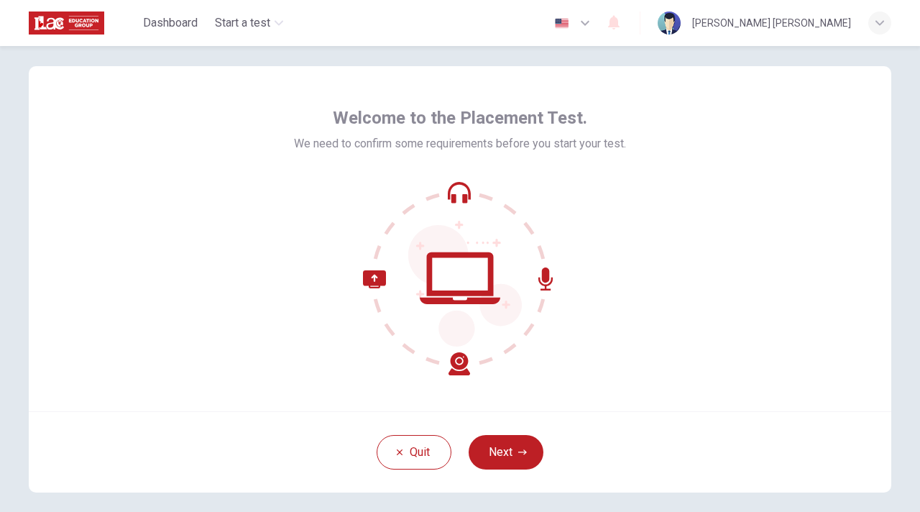
scroll to position [25, 0]
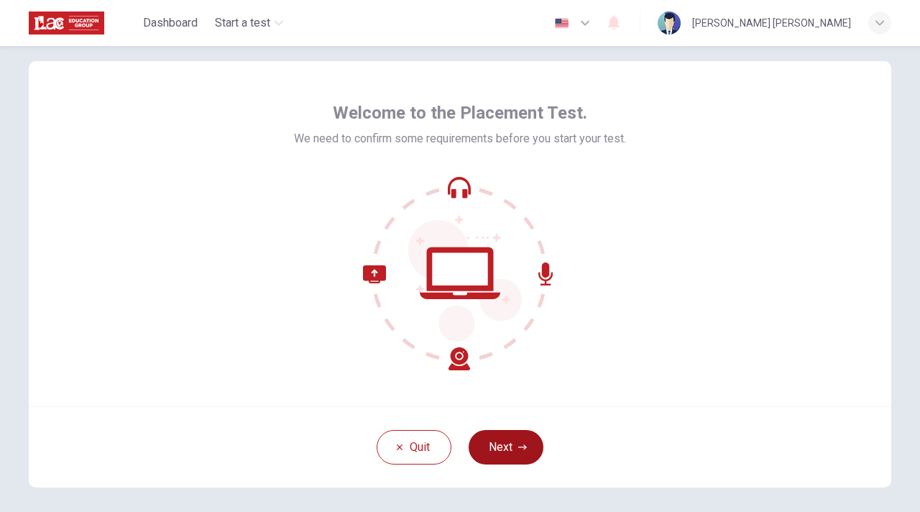
click at [516, 436] on button "Next" at bounding box center [506, 447] width 75 height 34
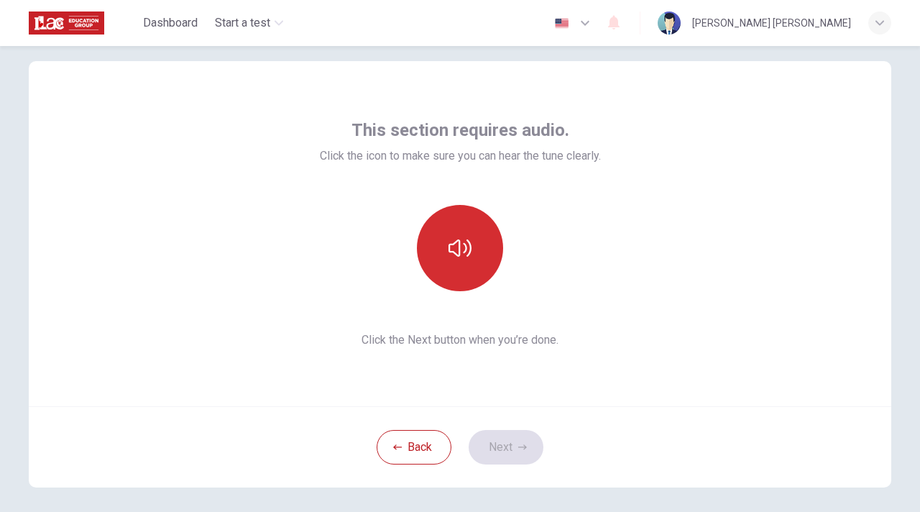
click at [449, 246] on icon "button" at bounding box center [459, 247] width 23 height 23
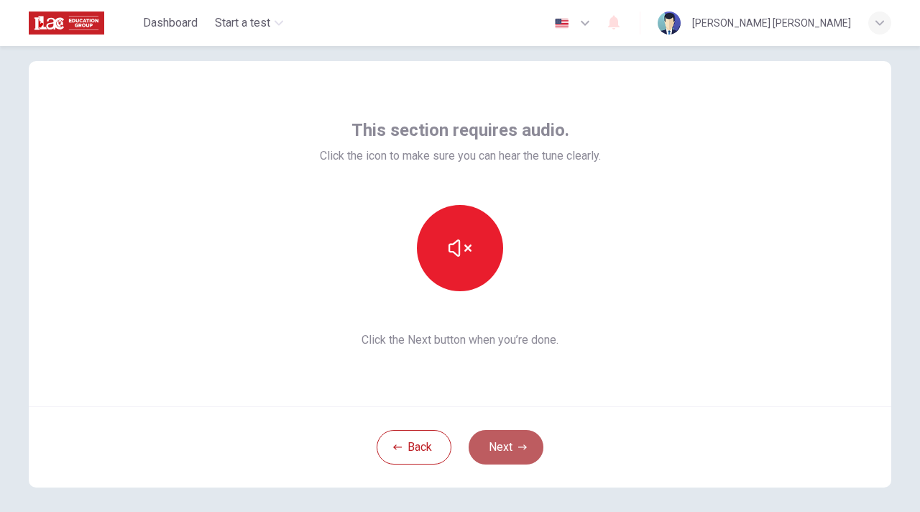
click at [508, 446] on button "Next" at bounding box center [506, 447] width 75 height 34
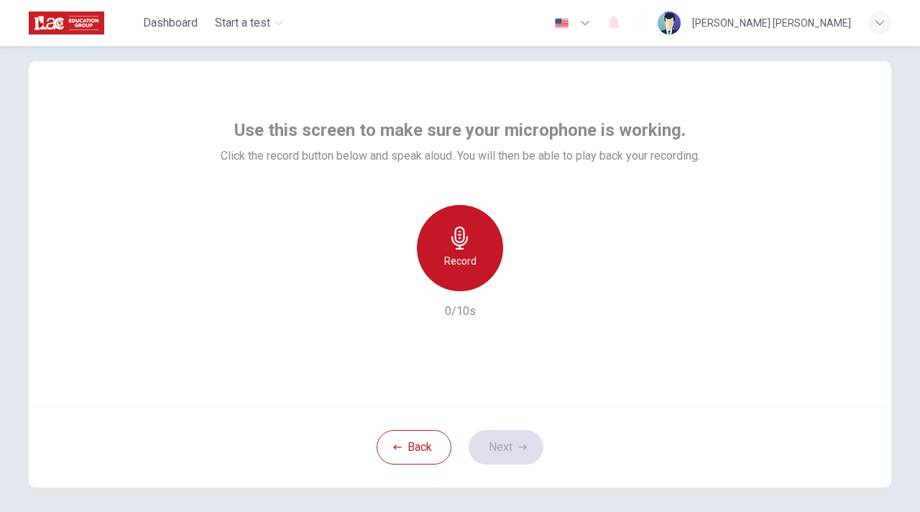
click at [463, 250] on div "Record" at bounding box center [460, 248] width 86 height 86
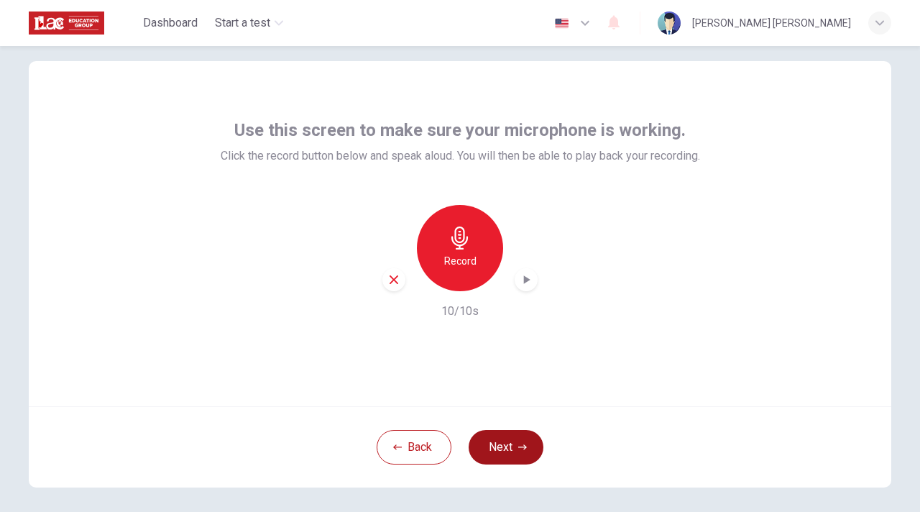
click at [507, 436] on button "Next" at bounding box center [506, 447] width 75 height 34
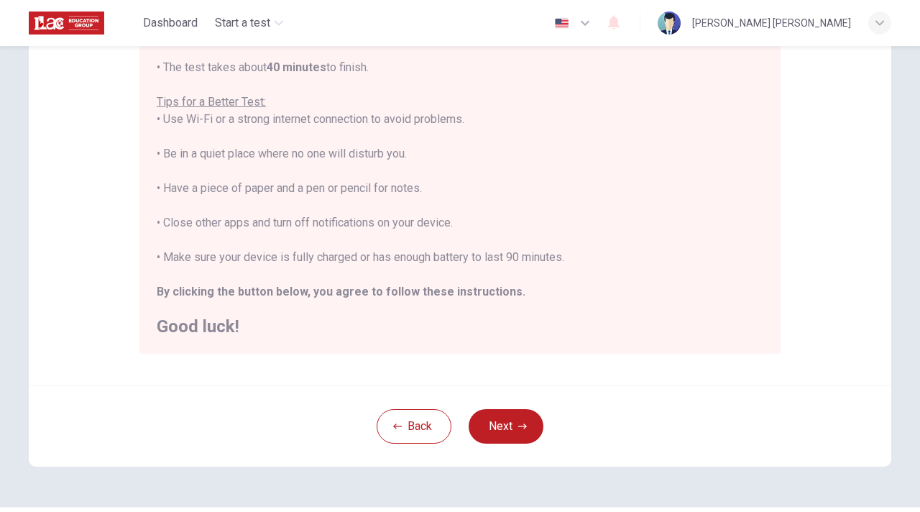
scroll to position [253, 0]
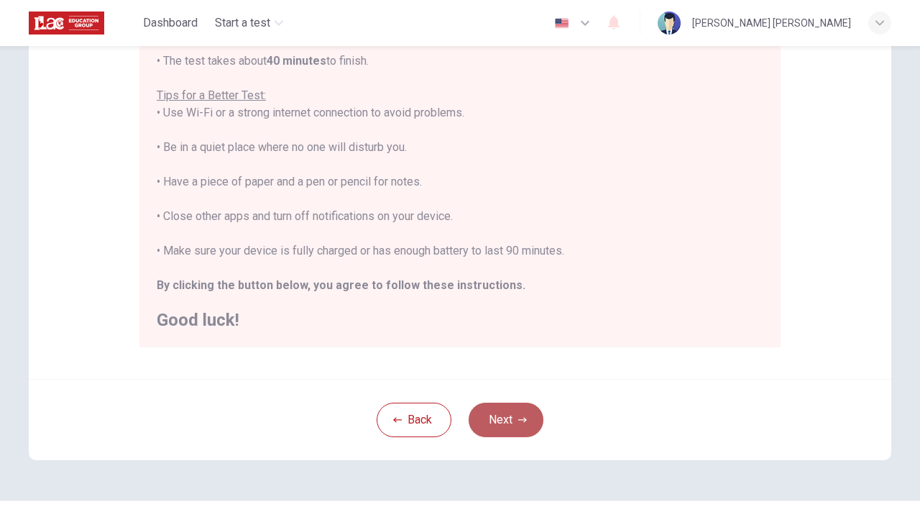
click at [489, 422] on button "Next" at bounding box center [506, 419] width 75 height 34
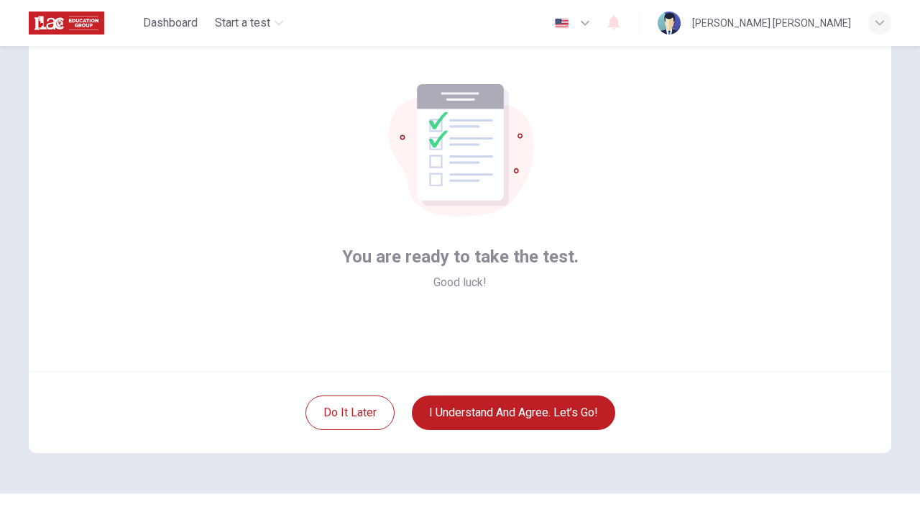
scroll to position [61, 0]
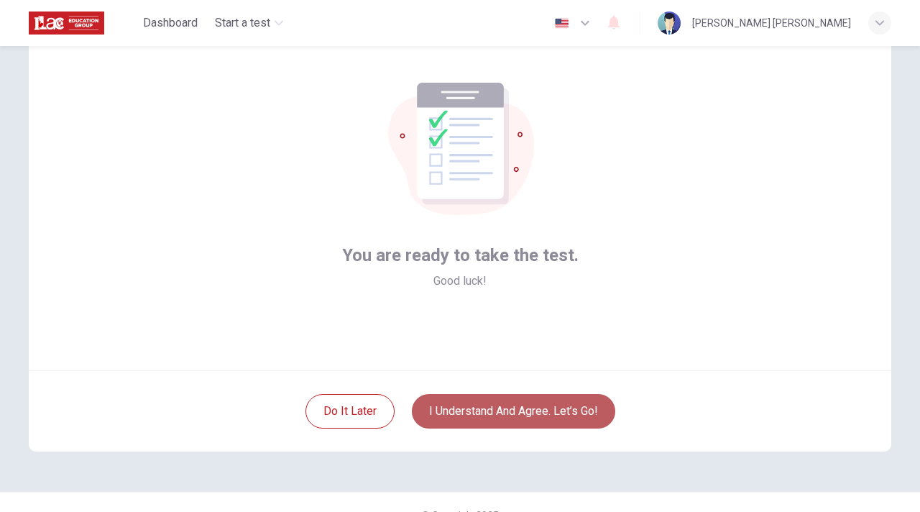
click at [454, 411] on button "I understand and agree. Let’s go!" at bounding box center [513, 411] width 203 height 34
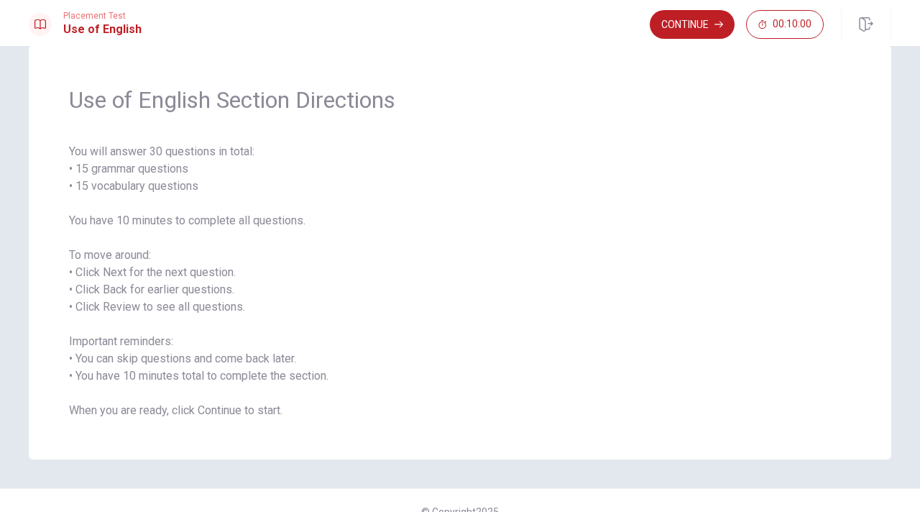
scroll to position [28, 0]
click at [719, 24] on icon "button" at bounding box center [718, 25] width 9 height 6
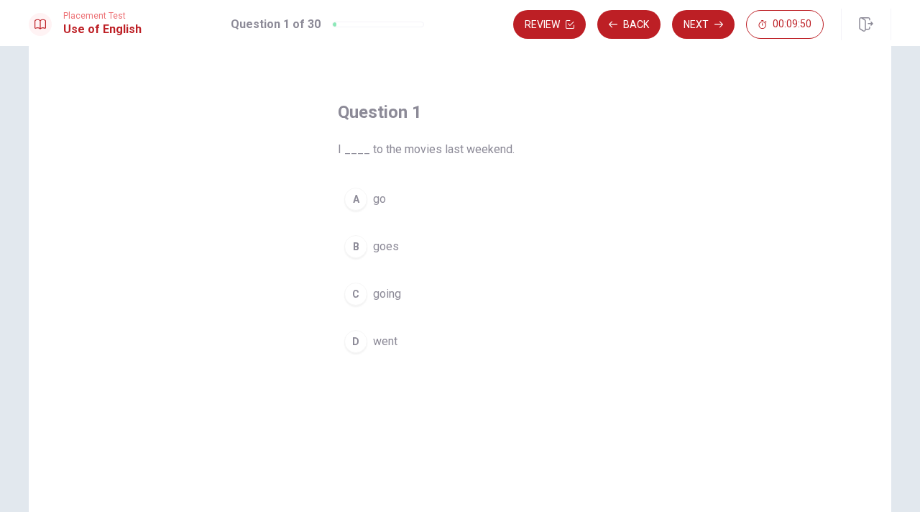
scroll to position [30, 0]
click at [373, 346] on span "went" at bounding box center [385, 344] width 24 height 17
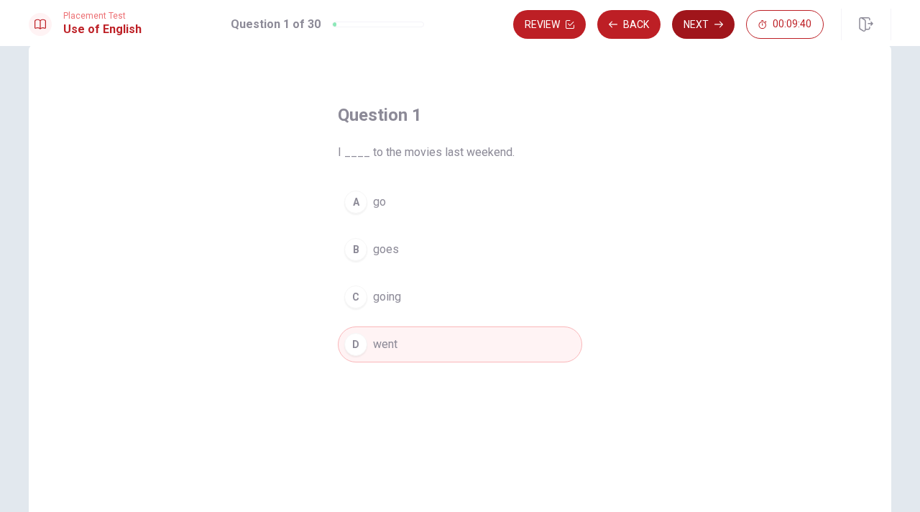
click at [701, 24] on button "Next" at bounding box center [703, 24] width 63 height 29
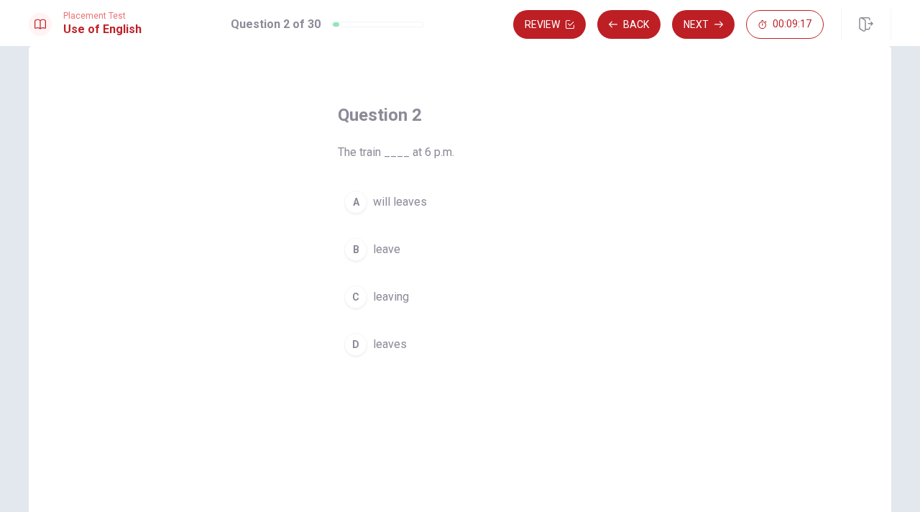
click at [387, 341] on span "leaves" at bounding box center [390, 344] width 34 height 17
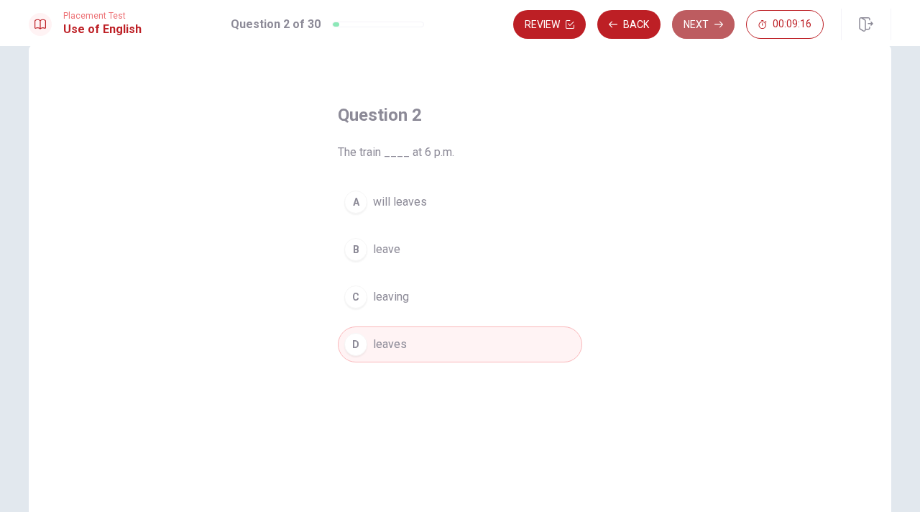
click at [704, 18] on button "Next" at bounding box center [703, 24] width 63 height 29
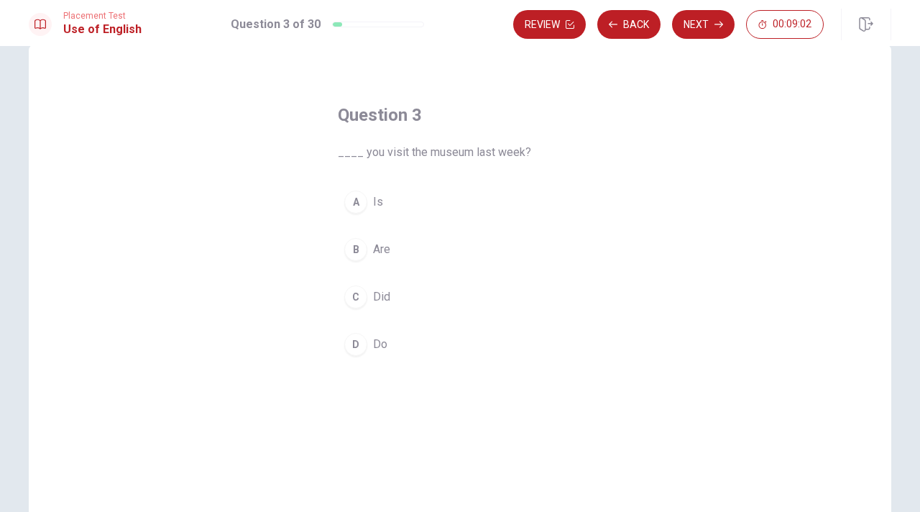
click at [379, 346] on span "Do" at bounding box center [380, 344] width 14 height 17
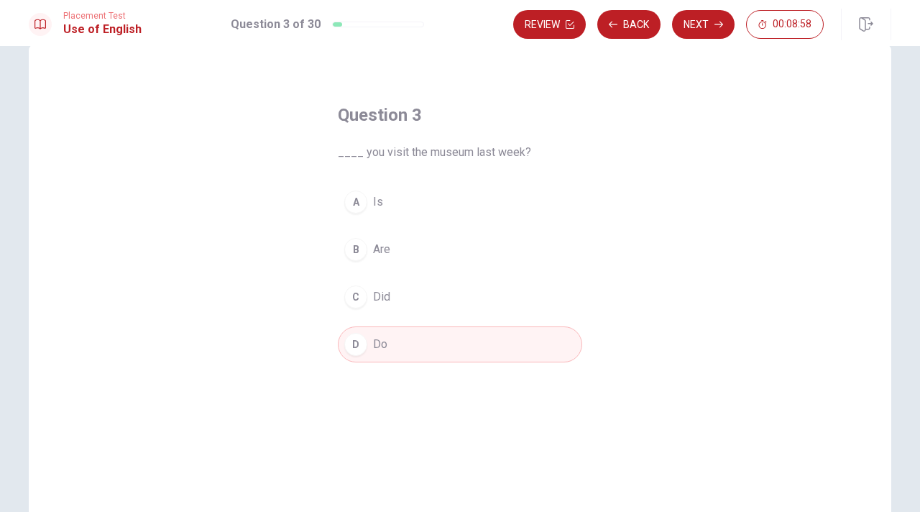
click at [390, 298] on button "C Did" at bounding box center [460, 297] width 244 height 36
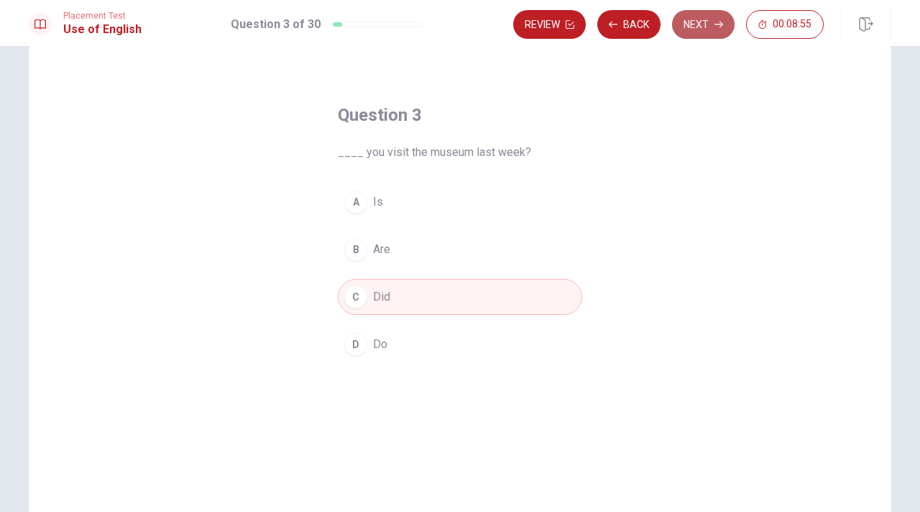
click at [702, 22] on button "Next" at bounding box center [703, 24] width 63 height 29
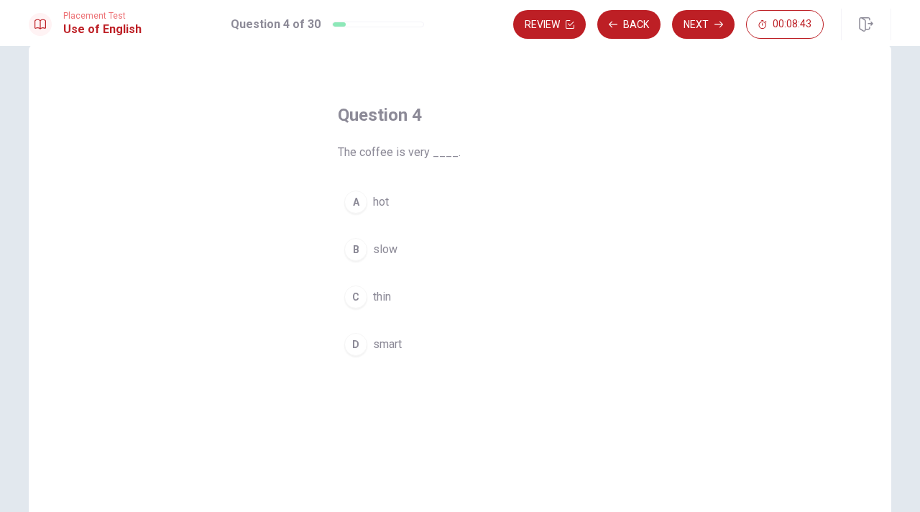
click at [377, 297] on span "thin" at bounding box center [382, 296] width 18 height 17
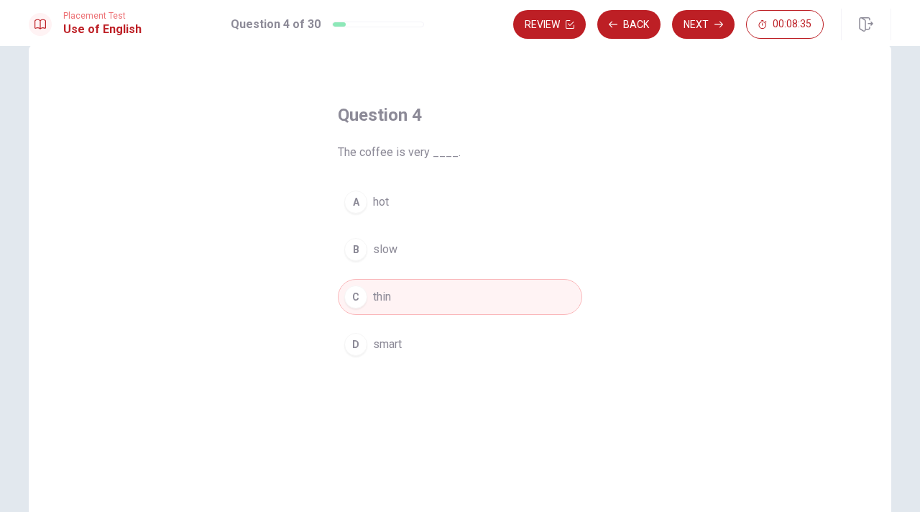
click at [425, 205] on button "A hot" at bounding box center [460, 202] width 244 height 36
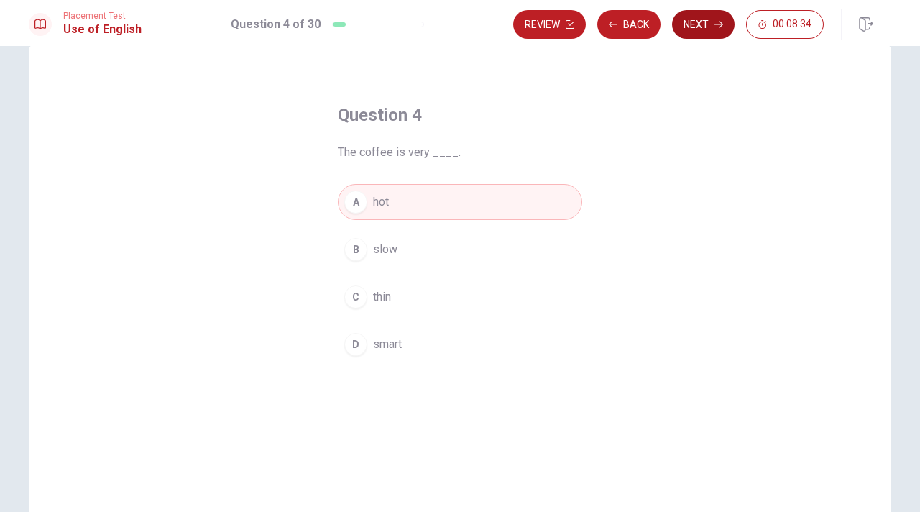
click at [689, 30] on button "Next" at bounding box center [703, 24] width 63 height 29
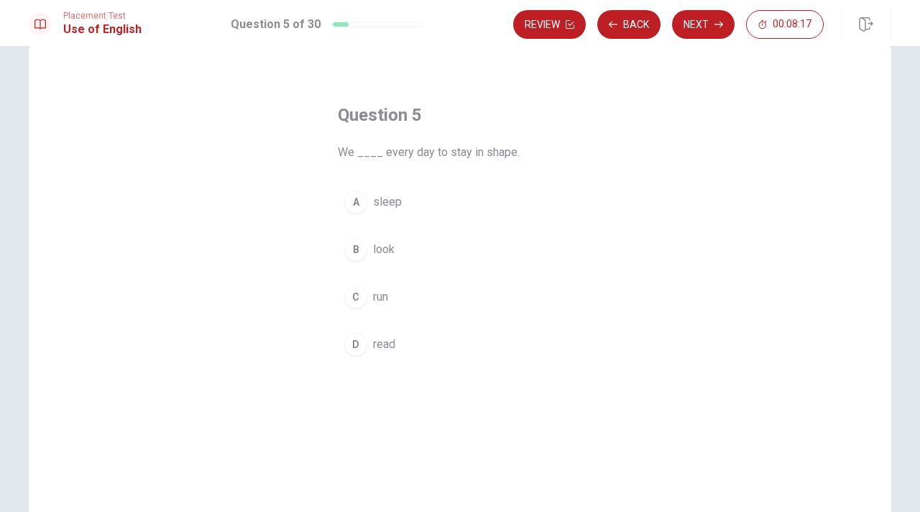
click at [380, 295] on span "run" at bounding box center [380, 296] width 15 height 17
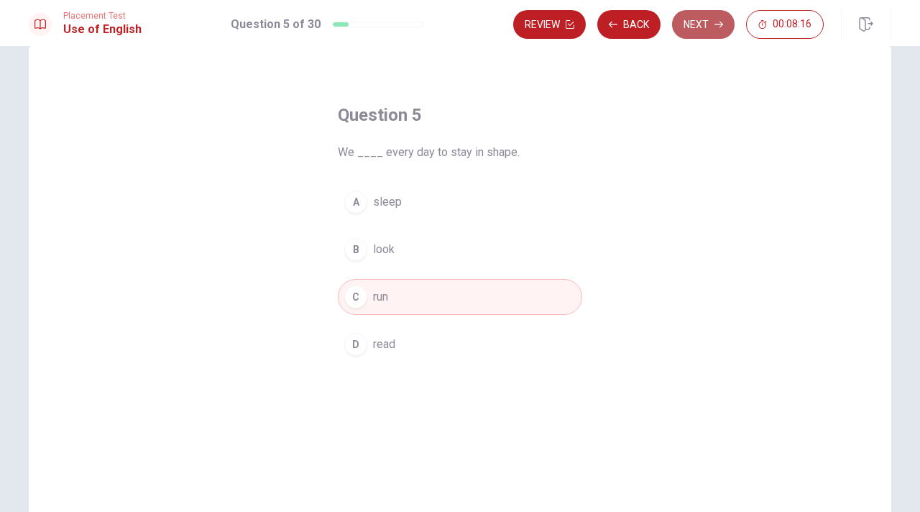
click at [691, 19] on button "Next" at bounding box center [703, 24] width 63 height 29
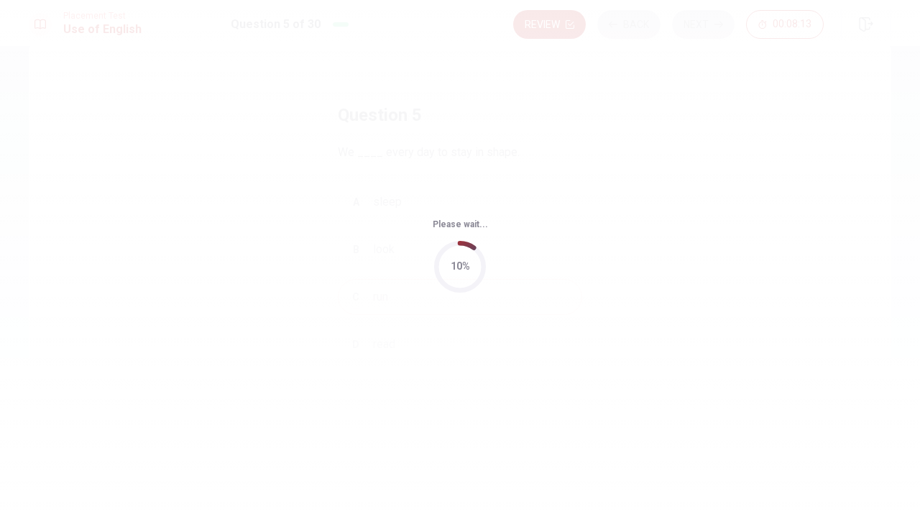
scroll to position [0, 0]
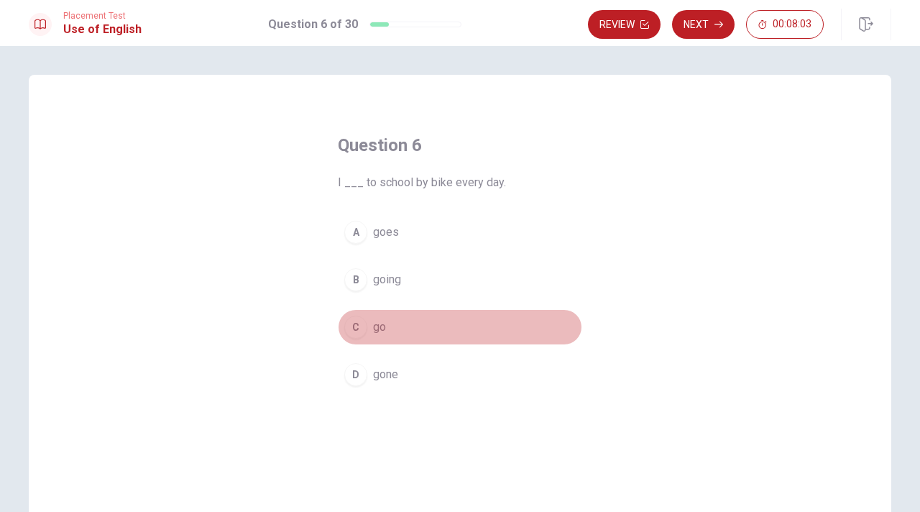
click at [382, 325] on span "go" at bounding box center [379, 326] width 13 height 17
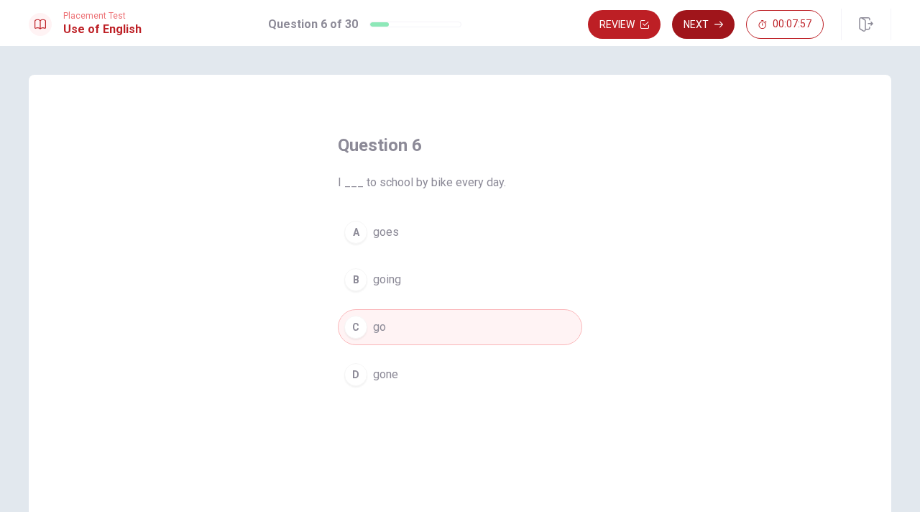
click at [714, 26] on icon "button" at bounding box center [718, 24] width 9 height 9
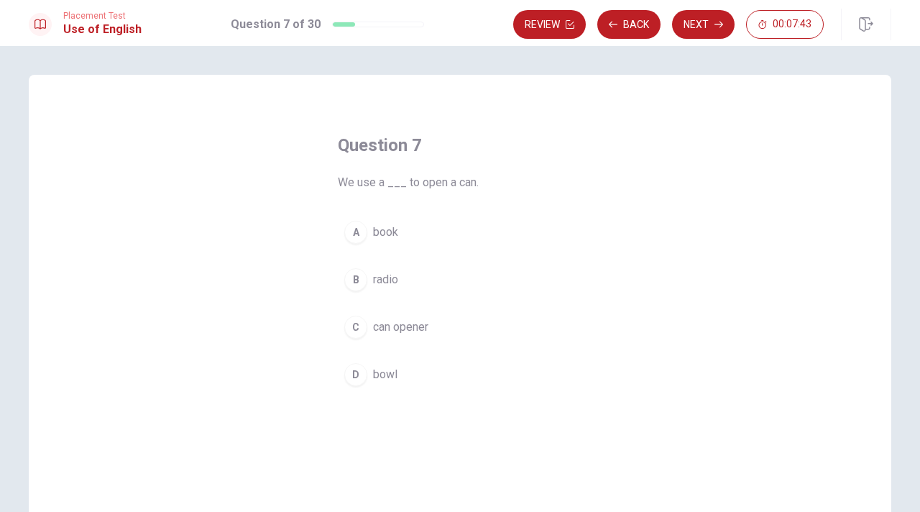
click at [408, 325] on span "can opener" at bounding box center [400, 326] width 55 height 17
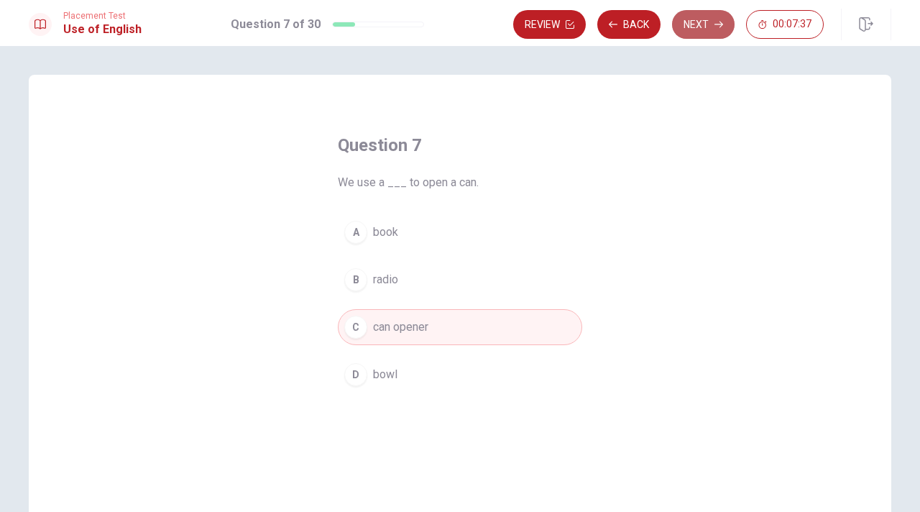
click at [697, 15] on button "Next" at bounding box center [703, 24] width 63 height 29
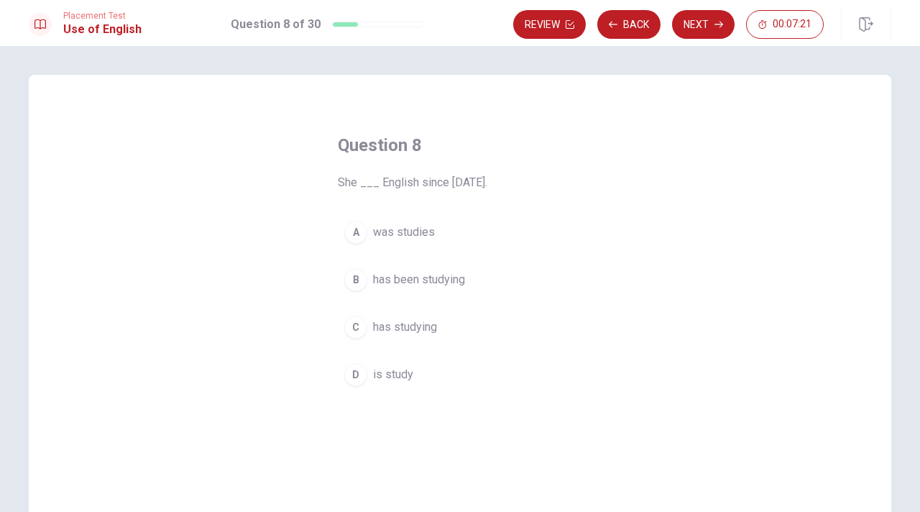
click at [451, 279] on span "has been studying" at bounding box center [419, 279] width 92 height 17
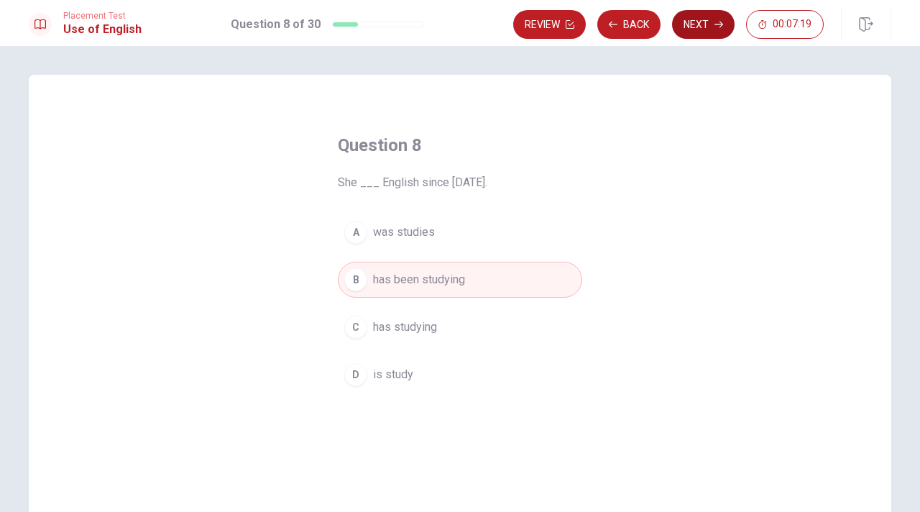
click at [707, 22] on button "Next" at bounding box center [703, 24] width 63 height 29
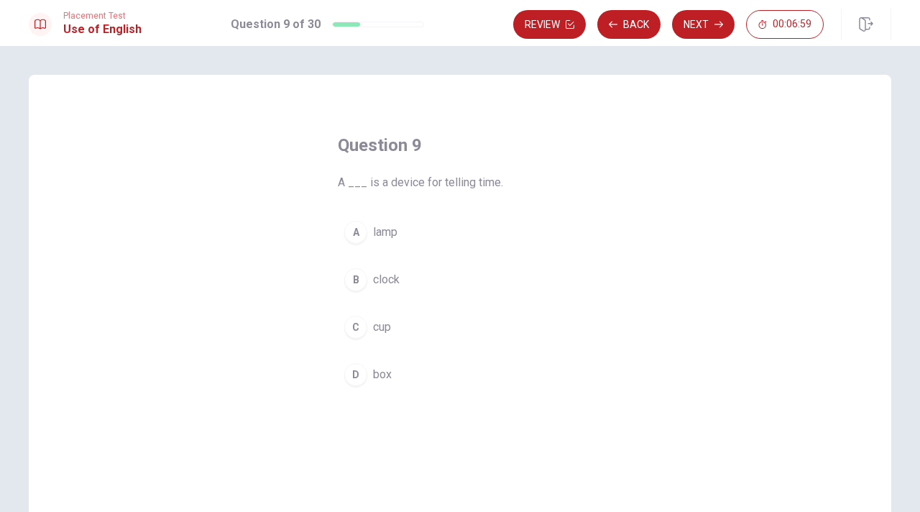
click at [389, 282] on span "clock" at bounding box center [386, 279] width 27 height 17
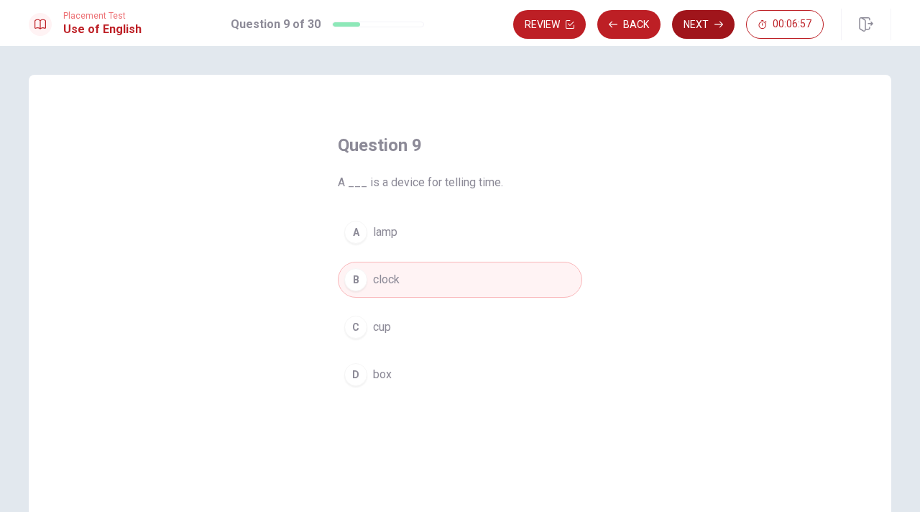
click at [690, 23] on button "Next" at bounding box center [703, 24] width 63 height 29
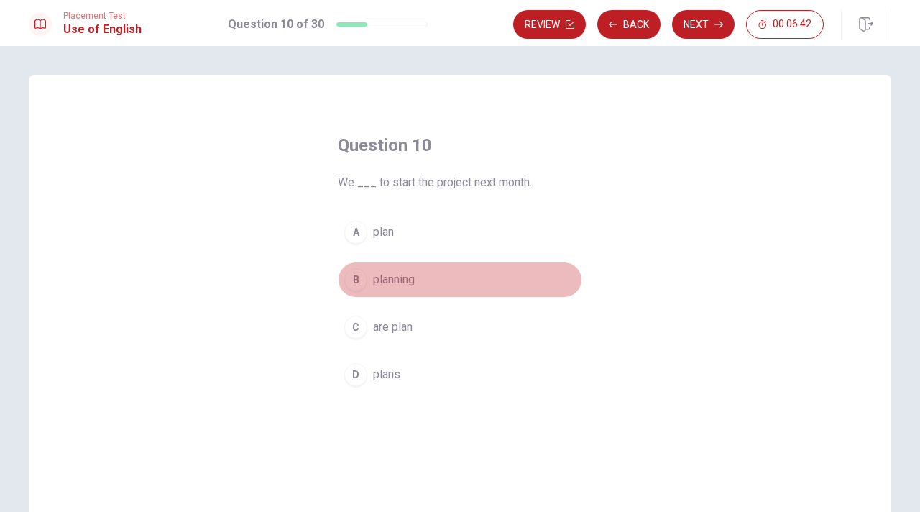
click at [395, 280] on span "planning" at bounding box center [394, 279] width 42 height 17
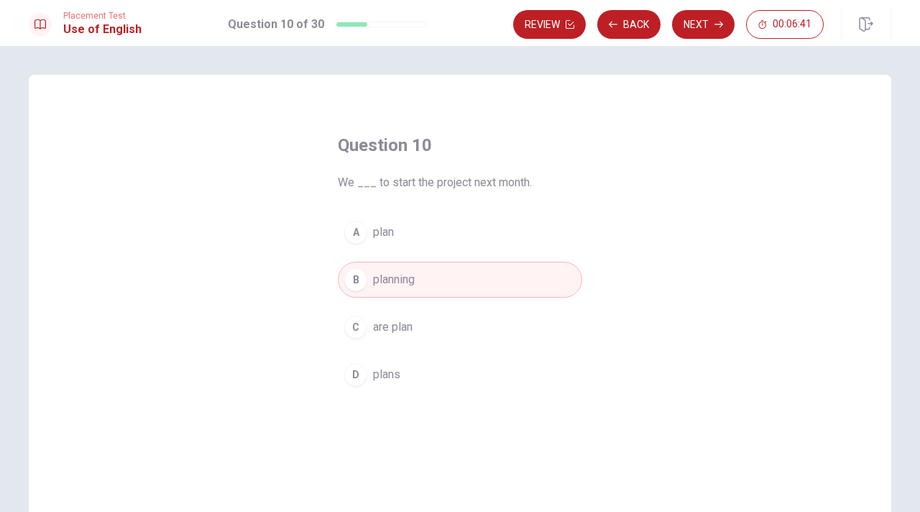
click at [404, 236] on button "A plan" at bounding box center [460, 232] width 244 height 36
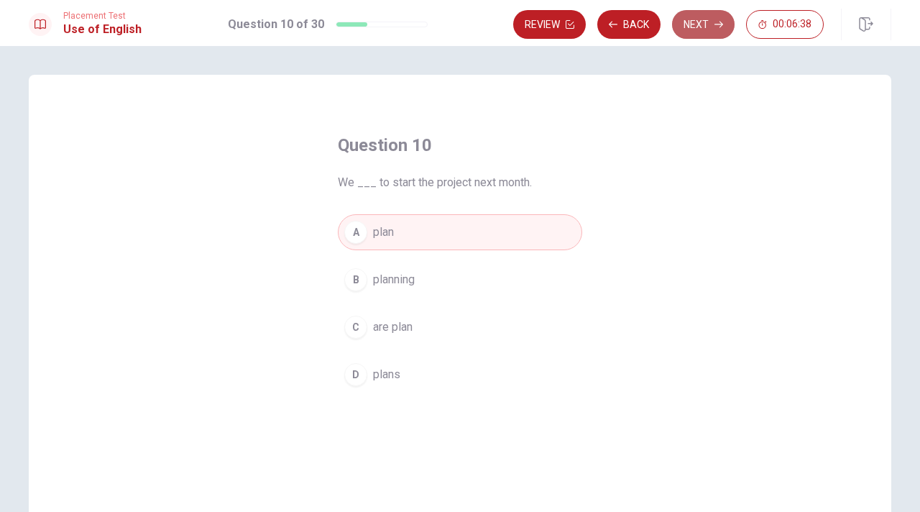
click at [709, 22] on button "Next" at bounding box center [703, 24] width 63 height 29
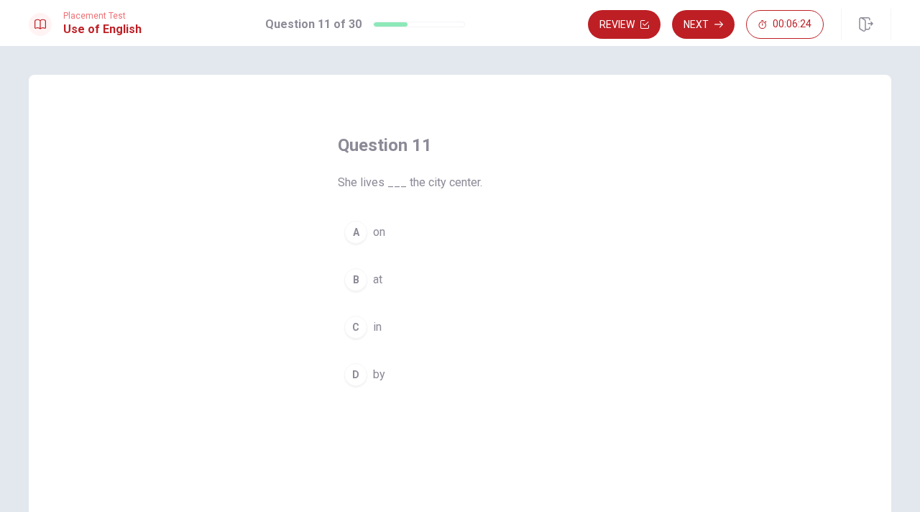
click at [387, 328] on button "C in" at bounding box center [460, 327] width 244 height 36
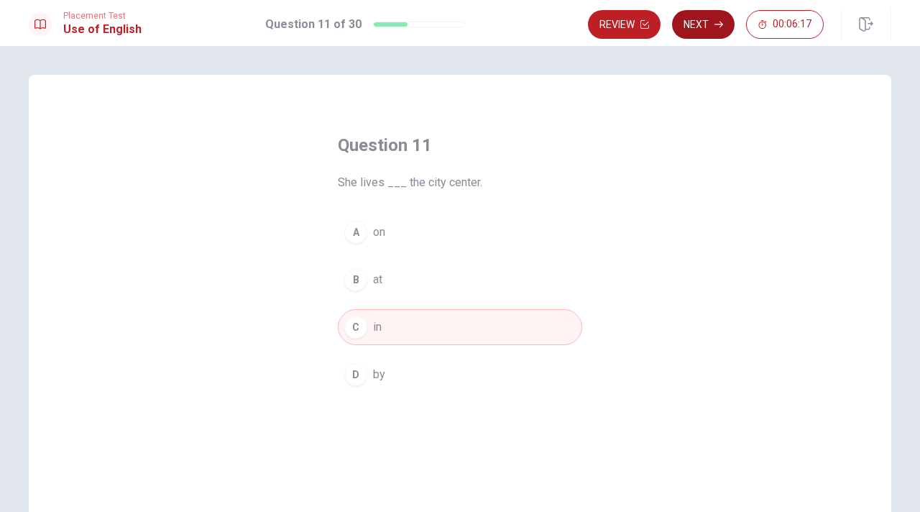
click at [694, 27] on button "Next" at bounding box center [703, 24] width 63 height 29
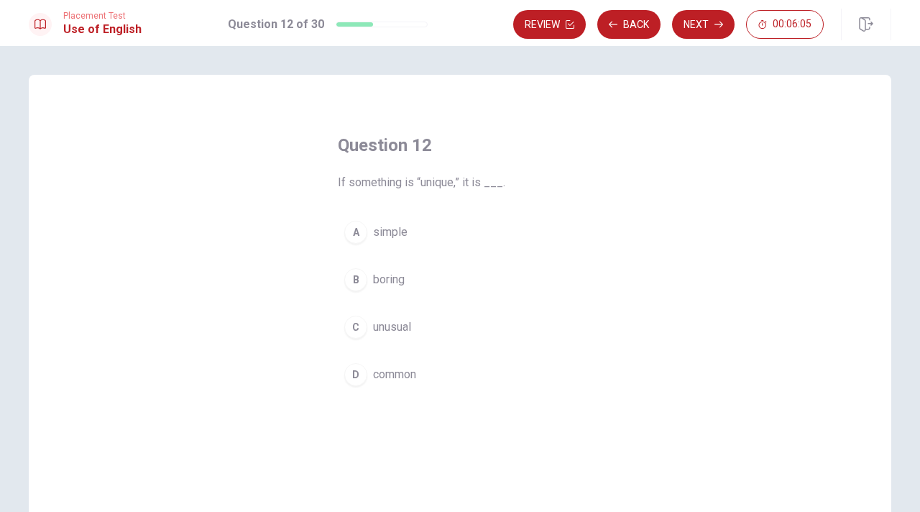
click at [402, 328] on span "unusual" at bounding box center [392, 326] width 38 height 17
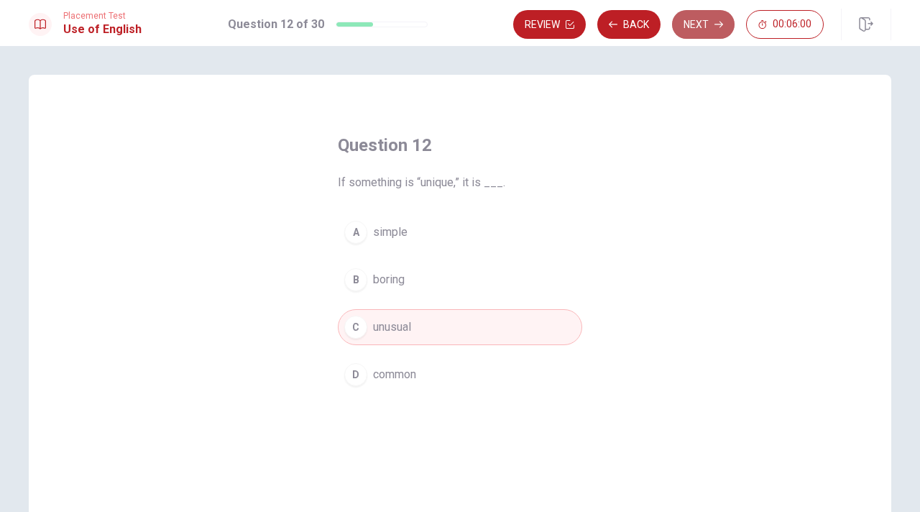
click at [700, 21] on button "Next" at bounding box center [703, 24] width 63 height 29
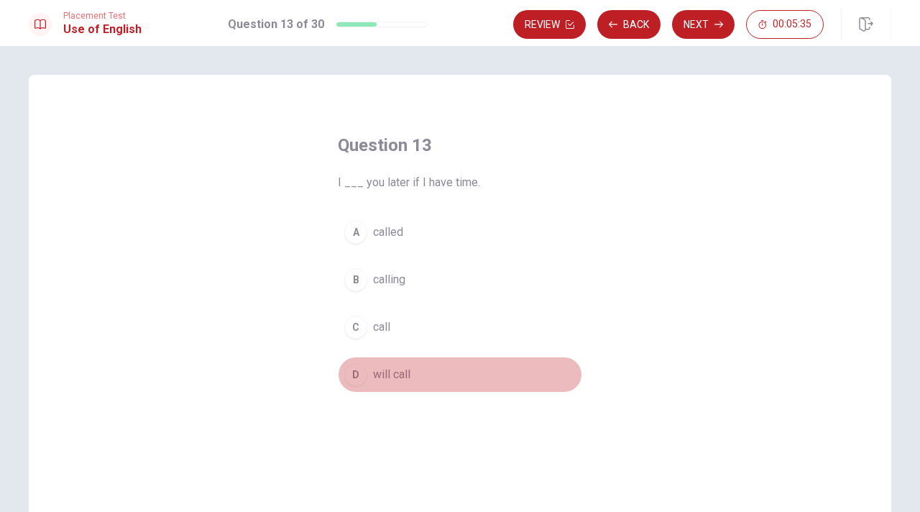
click at [387, 377] on span "will call" at bounding box center [391, 374] width 37 height 17
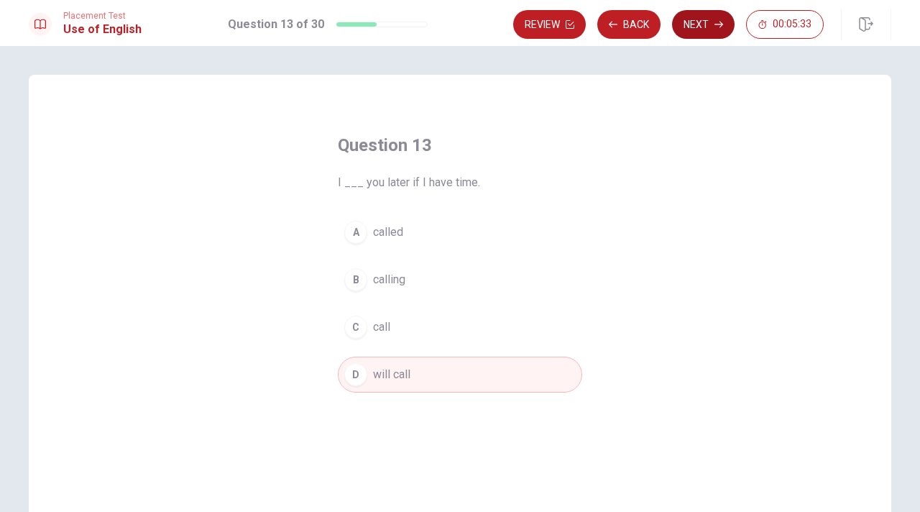
click at [714, 26] on icon "button" at bounding box center [718, 24] width 9 height 9
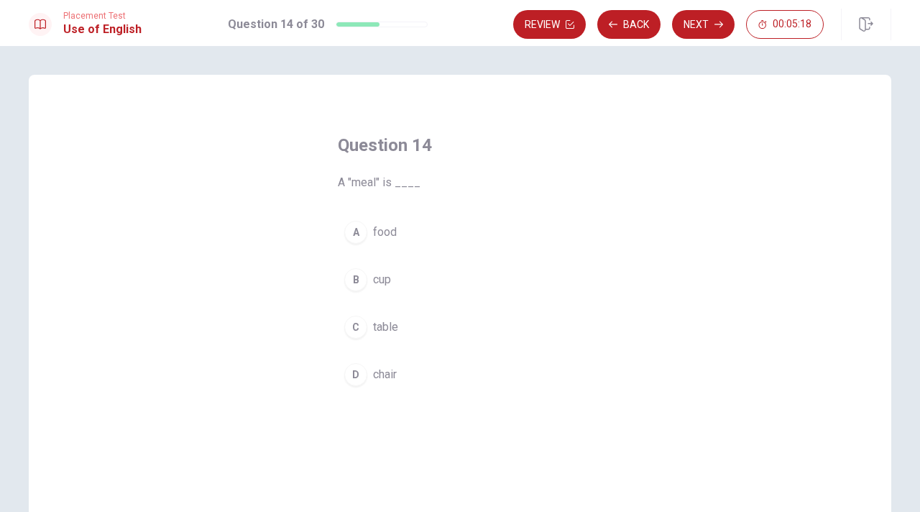
click at [386, 232] on span "food" at bounding box center [385, 232] width 24 height 17
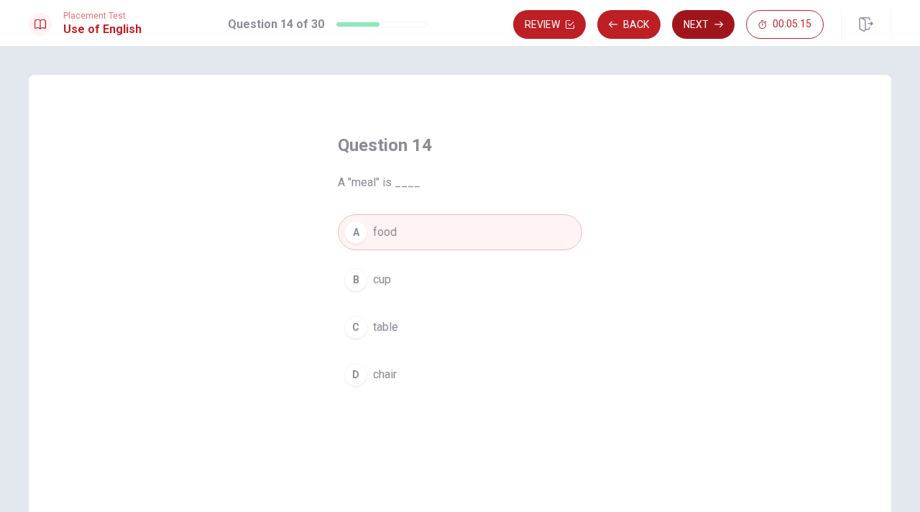
click at [724, 27] on button "Next" at bounding box center [703, 24] width 63 height 29
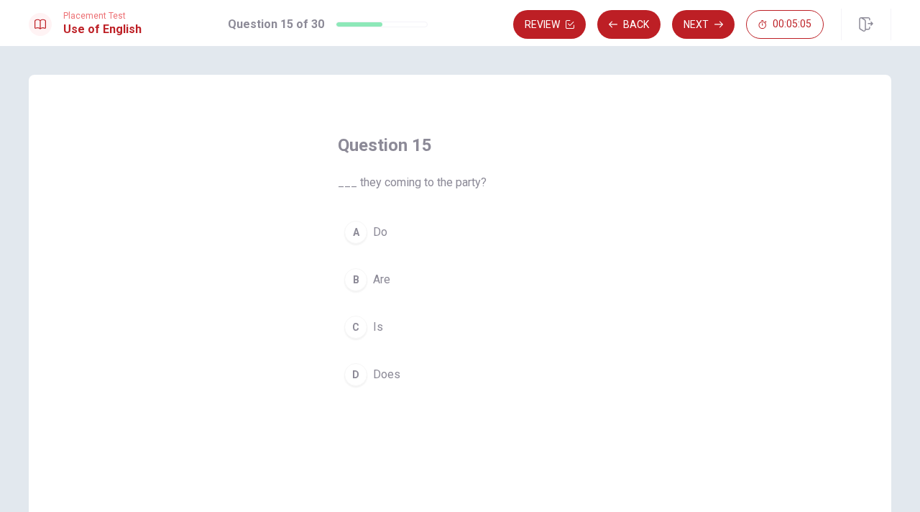
click at [384, 280] on span "Are" at bounding box center [381, 279] width 17 height 17
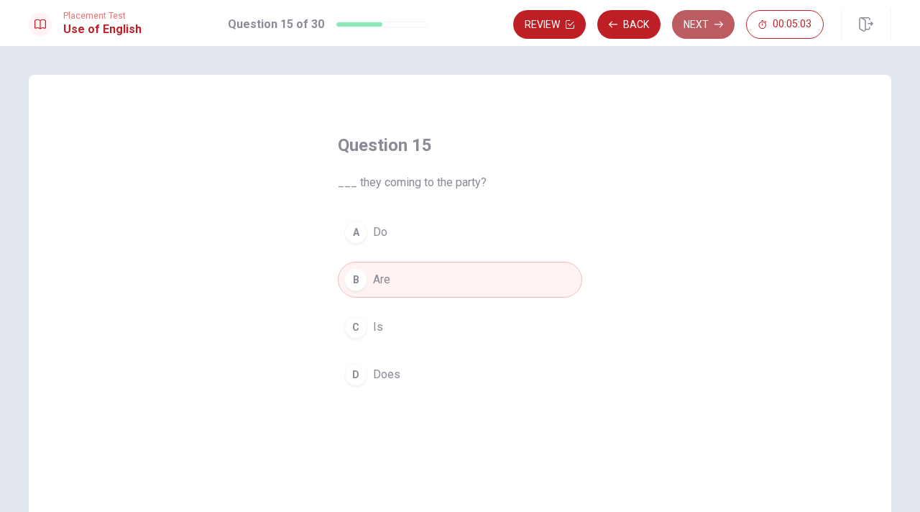
click at [707, 22] on button "Next" at bounding box center [703, 24] width 63 height 29
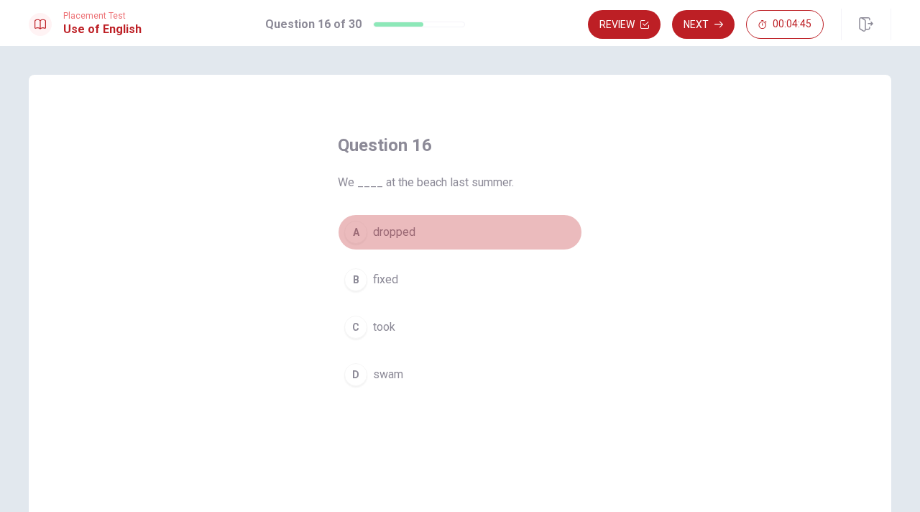
click at [391, 231] on span "dropped" at bounding box center [394, 232] width 42 height 17
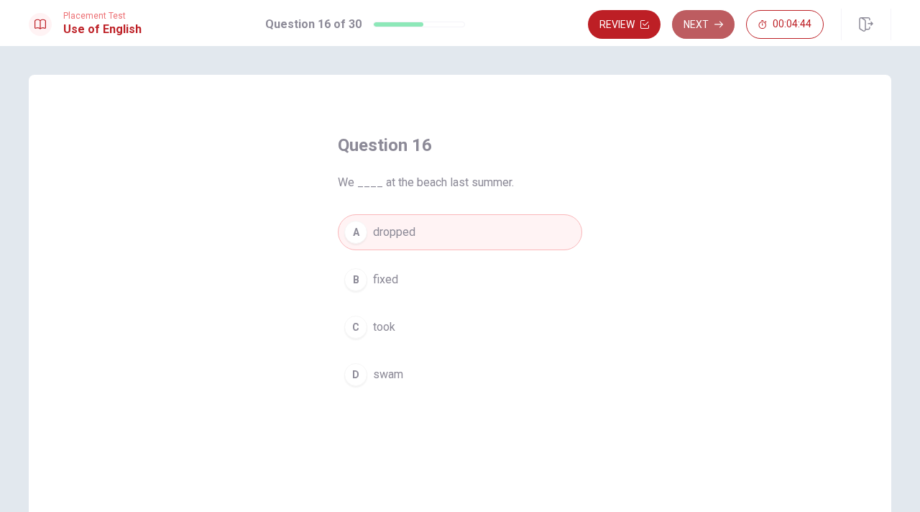
click at [716, 27] on icon "button" at bounding box center [718, 24] width 9 height 9
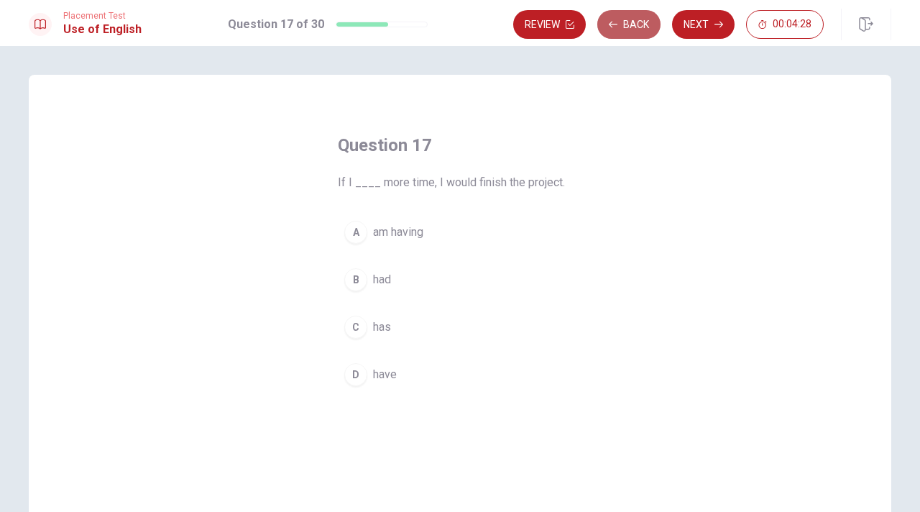
click at [642, 30] on button "Back" at bounding box center [628, 24] width 63 height 29
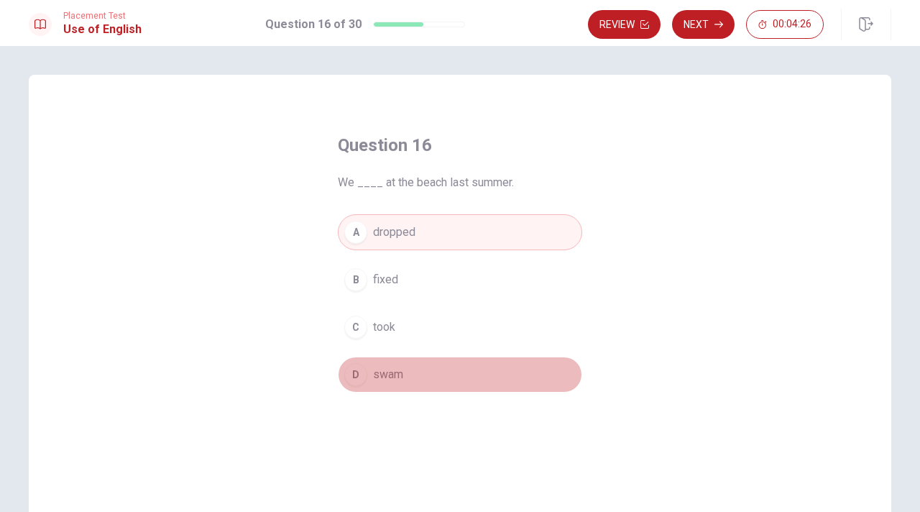
click at [400, 373] on button "D swam" at bounding box center [460, 374] width 244 height 36
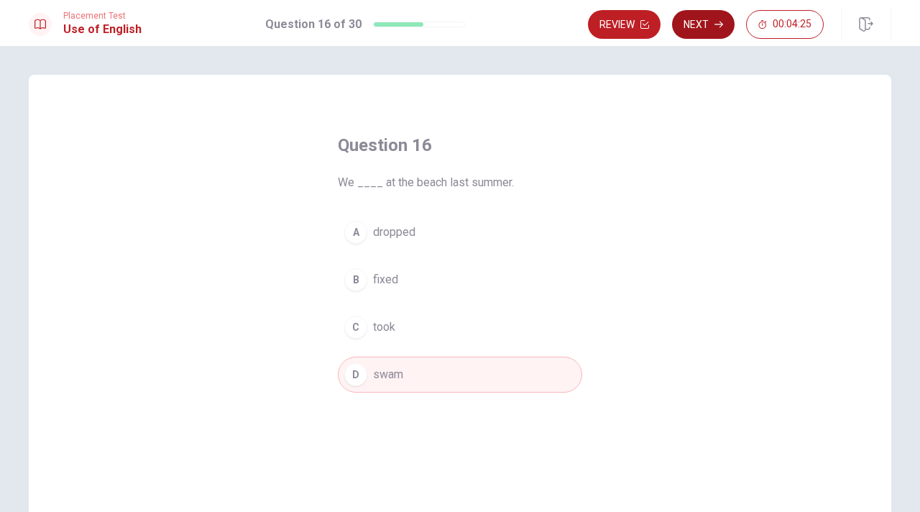
click at [713, 28] on button "Next" at bounding box center [703, 24] width 63 height 29
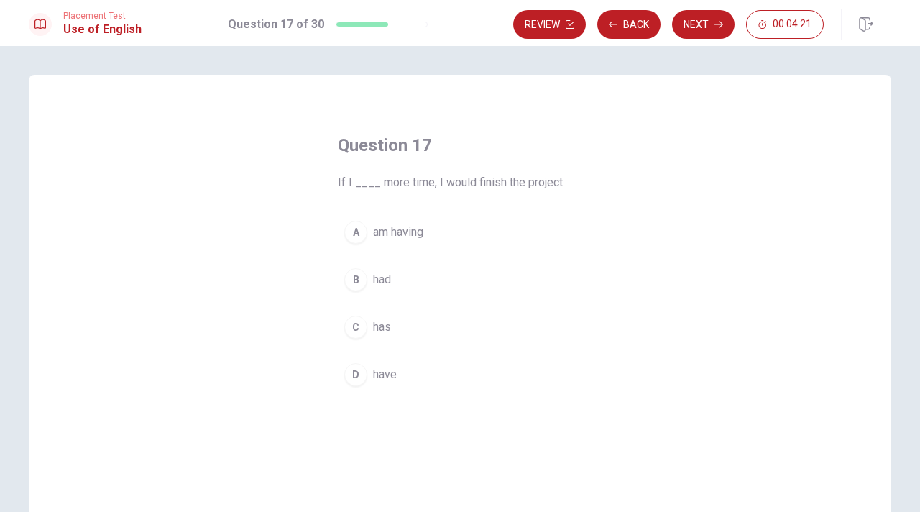
click at [388, 280] on button "B had" at bounding box center [460, 280] width 244 height 36
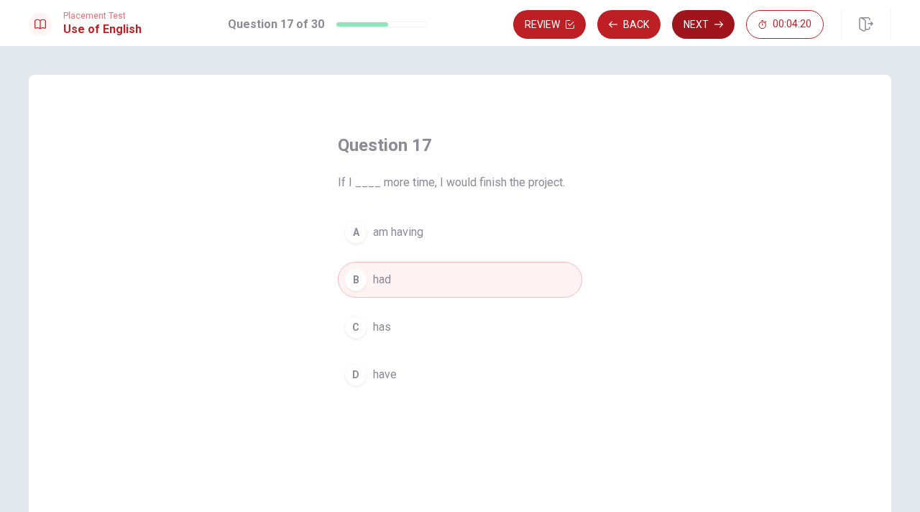
click at [723, 25] on button "Next" at bounding box center [703, 24] width 63 height 29
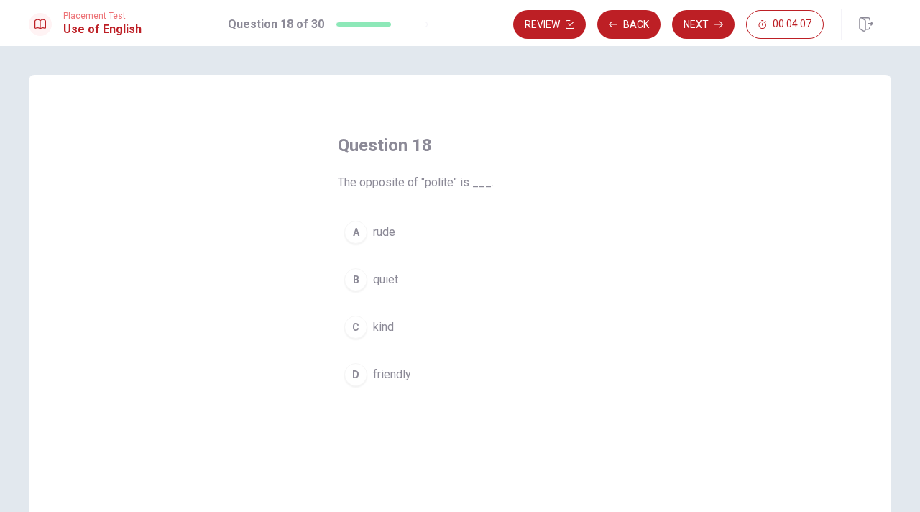
click at [400, 227] on button "A rude" at bounding box center [460, 232] width 244 height 36
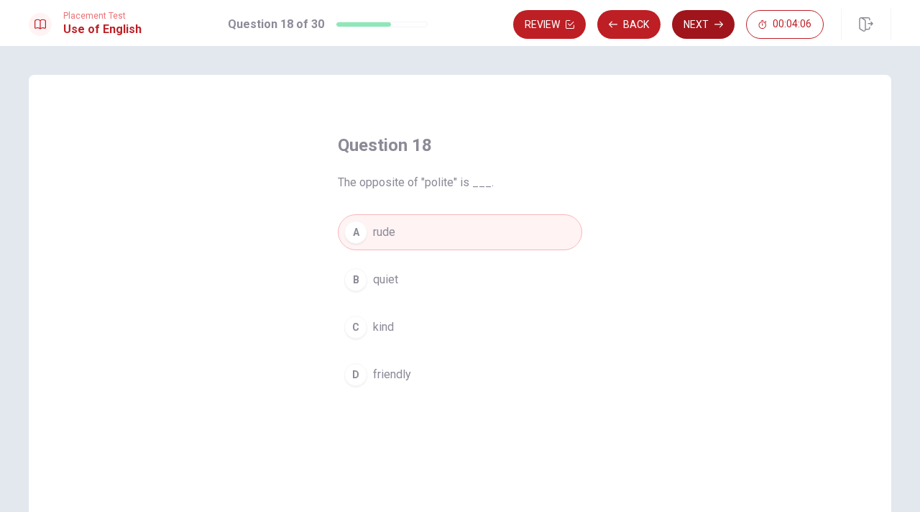
click at [709, 22] on button "Next" at bounding box center [703, 24] width 63 height 29
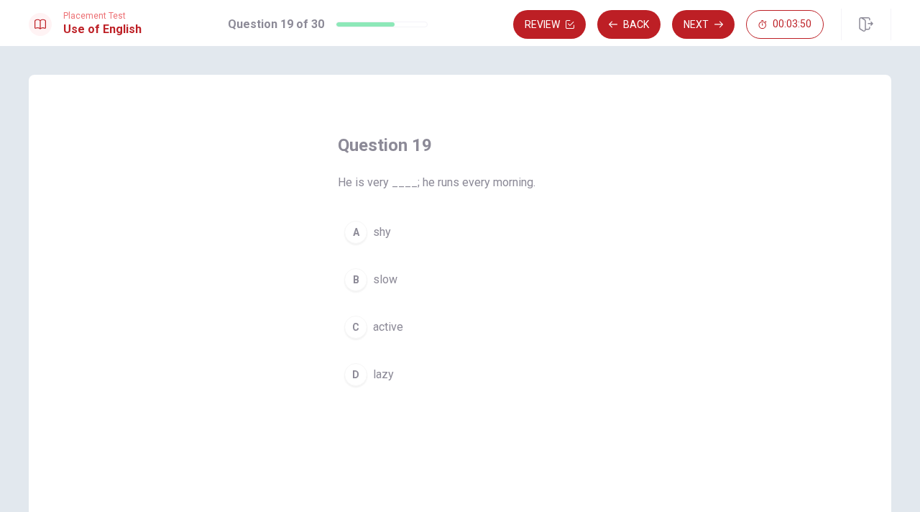
click at [395, 326] on span "active" at bounding box center [388, 326] width 30 height 17
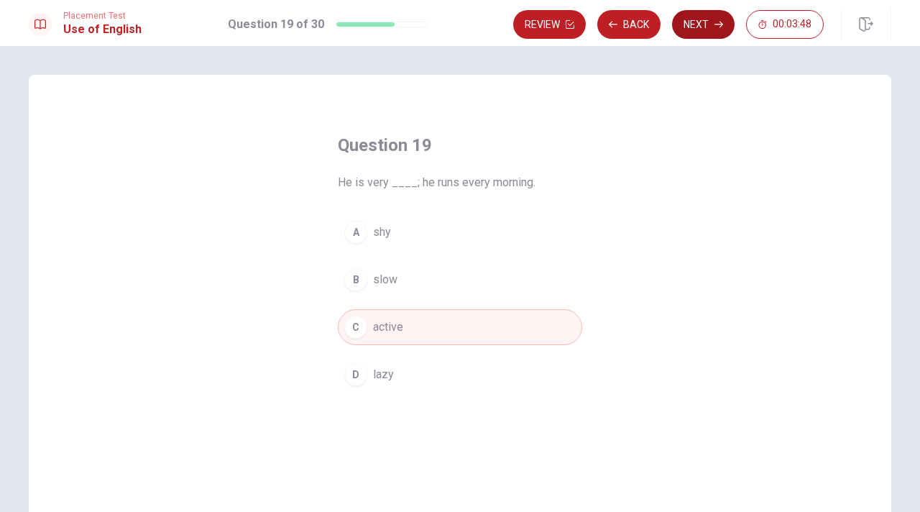
click at [693, 21] on button "Next" at bounding box center [703, 24] width 63 height 29
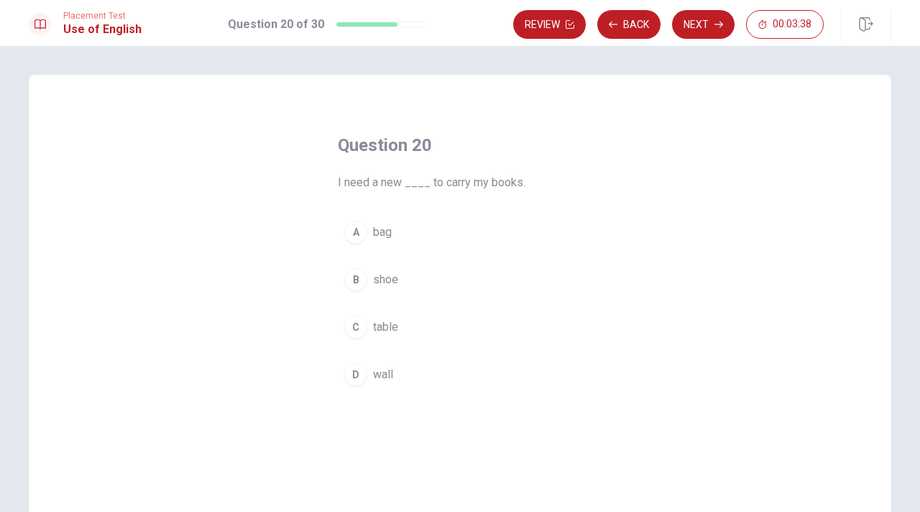
click at [392, 229] on button "A bag" at bounding box center [460, 232] width 244 height 36
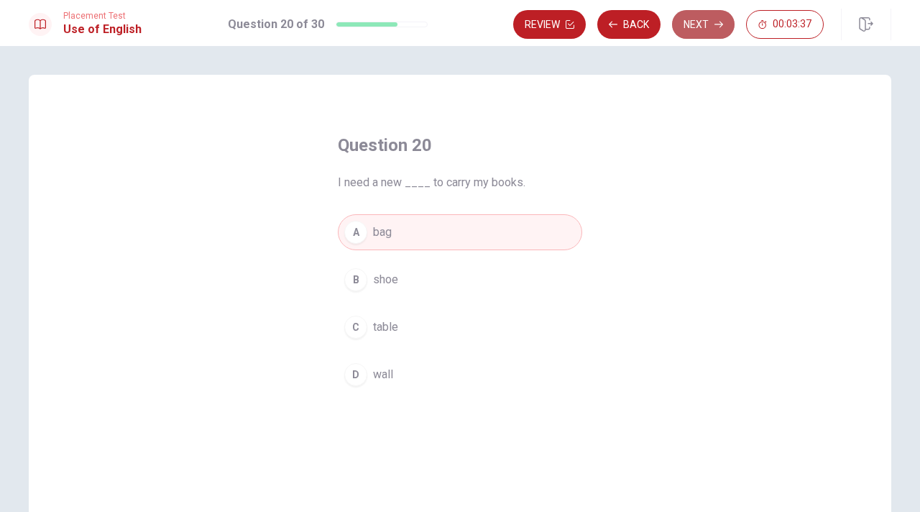
click at [708, 24] on button "Next" at bounding box center [703, 24] width 63 height 29
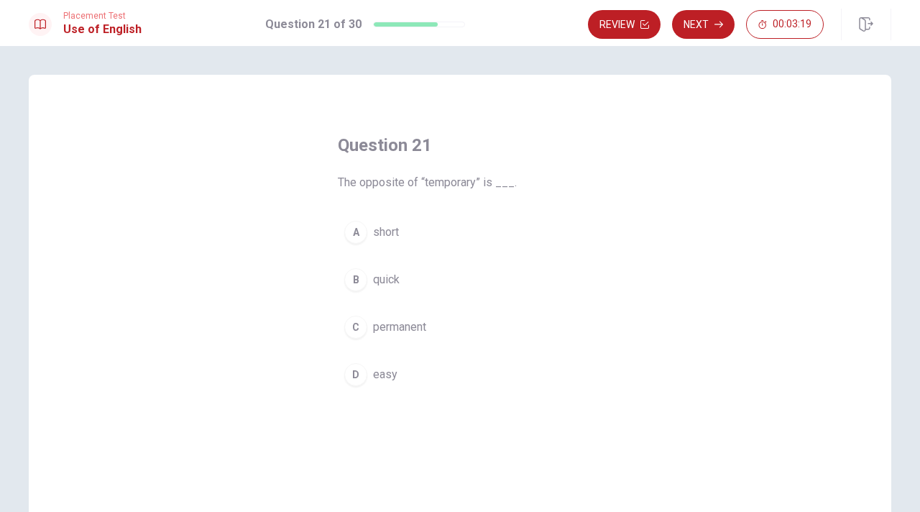
click at [400, 325] on span "permanent" at bounding box center [399, 326] width 53 height 17
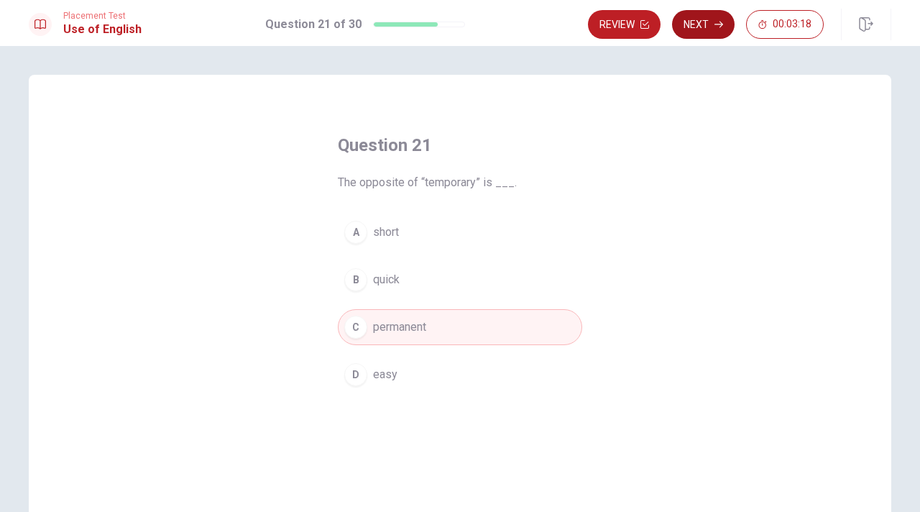
click at [711, 22] on button "Next" at bounding box center [703, 24] width 63 height 29
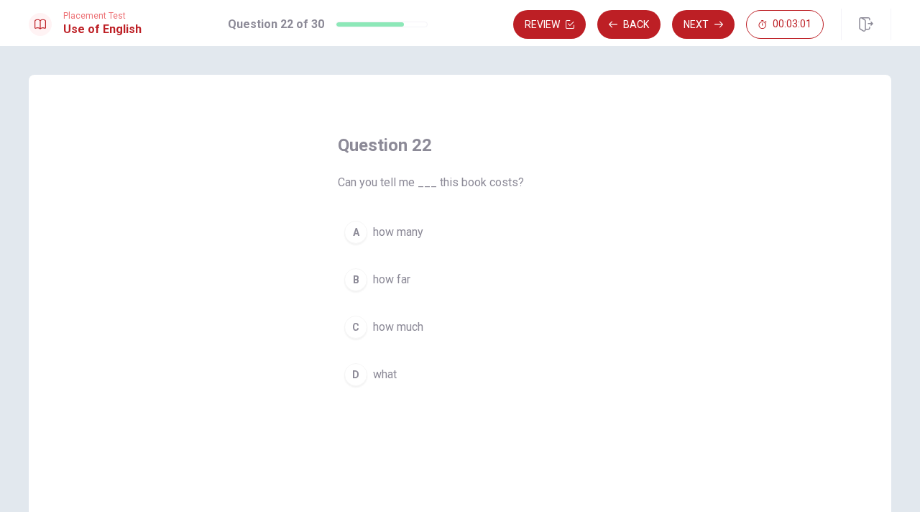
click at [413, 323] on span "how much" at bounding box center [398, 326] width 50 height 17
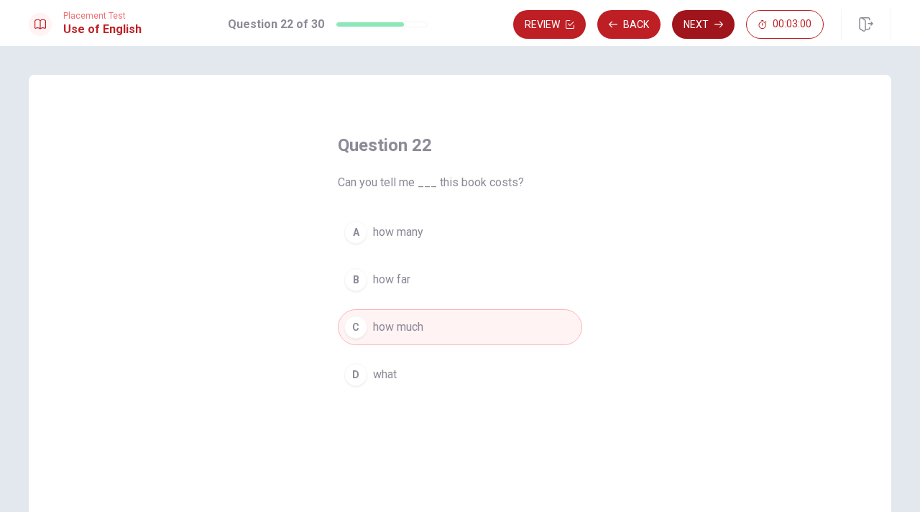
click at [696, 34] on button "Next" at bounding box center [703, 24] width 63 height 29
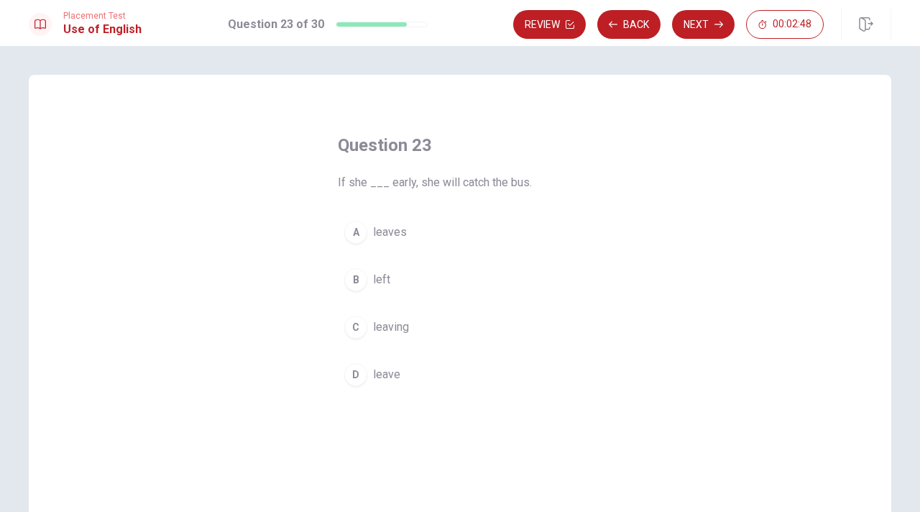
click at [390, 232] on span "leaves" at bounding box center [390, 232] width 34 height 17
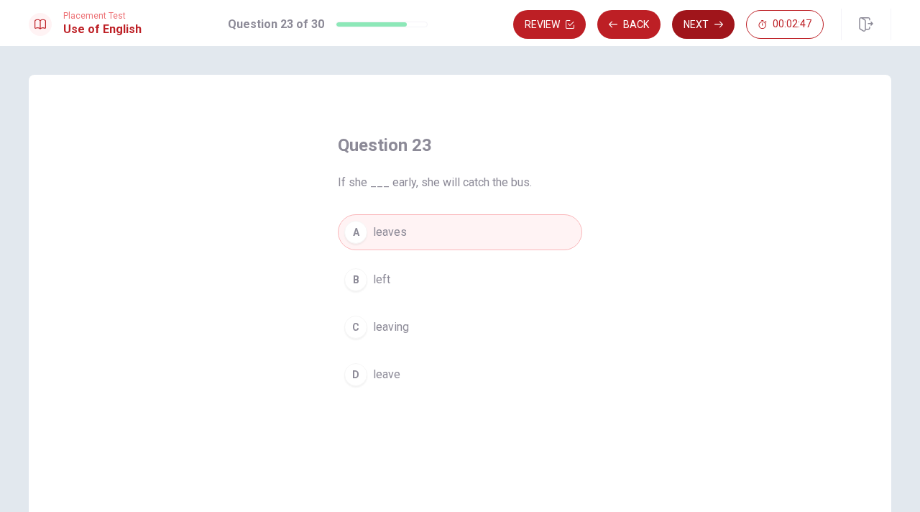
click at [706, 19] on button "Next" at bounding box center [703, 24] width 63 height 29
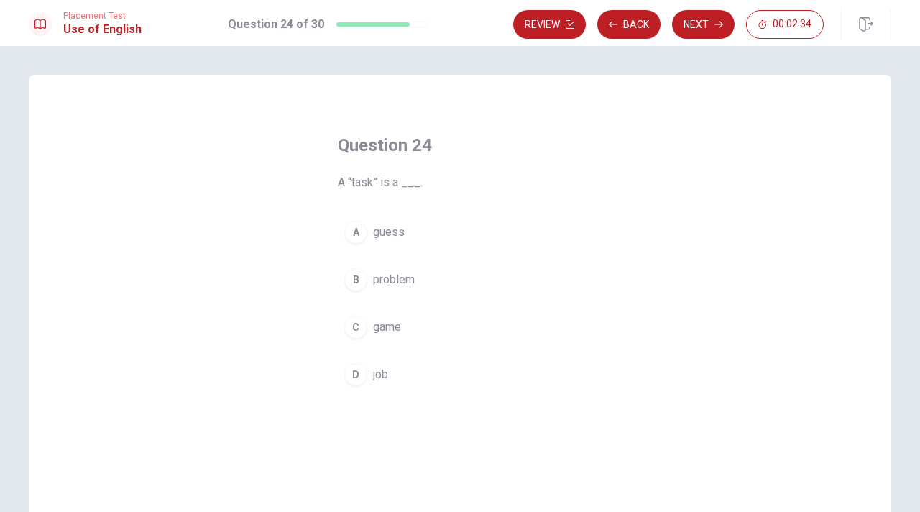
click at [388, 277] on span "problem" at bounding box center [394, 279] width 42 height 17
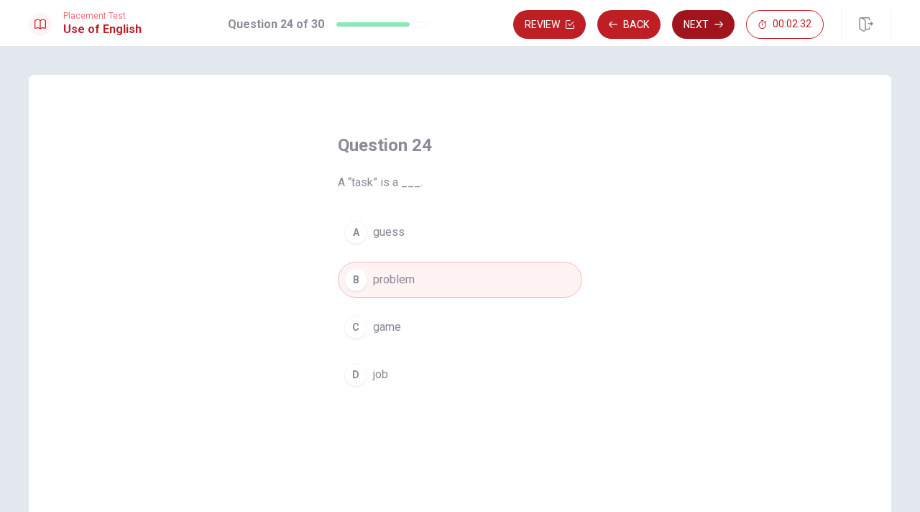
click at [688, 24] on button "Next" at bounding box center [703, 24] width 63 height 29
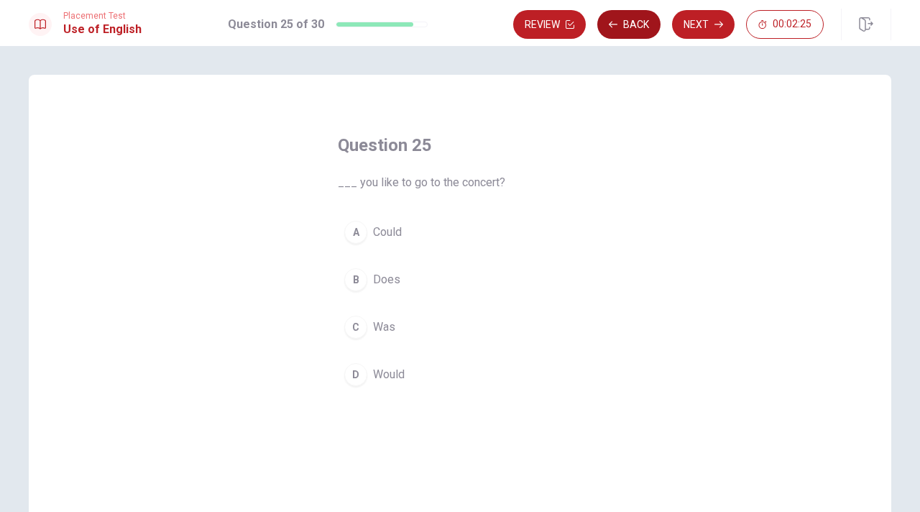
click at [642, 21] on button "Back" at bounding box center [628, 24] width 63 height 29
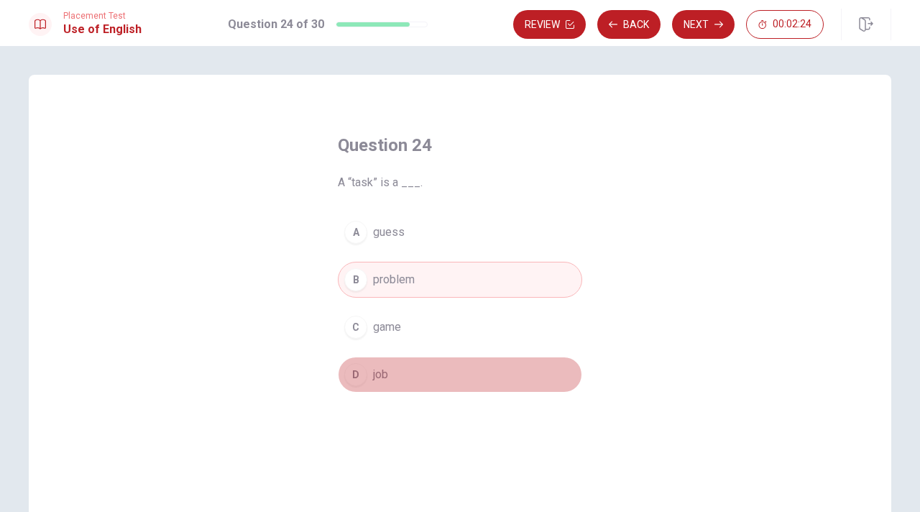
click at [400, 369] on button "D job" at bounding box center [460, 374] width 244 height 36
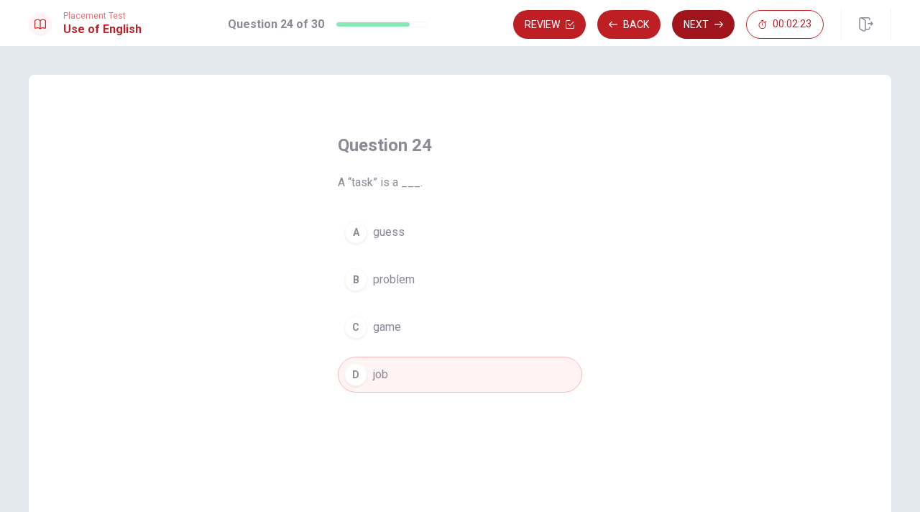
click at [712, 28] on button "Next" at bounding box center [703, 24] width 63 height 29
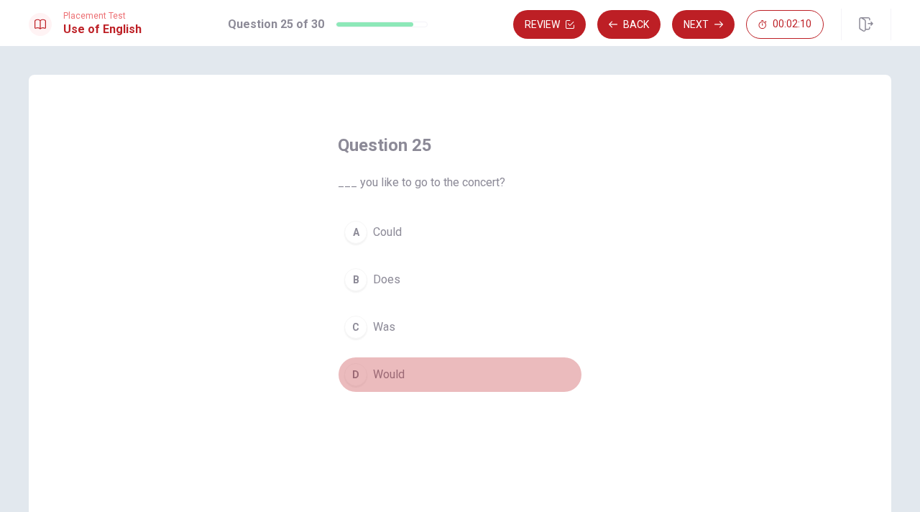
click at [381, 371] on span "Would" at bounding box center [389, 374] width 32 height 17
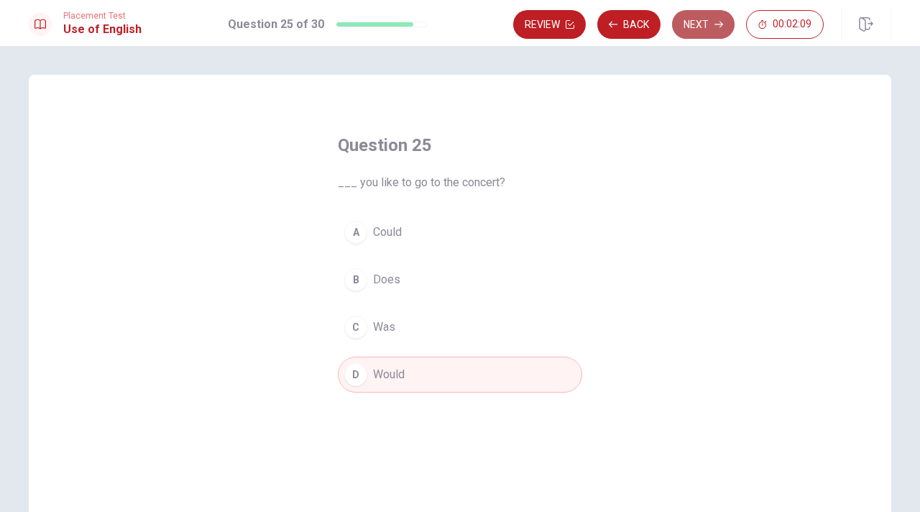
click at [700, 34] on button "Next" at bounding box center [703, 24] width 63 height 29
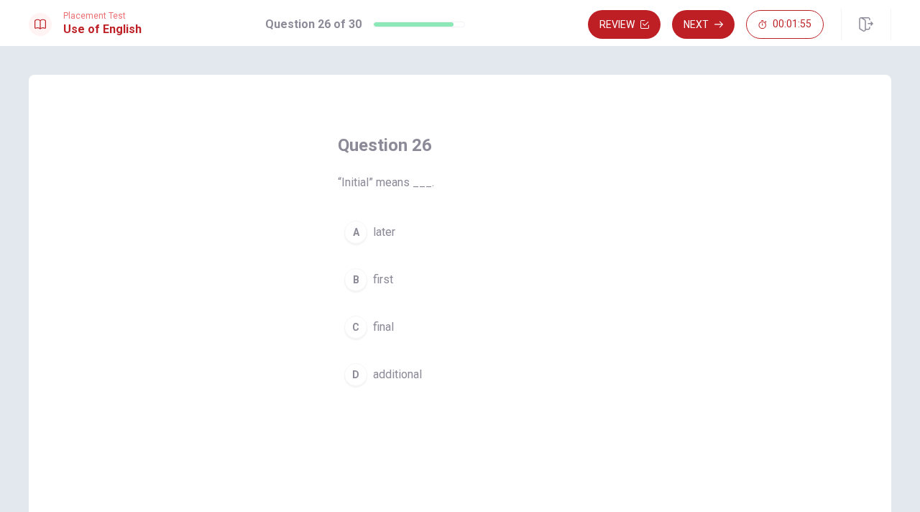
click at [397, 278] on button "B first" at bounding box center [460, 280] width 244 height 36
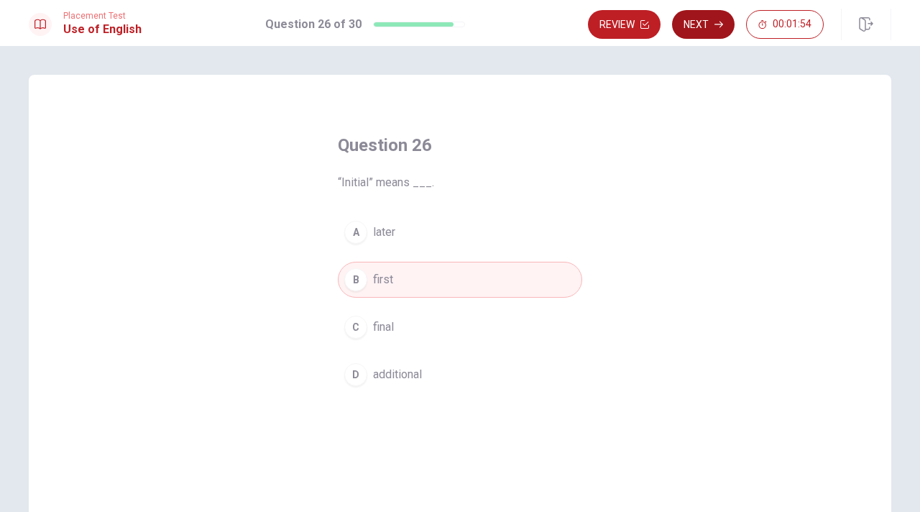
click at [706, 21] on button "Next" at bounding box center [703, 24] width 63 height 29
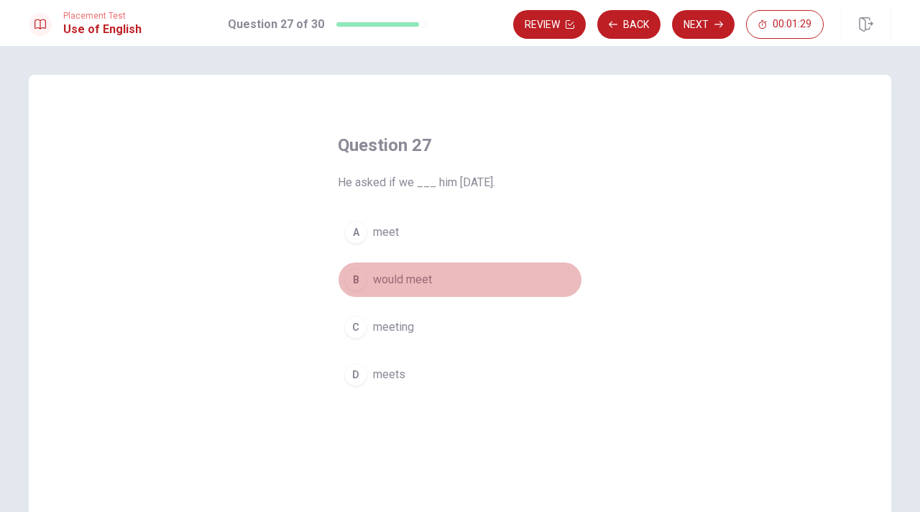
click at [410, 274] on span "would meet" at bounding box center [402, 279] width 59 height 17
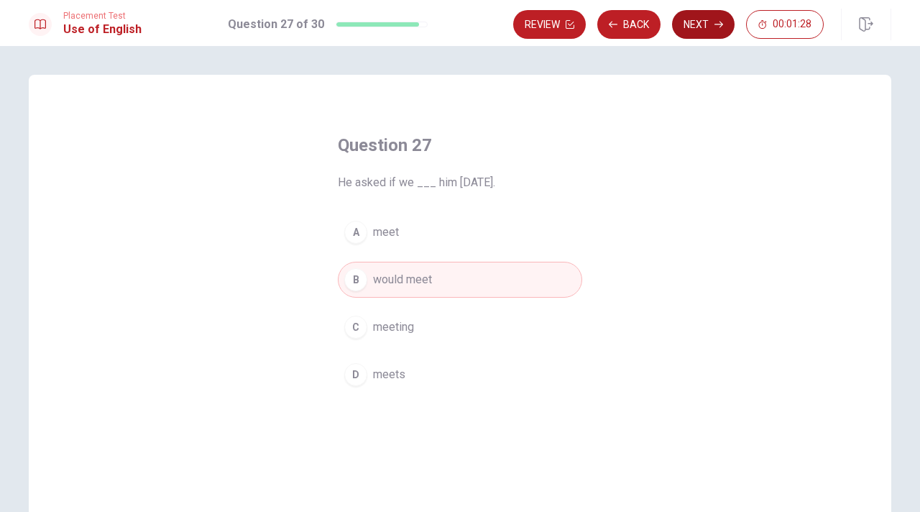
click at [702, 14] on button "Next" at bounding box center [703, 24] width 63 height 29
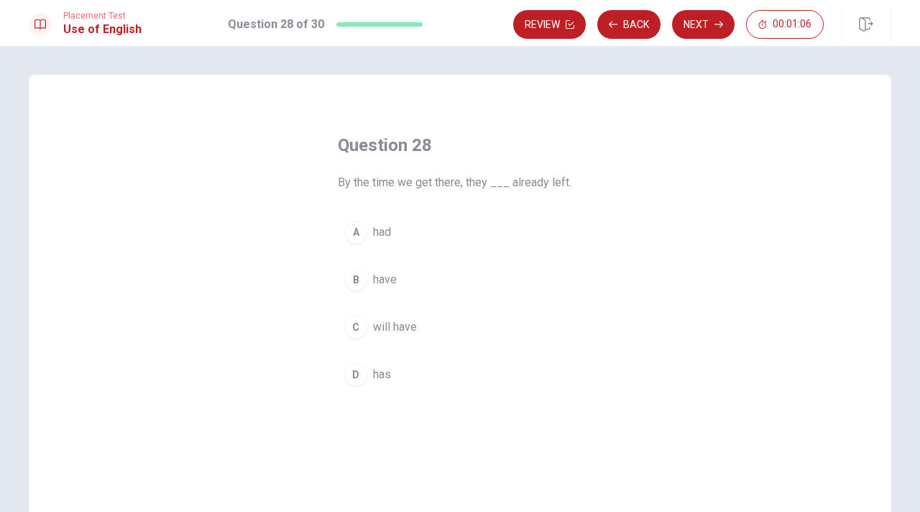
click at [378, 225] on span "had" at bounding box center [382, 232] width 18 height 17
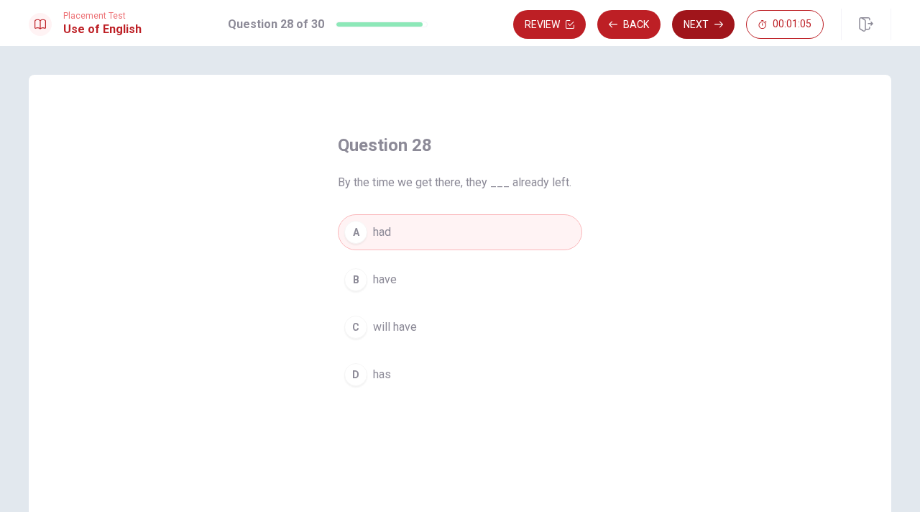
click at [707, 28] on button "Next" at bounding box center [703, 24] width 63 height 29
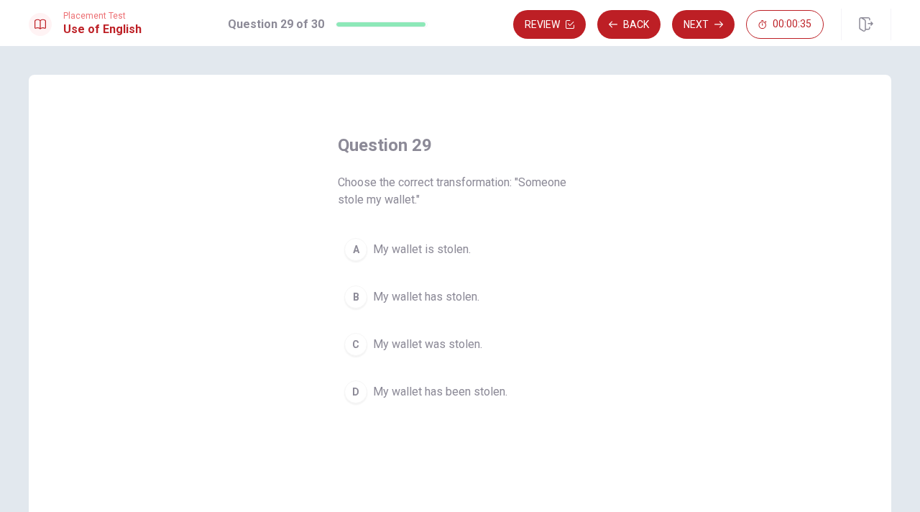
click at [441, 344] on span "My wallet was stolen." at bounding box center [427, 344] width 109 height 17
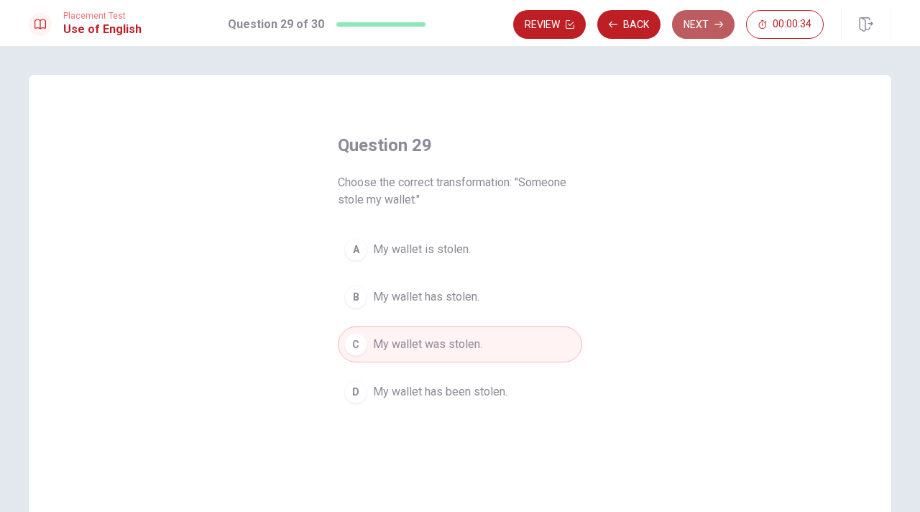
click at [698, 18] on button "Next" at bounding box center [703, 24] width 63 height 29
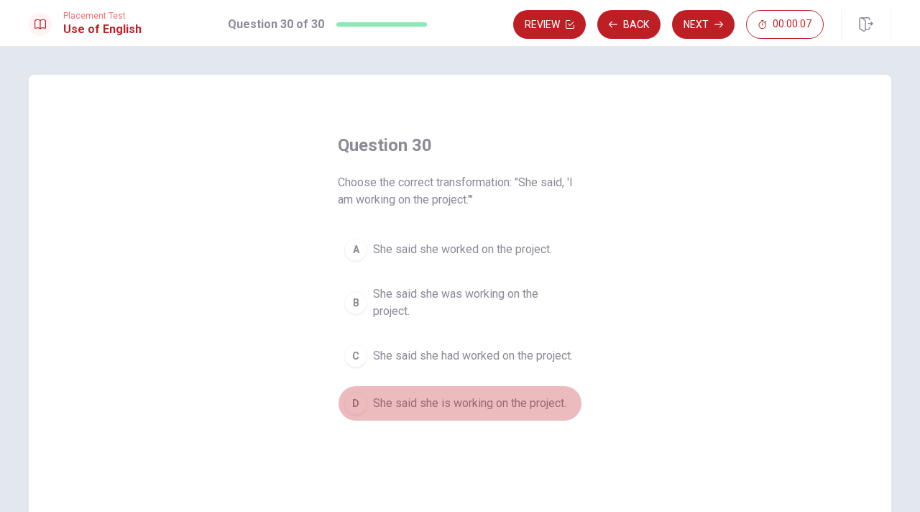
click at [492, 412] on span "She said she is working on the project." at bounding box center [469, 403] width 193 height 17
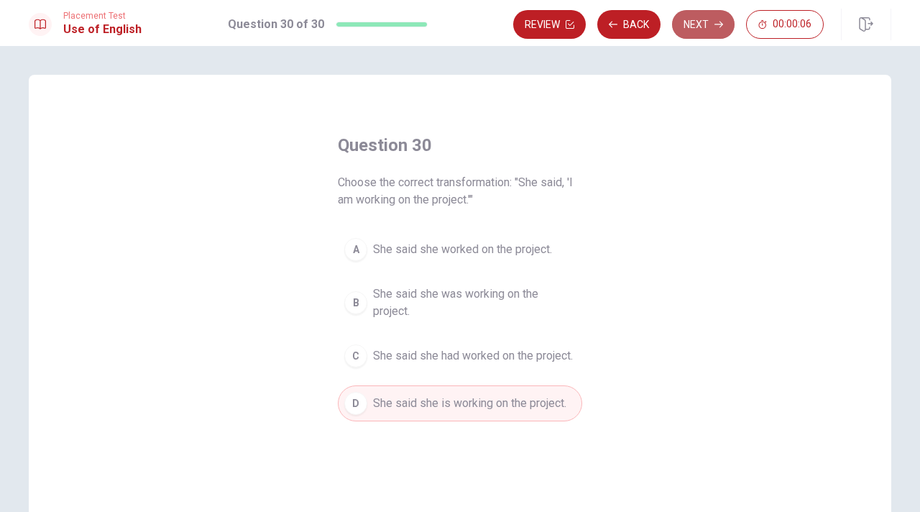
click at [722, 24] on icon "button" at bounding box center [718, 25] width 9 height 6
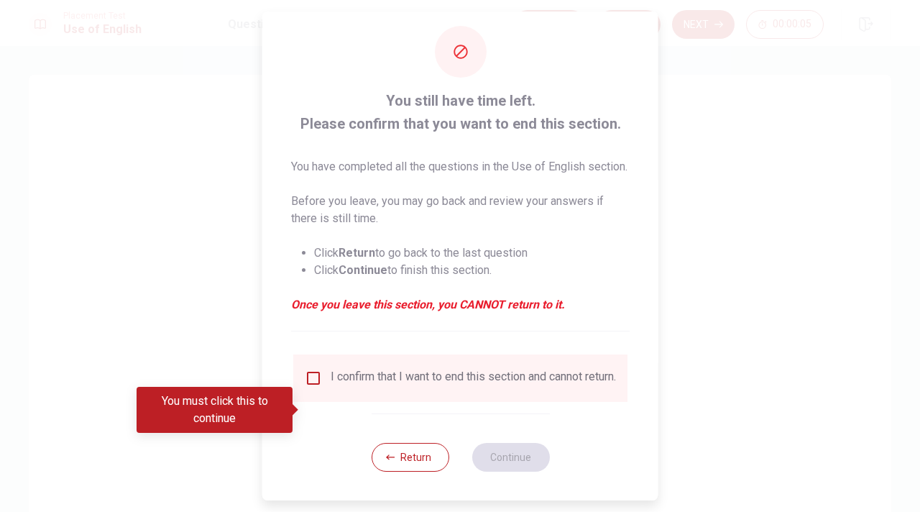
scroll to position [42, 0]
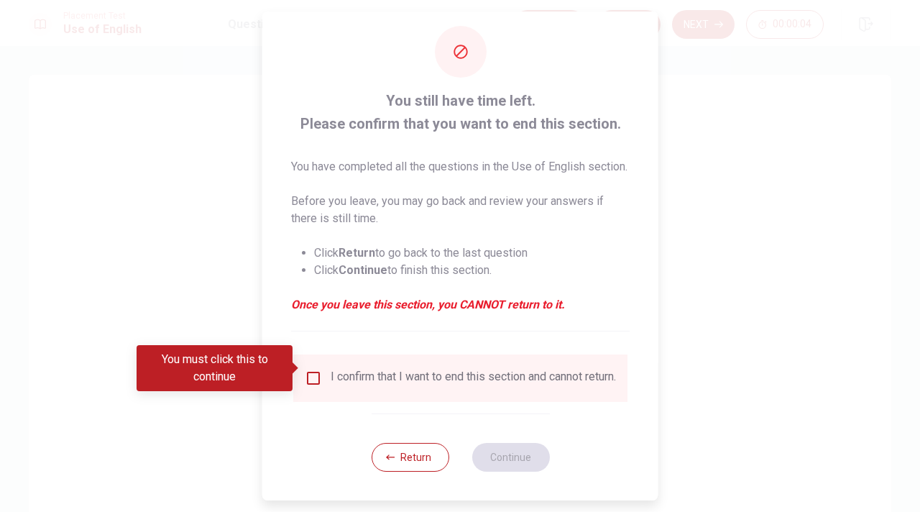
click at [310, 372] on input "You must click this to continue" at bounding box center [313, 377] width 17 height 17
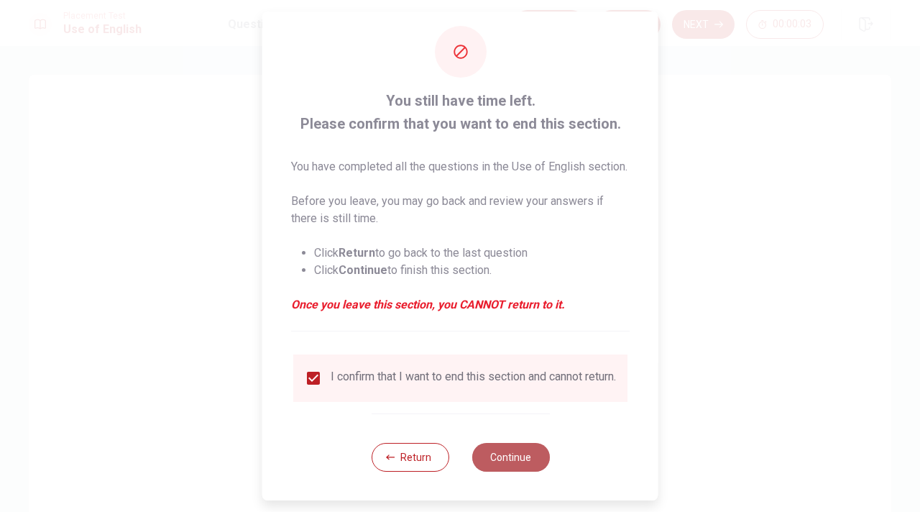
click at [499, 457] on button "Continue" at bounding box center [510, 457] width 78 height 29
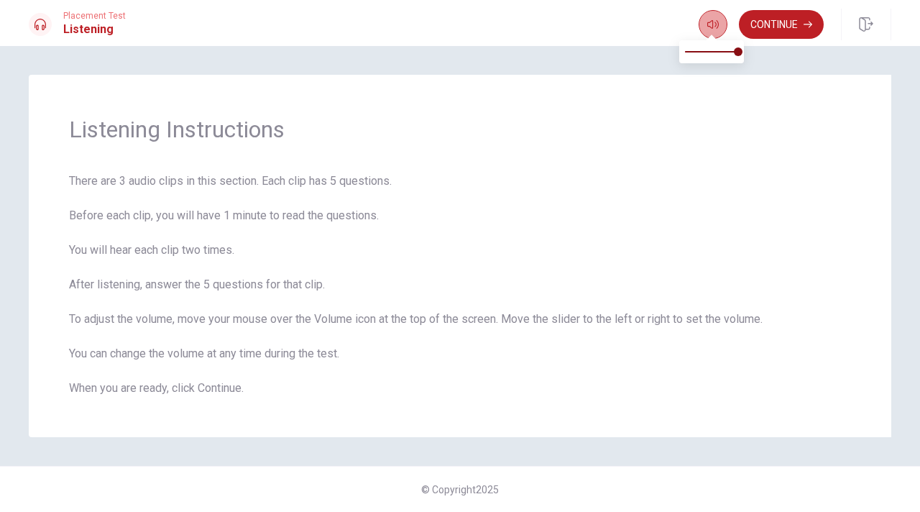
click at [707, 25] on icon "button" at bounding box center [712, 24] width 11 height 11
click at [764, 150] on div "Listening Instructions There are 3 audio clips in this section. Each clip has 5…" at bounding box center [460, 256] width 862 height 362
click at [781, 19] on button "Continue" at bounding box center [781, 24] width 85 height 29
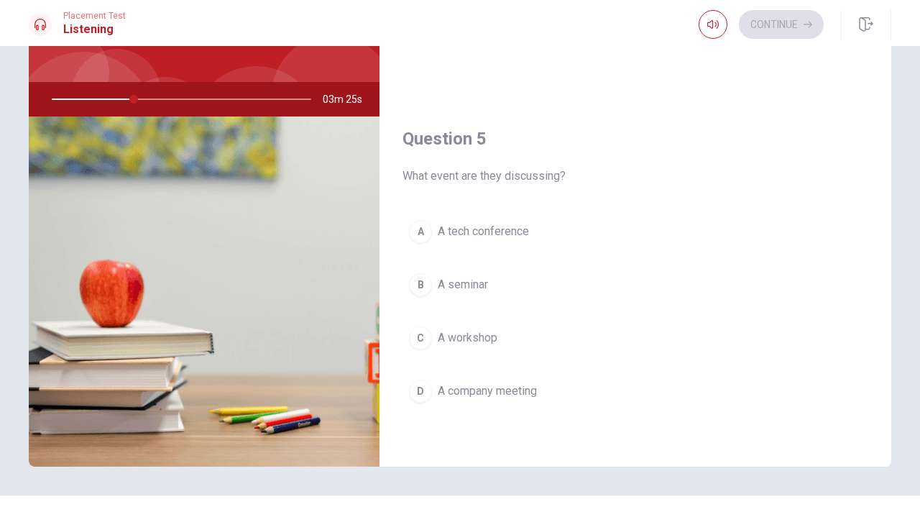
scroll to position [116, 0]
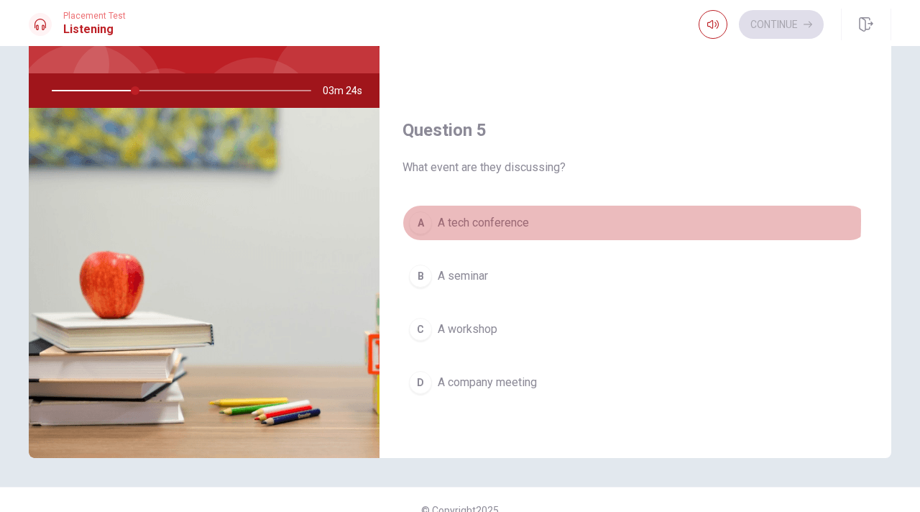
click at [512, 221] on span "A tech conference" at bounding box center [483, 222] width 91 height 17
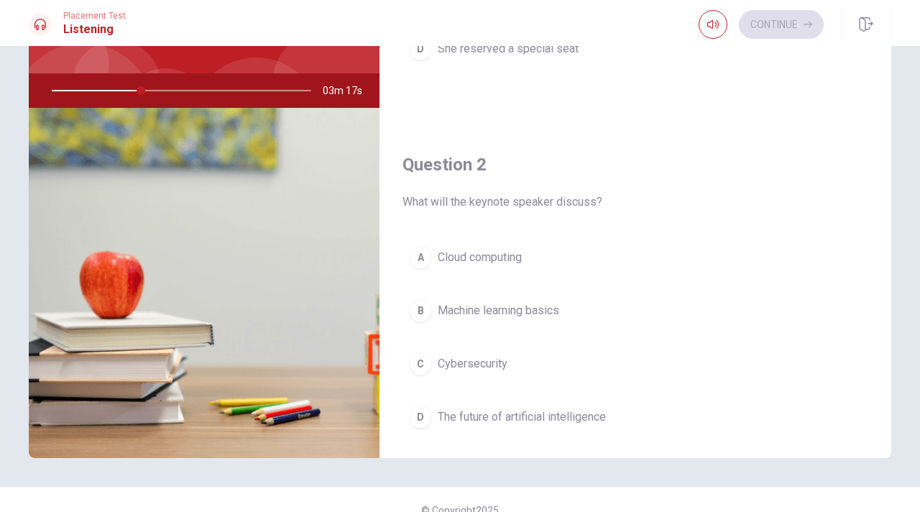
scroll to position [213, 0]
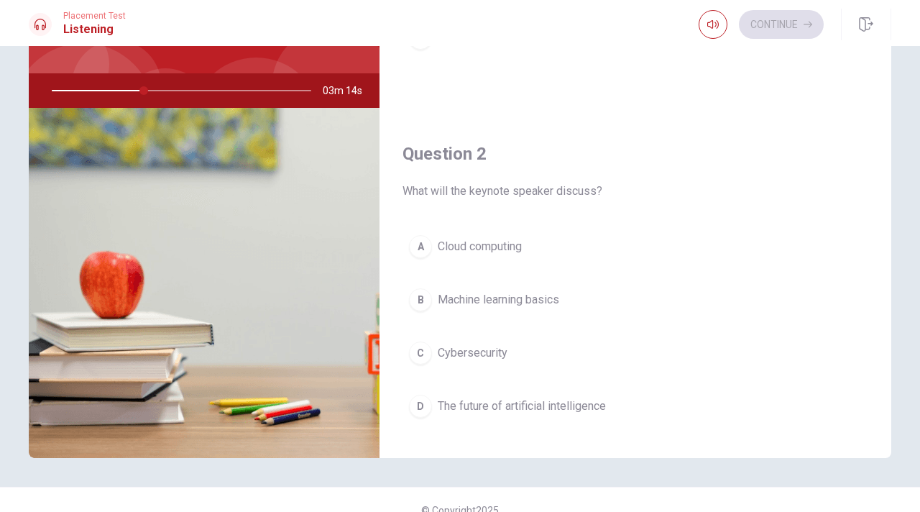
click at [543, 407] on span "The future of artificial intelligence" at bounding box center [522, 405] width 168 height 17
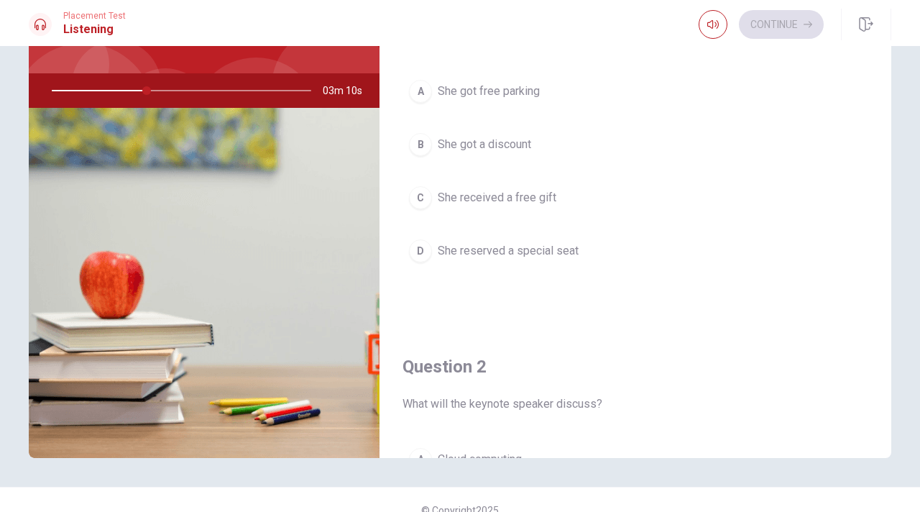
scroll to position [0, 0]
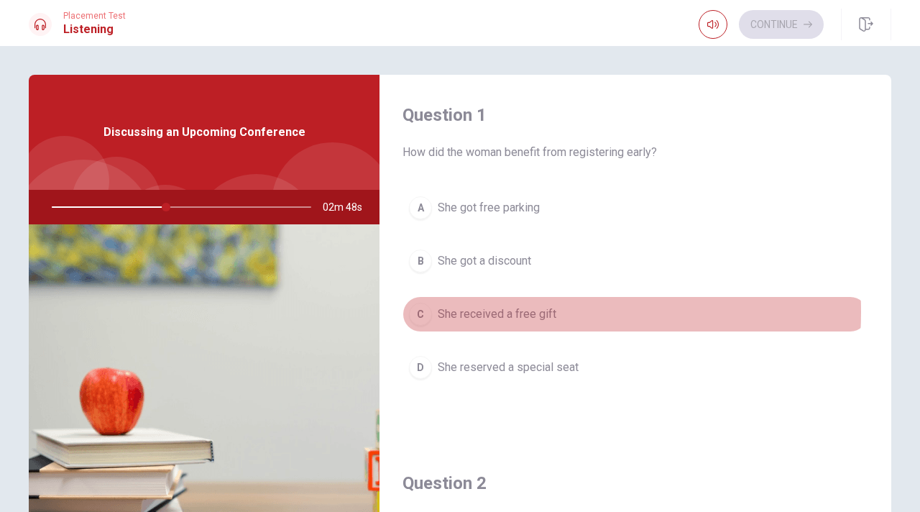
click at [500, 312] on span "She received a free gift" at bounding box center [497, 313] width 119 height 17
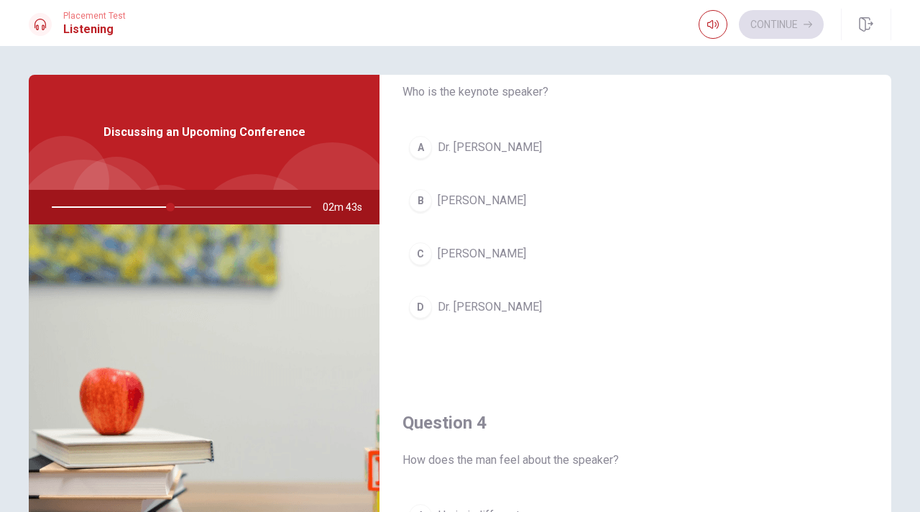
scroll to position [796, 0]
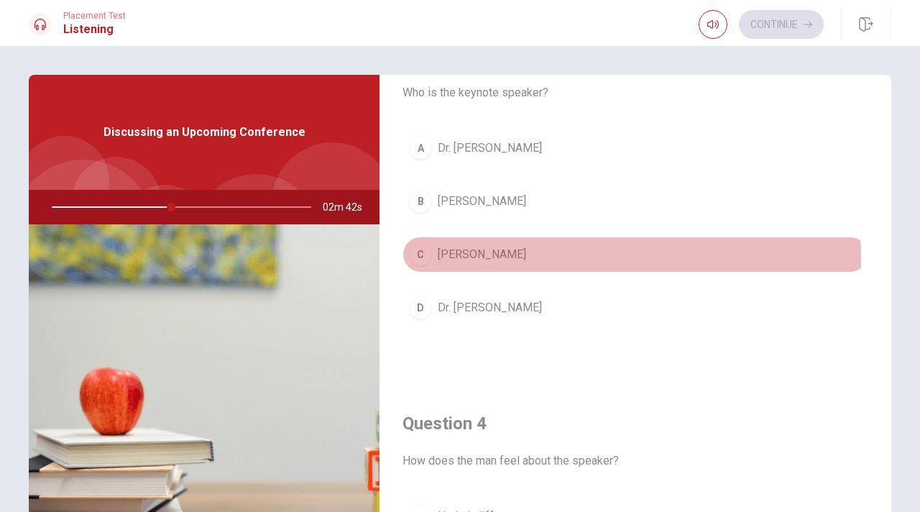
click at [454, 259] on span "[PERSON_NAME]" at bounding box center [482, 254] width 88 height 17
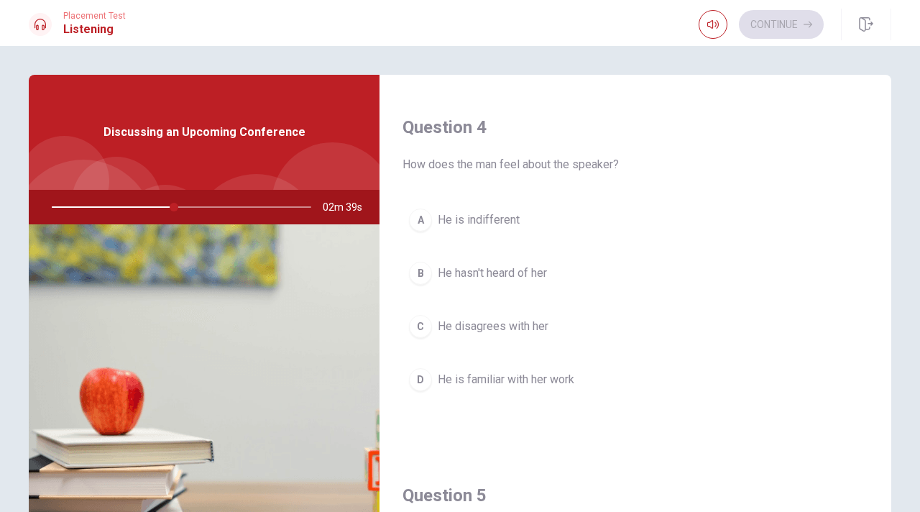
scroll to position [1087, 0]
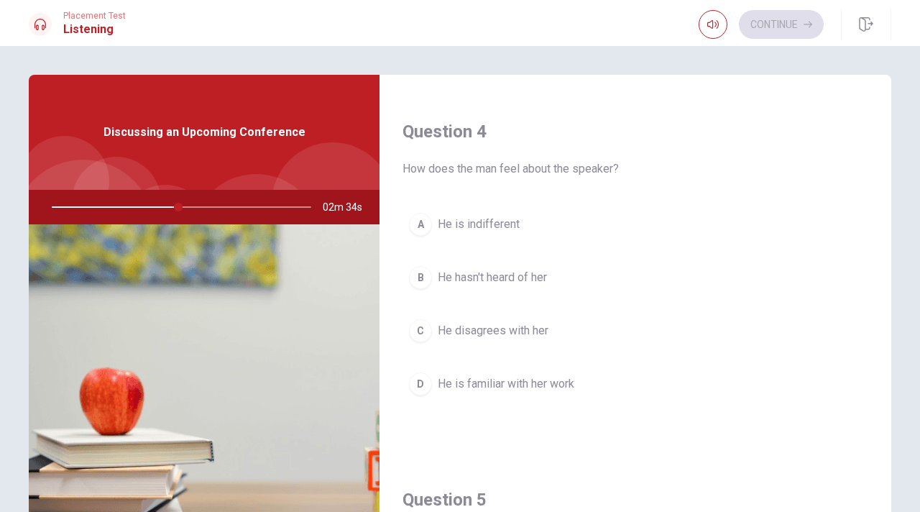
click at [503, 386] on span "He is familiar with her work" at bounding box center [506, 383] width 137 height 17
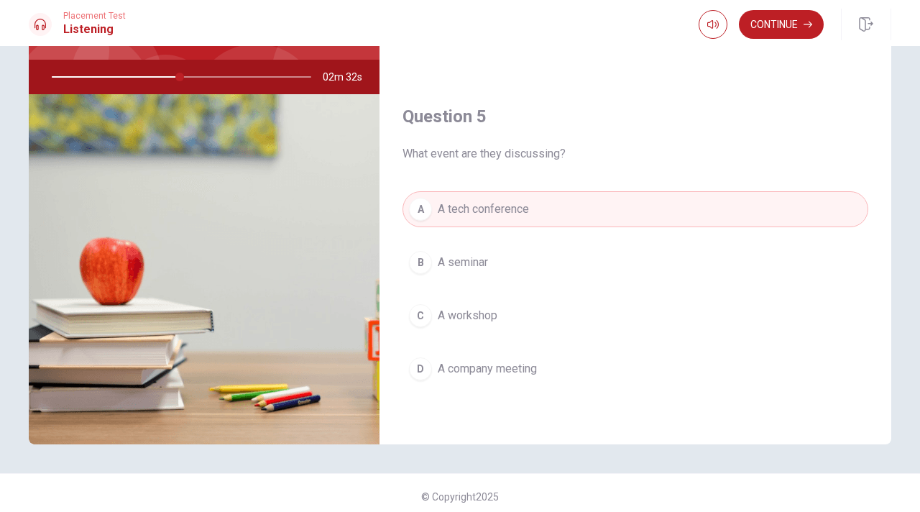
scroll to position [137, 0]
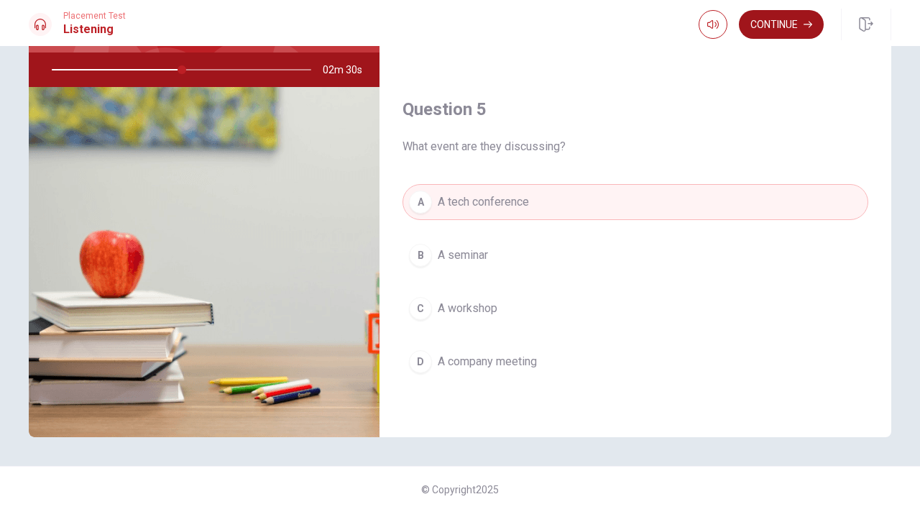
click at [779, 26] on button "Continue" at bounding box center [781, 24] width 85 height 29
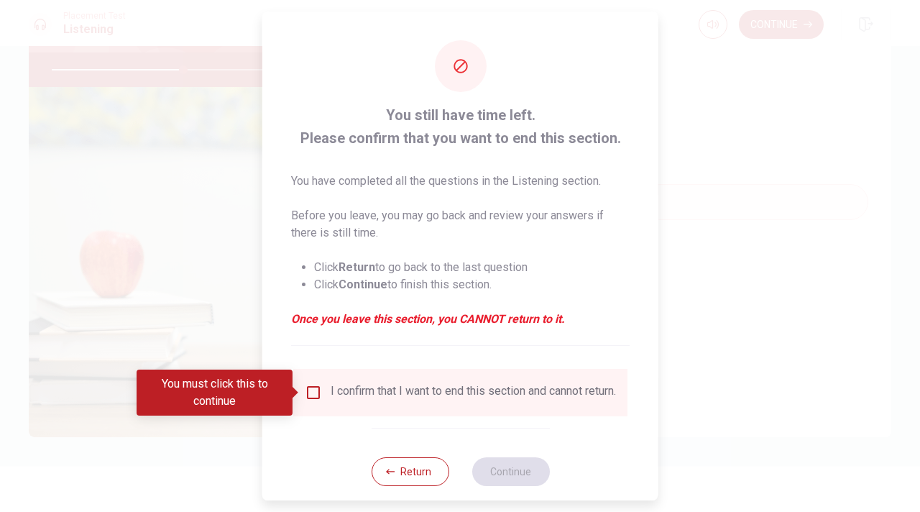
click at [310, 391] on input "You must click this to continue" at bounding box center [313, 392] width 17 height 17
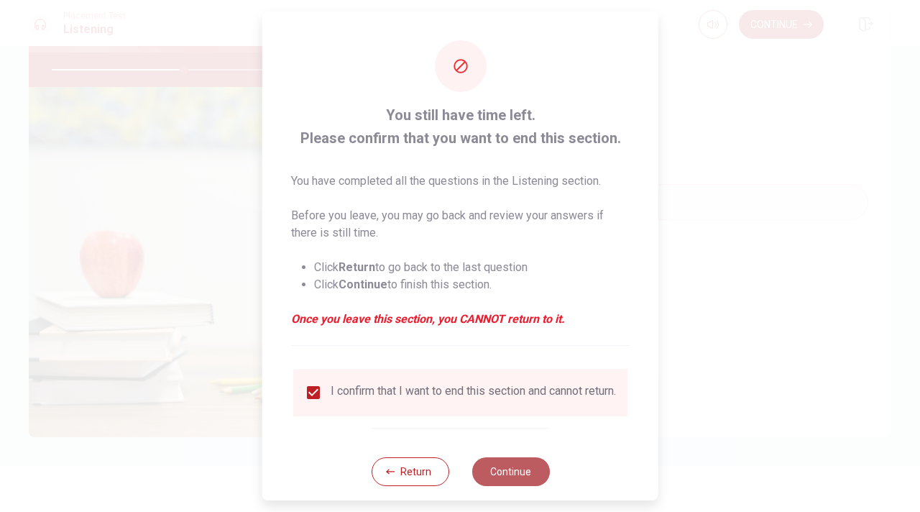
click at [502, 481] on button "Continue" at bounding box center [510, 471] width 78 height 29
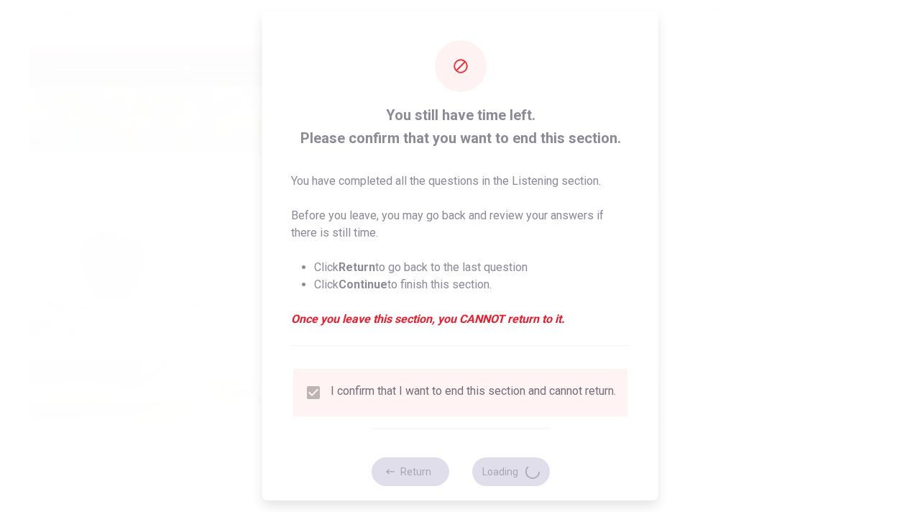
type input "52"
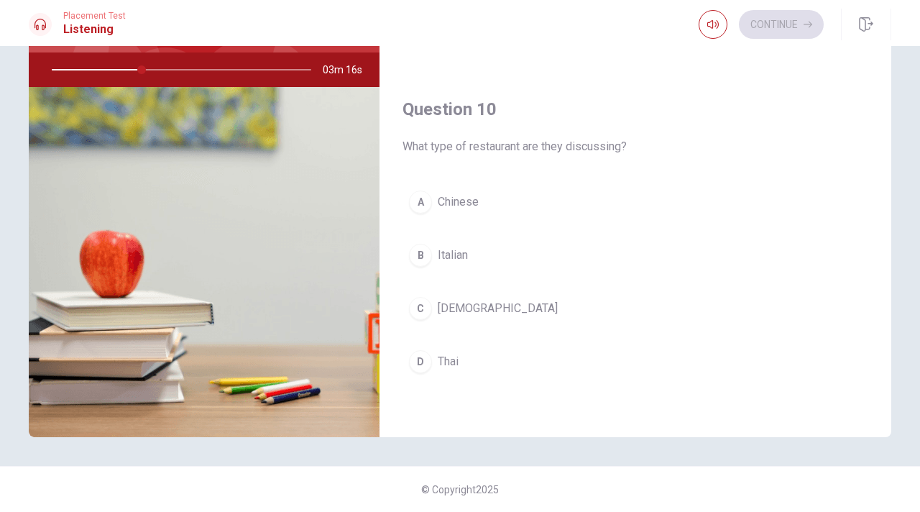
click at [445, 361] on span "Thai" at bounding box center [448, 361] width 21 height 17
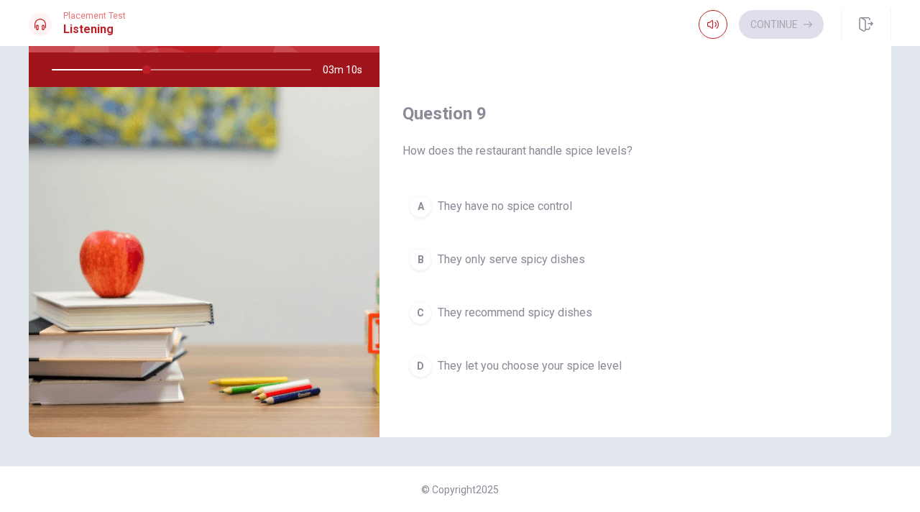
scroll to position [960, 0]
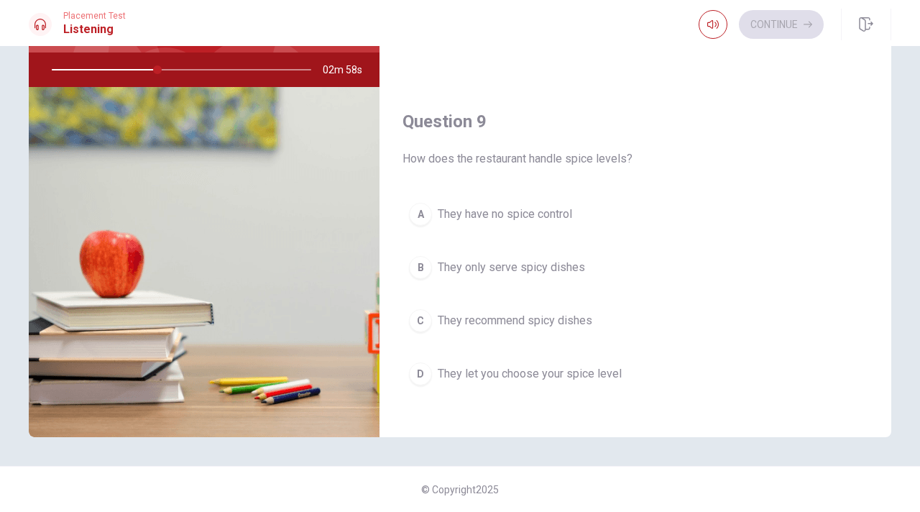
click at [572, 377] on span "They let you choose your spice level" at bounding box center [530, 373] width 184 height 17
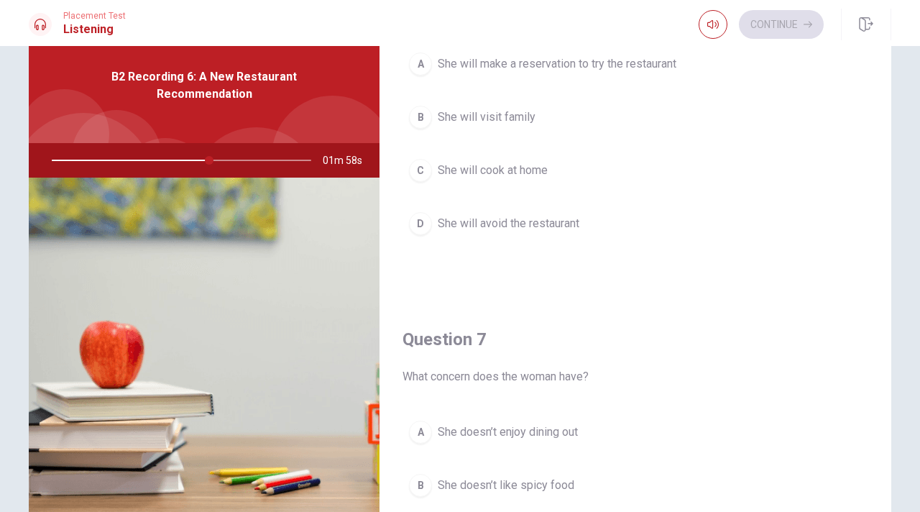
scroll to position [0, 0]
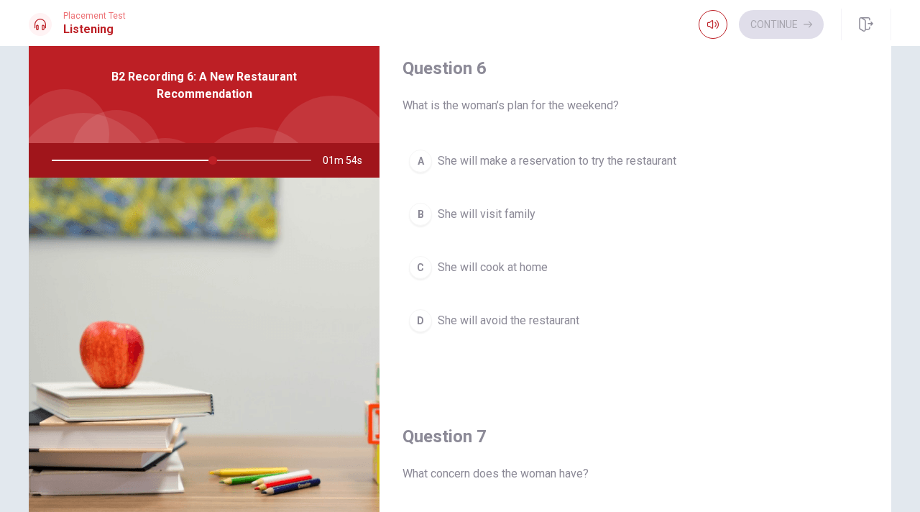
click at [557, 162] on span "She will make a reservation to try the restaurant" at bounding box center [557, 160] width 239 height 17
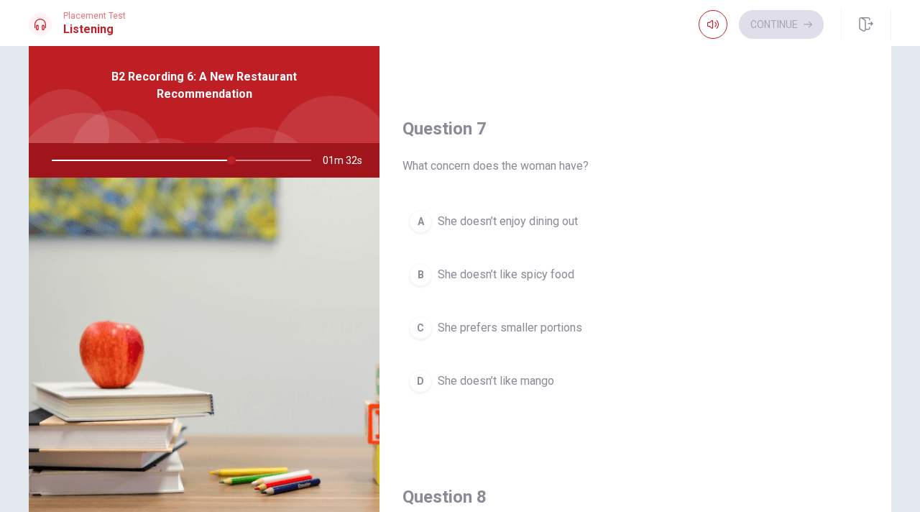
scroll to position [319, 0]
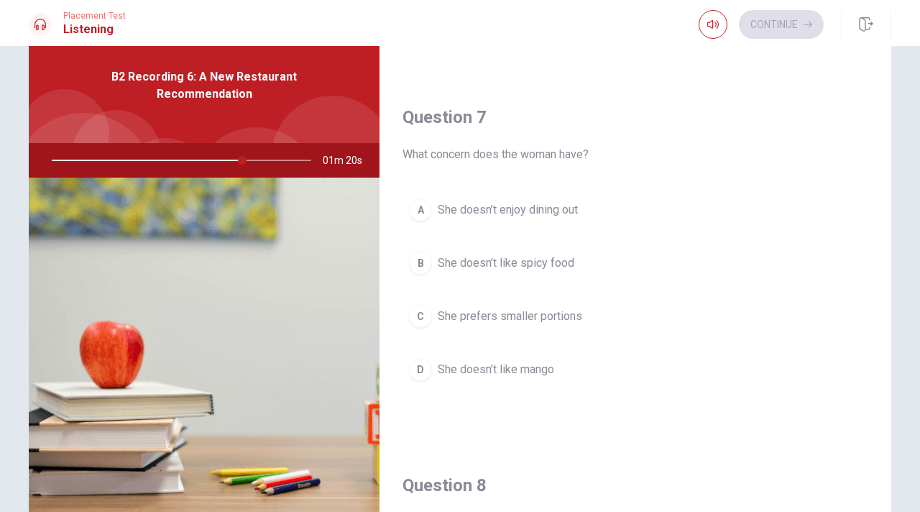
click at [486, 318] on span "She prefers smaller portions" at bounding box center [510, 316] width 144 height 17
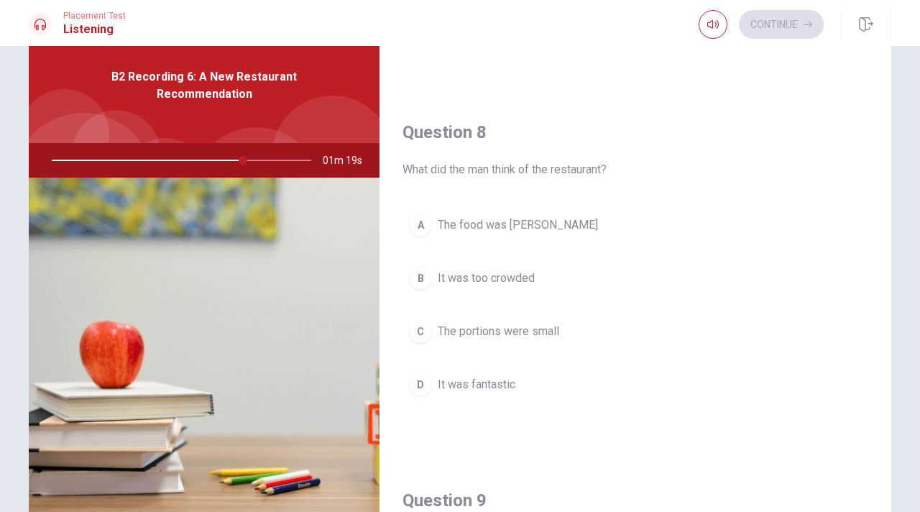
scroll to position [720, 0]
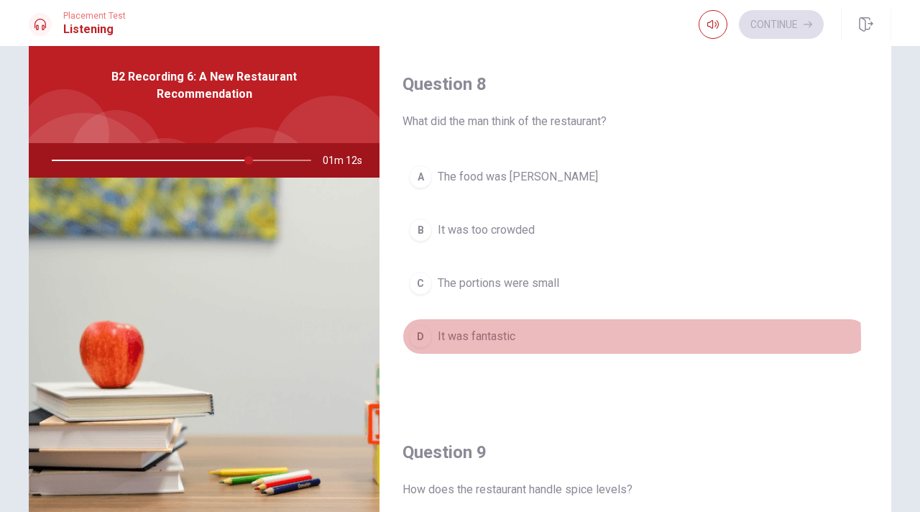
click at [475, 341] on span "It was fantastic" at bounding box center [477, 336] width 78 height 17
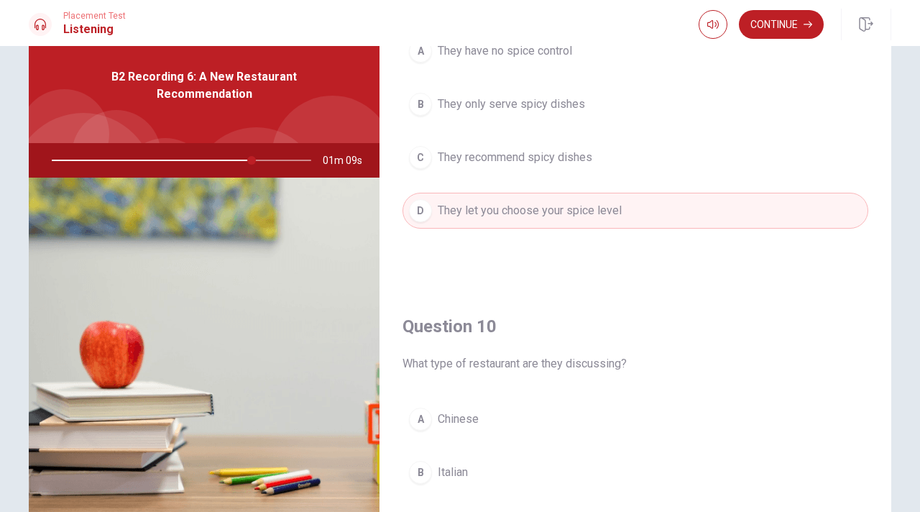
scroll to position [1340, 0]
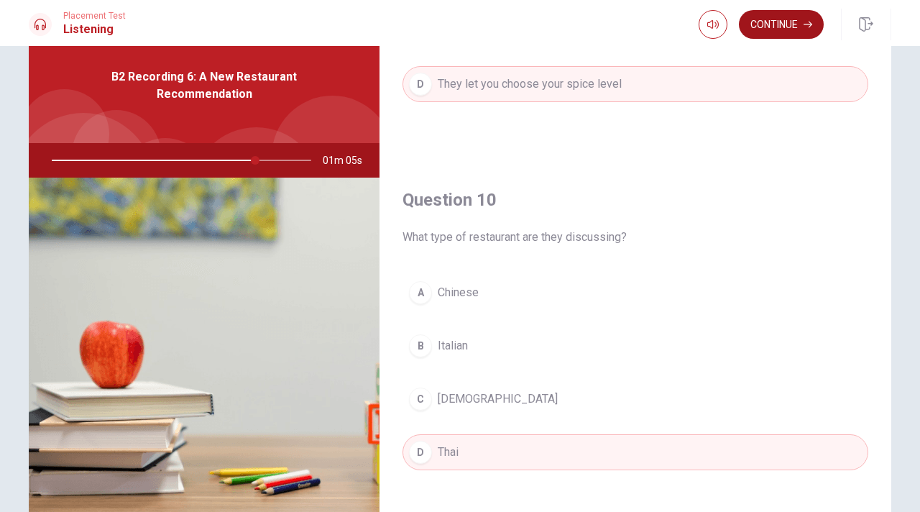
click at [781, 27] on button "Continue" at bounding box center [781, 24] width 85 height 29
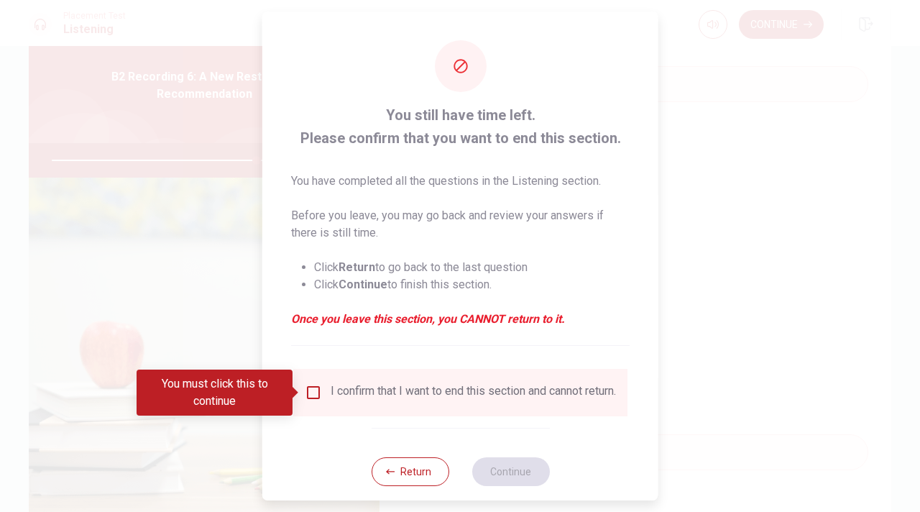
click at [321, 390] on div "I confirm that I want to end this section and cannot return." at bounding box center [460, 392] width 311 height 17
click at [318, 394] on input "You must click this to continue" at bounding box center [313, 392] width 17 height 17
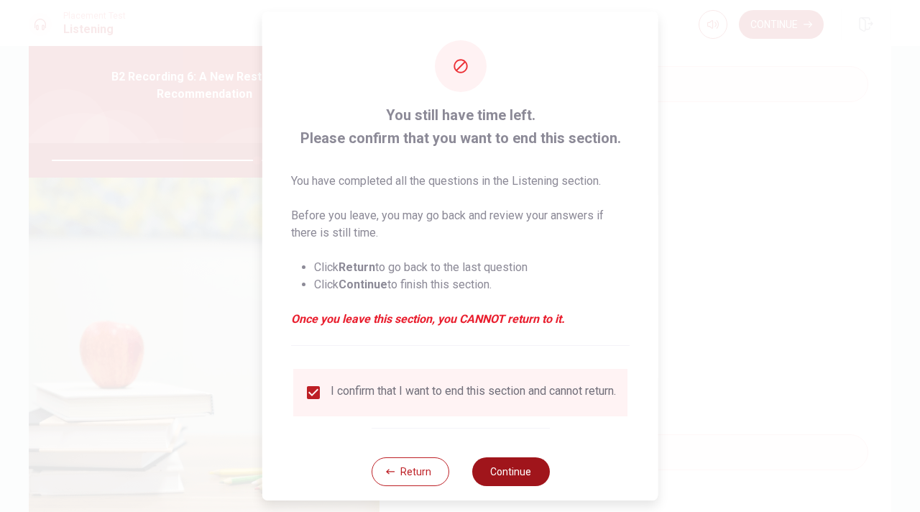
click at [523, 478] on button "Continue" at bounding box center [510, 471] width 78 height 29
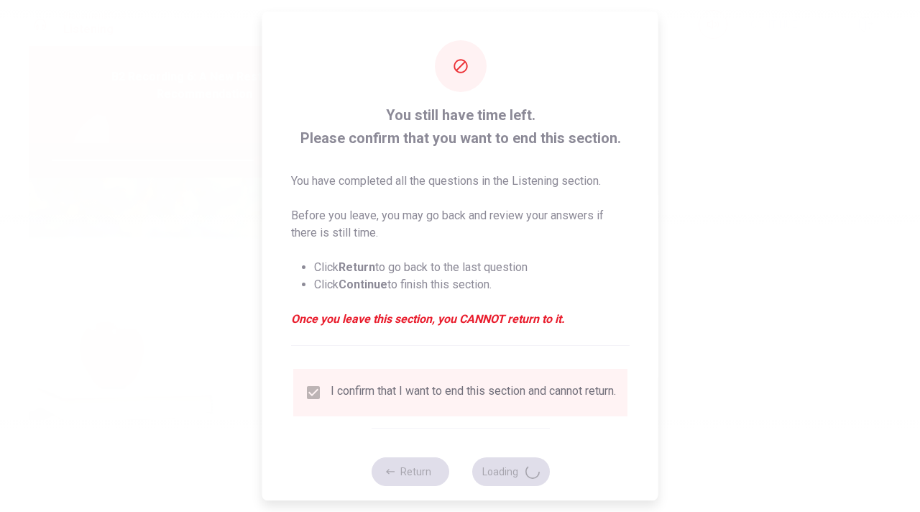
type input "80"
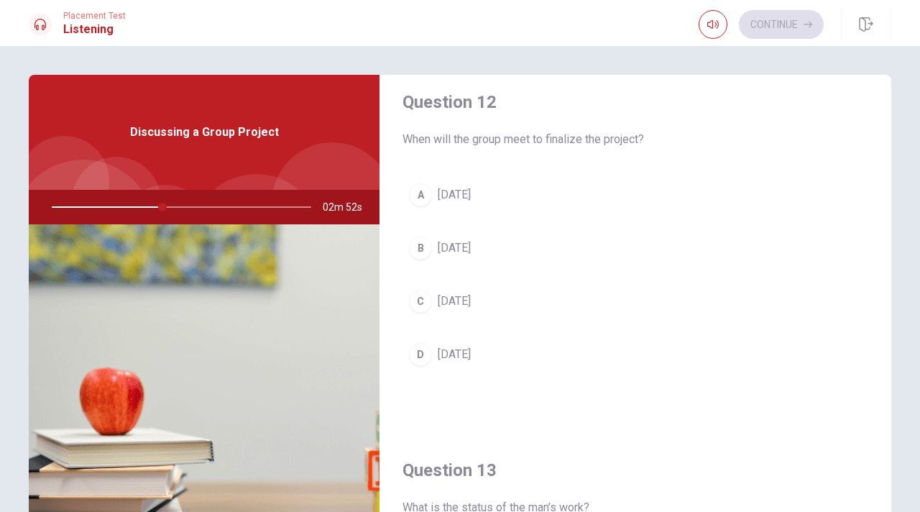
scroll to position [380, 0]
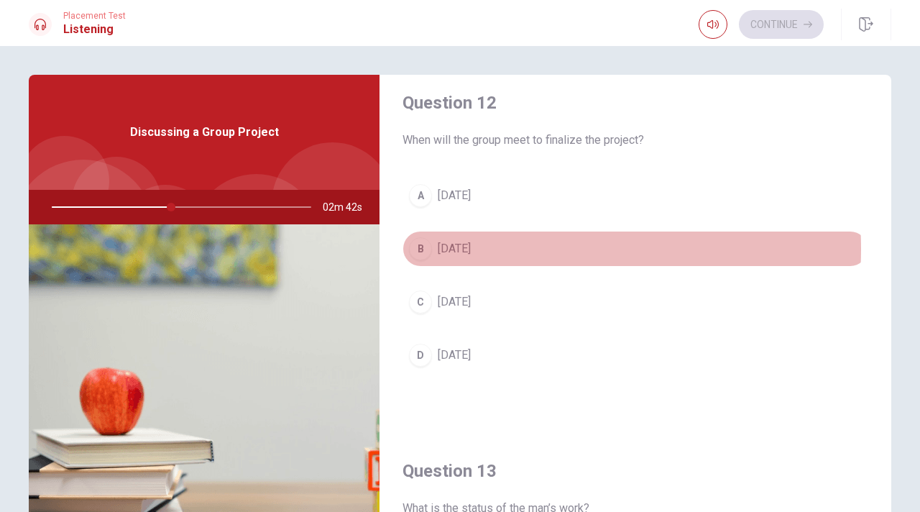
click at [471, 249] on span "[DATE]" at bounding box center [454, 248] width 33 height 17
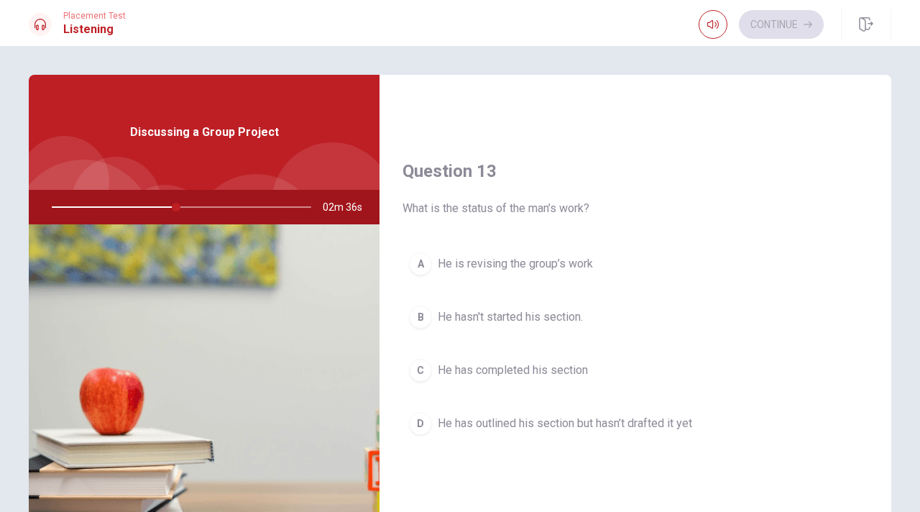
scroll to position [683, 0]
click at [576, 418] on span "He has outlined his section but hasn’t drafted it yet" at bounding box center [565, 419] width 254 height 17
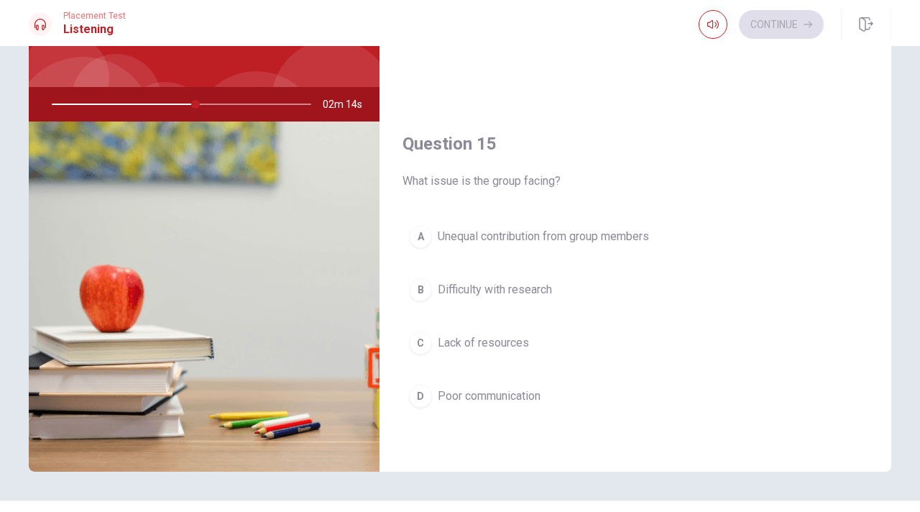
scroll to position [106, 0]
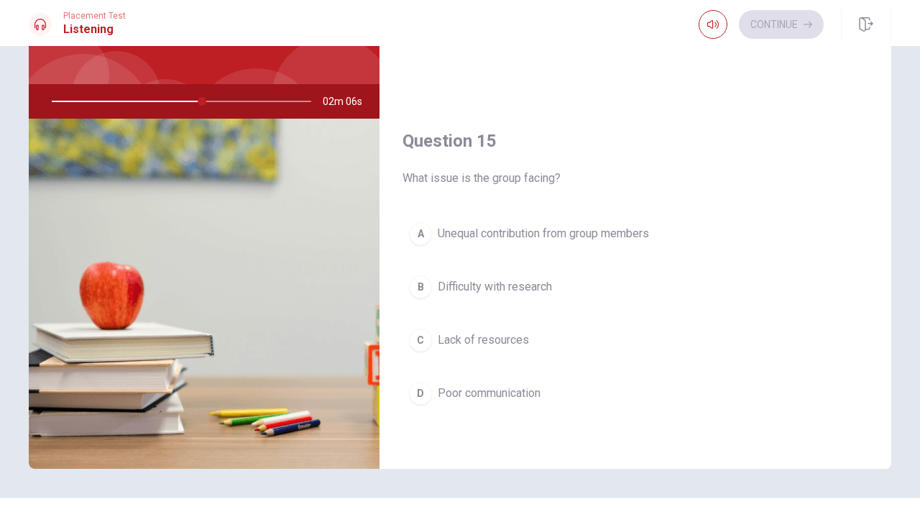
click at [507, 238] on span "Unequal contribution from group members" at bounding box center [543, 233] width 211 height 17
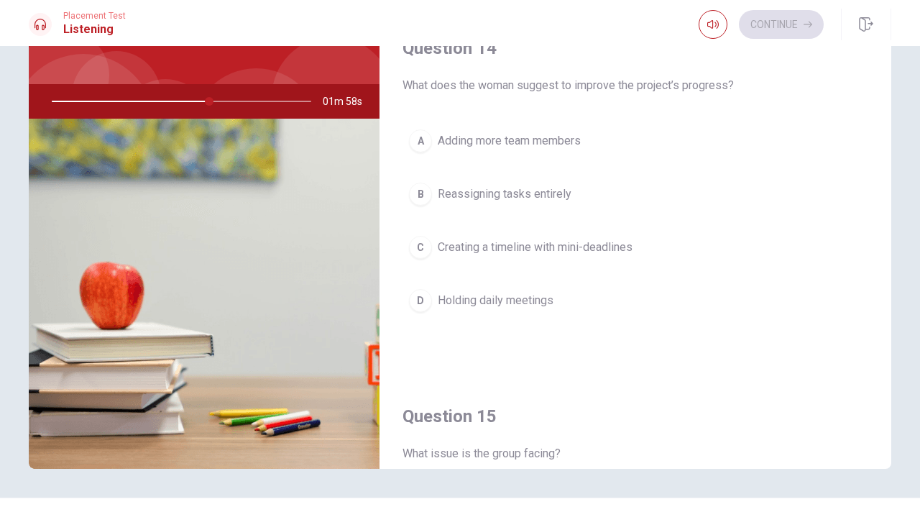
scroll to position [1060, 0]
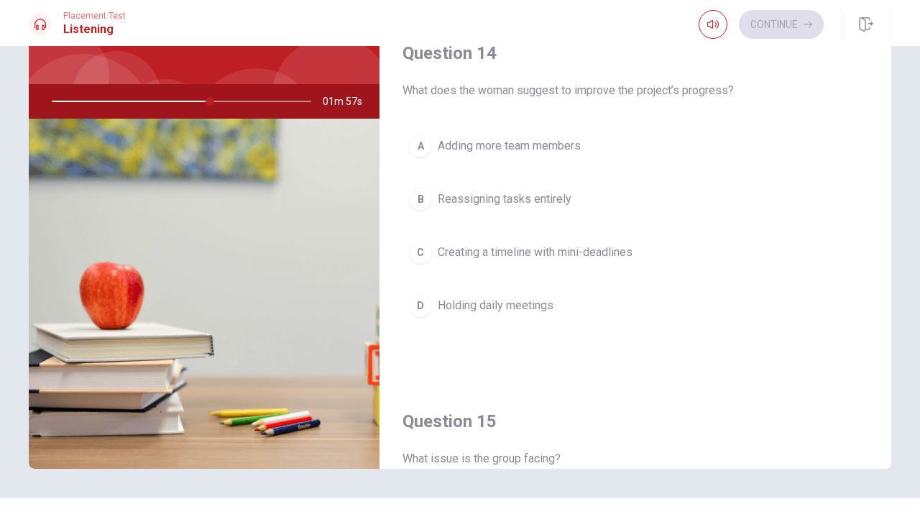
click at [506, 254] on span "Creating a timeline with mini-deadlines" at bounding box center [535, 252] width 195 height 17
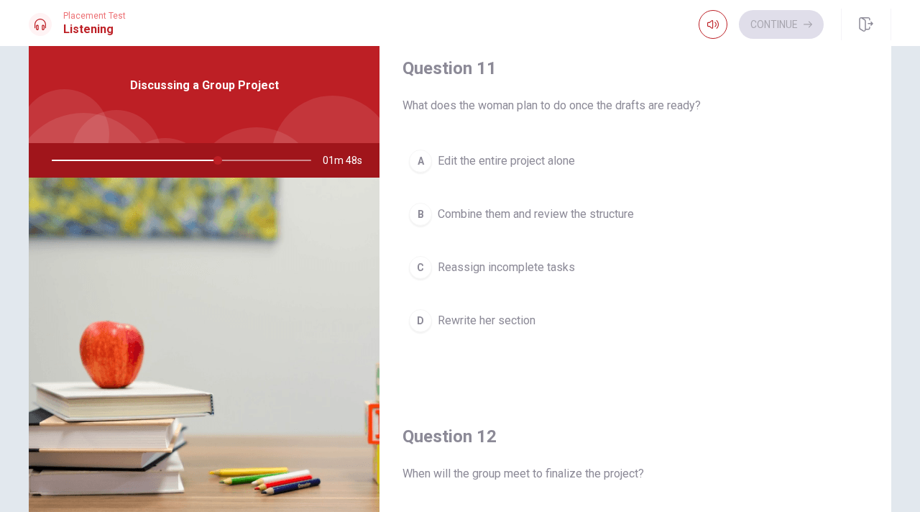
scroll to position [0, 0]
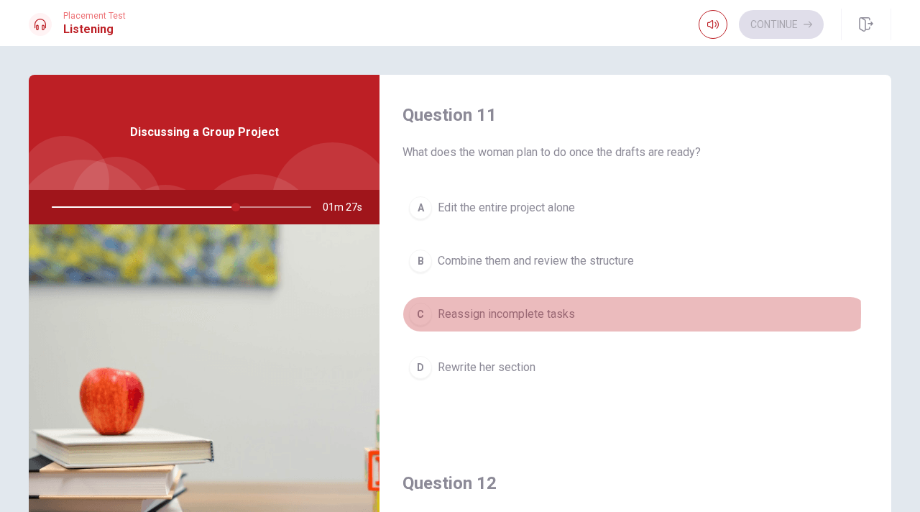
click at [535, 313] on span "Reassign incomplete tasks" at bounding box center [506, 313] width 137 height 17
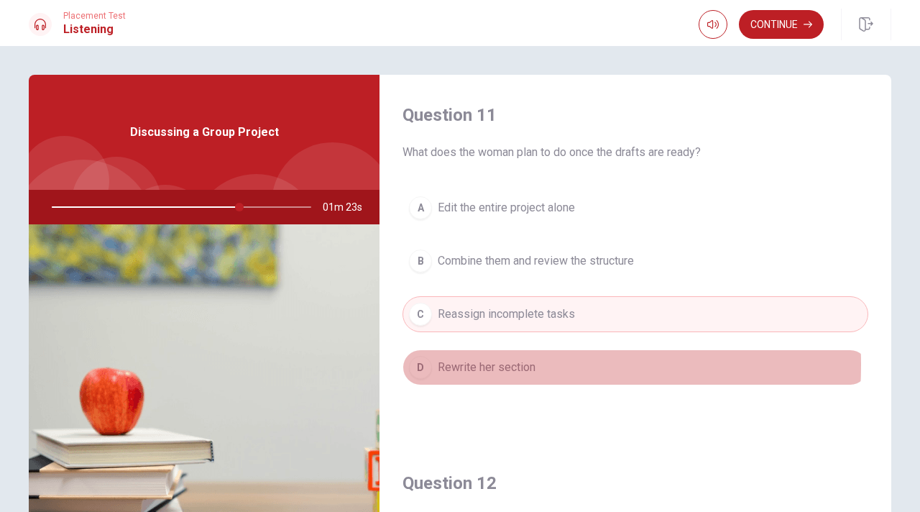
click at [450, 364] on span "Rewrite her section" at bounding box center [487, 367] width 98 height 17
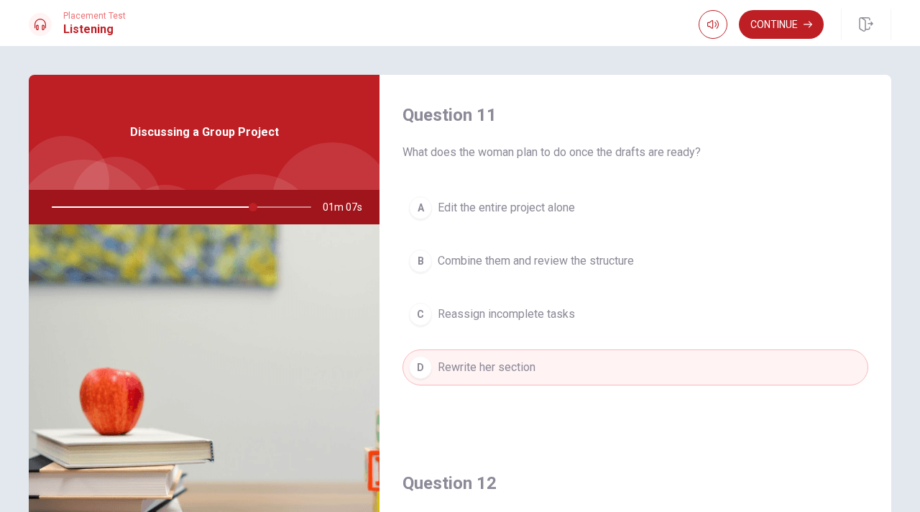
click at [574, 259] on span "Combine them and review the structure" at bounding box center [536, 260] width 196 height 17
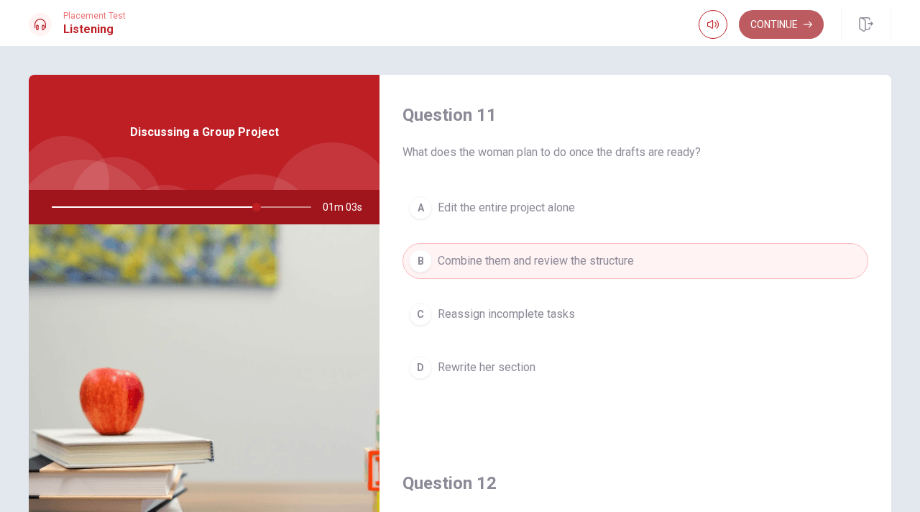
click at [774, 20] on button "Continue" at bounding box center [781, 24] width 85 height 29
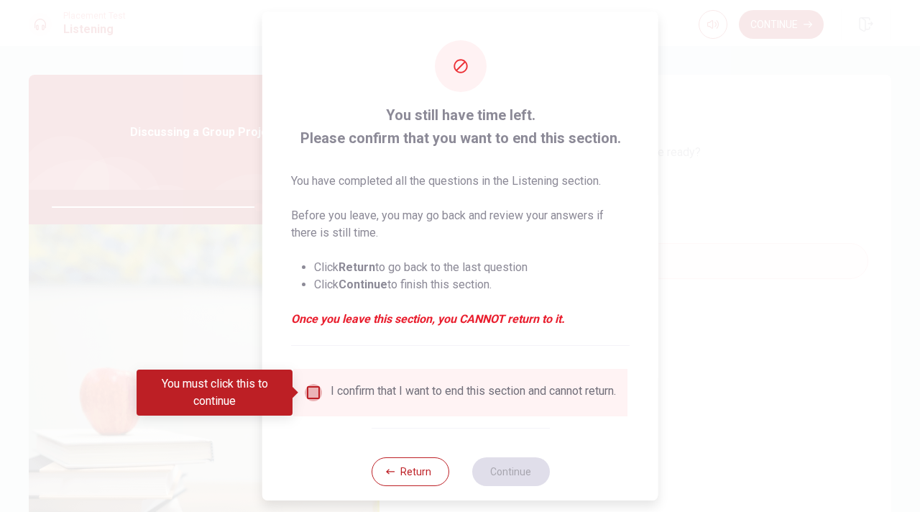
click at [308, 392] on input "You must click this to continue" at bounding box center [313, 392] width 17 height 17
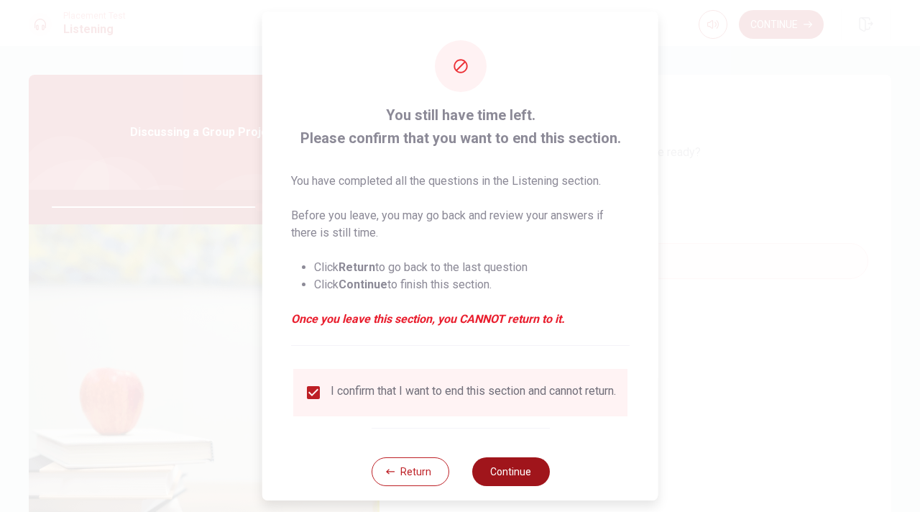
click at [511, 485] on button "Continue" at bounding box center [510, 471] width 78 height 29
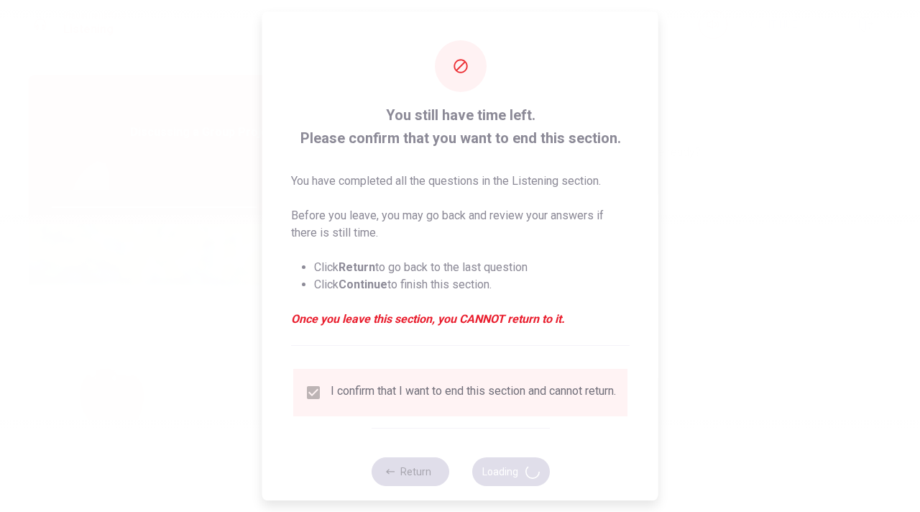
type input "81"
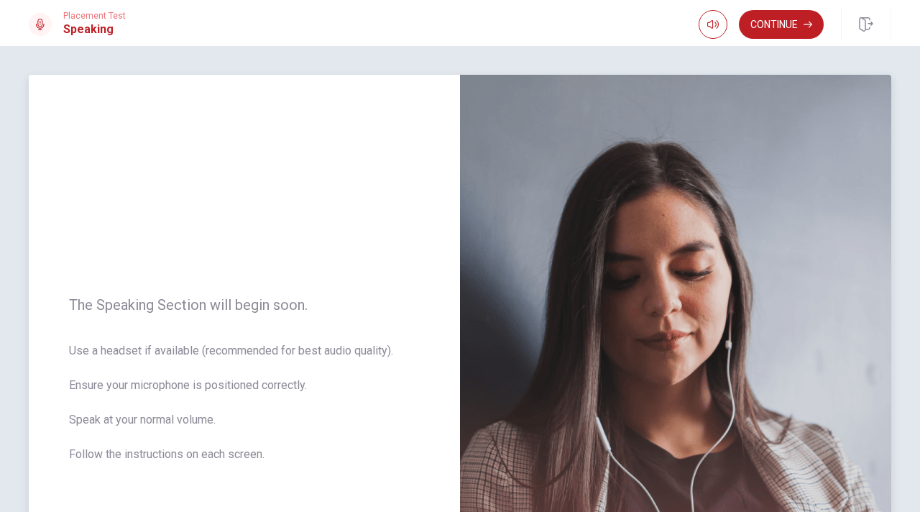
click at [120, 162] on div "The Speaking Section will begin soon. Use a headset if available (recommended f…" at bounding box center [244, 388] width 431 height 627
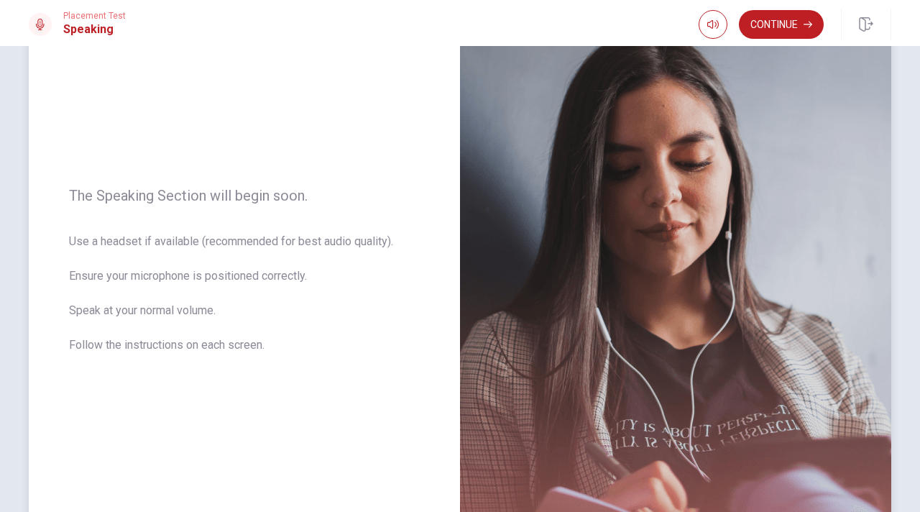
scroll to position [99, 0]
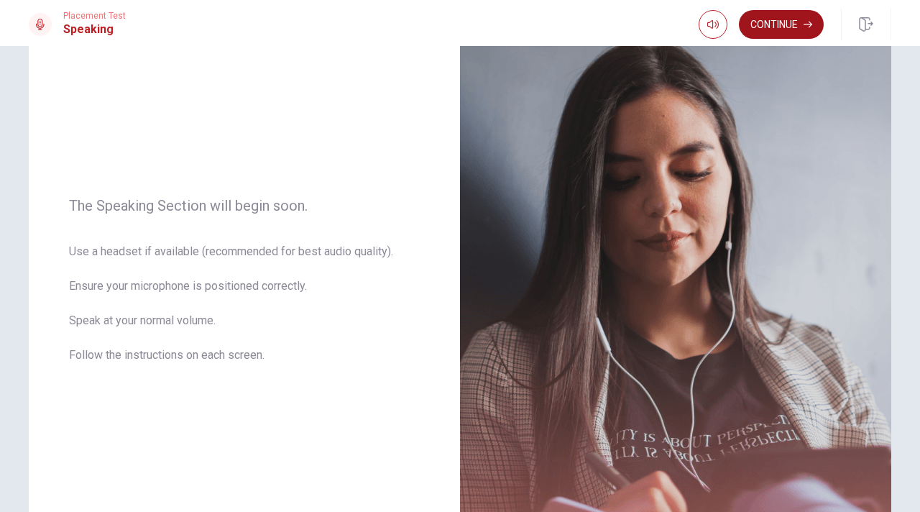
click at [762, 22] on button "Continue" at bounding box center [781, 24] width 85 height 29
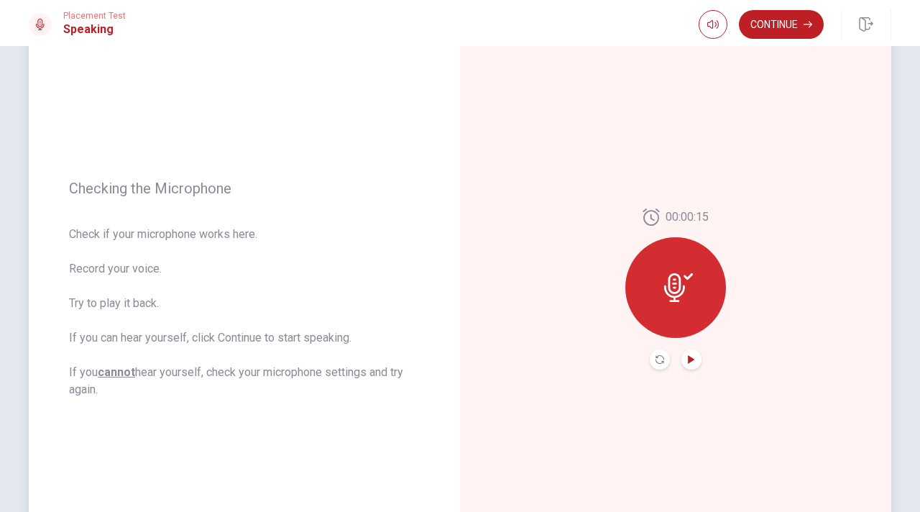
click at [688, 363] on icon "Play Audio" at bounding box center [691, 359] width 9 height 9
click at [689, 363] on icon "Pause Audio" at bounding box center [691, 359] width 7 height 9
click at [805, 32] on button "Continue" at bounding box center [781, 24] width 85 height 29
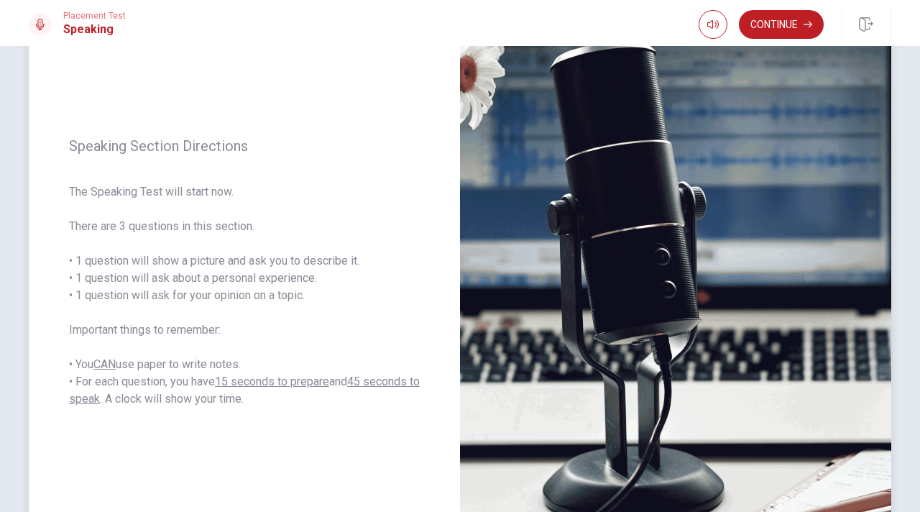
scroll to position [116, 0]
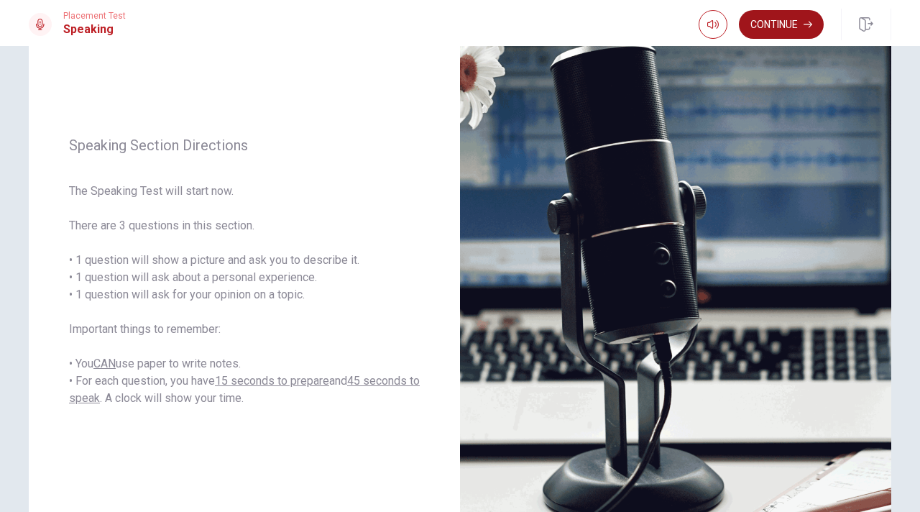
click at [775, 29] on button "Continue" at bounding box center [781, 24] width 85 height 29
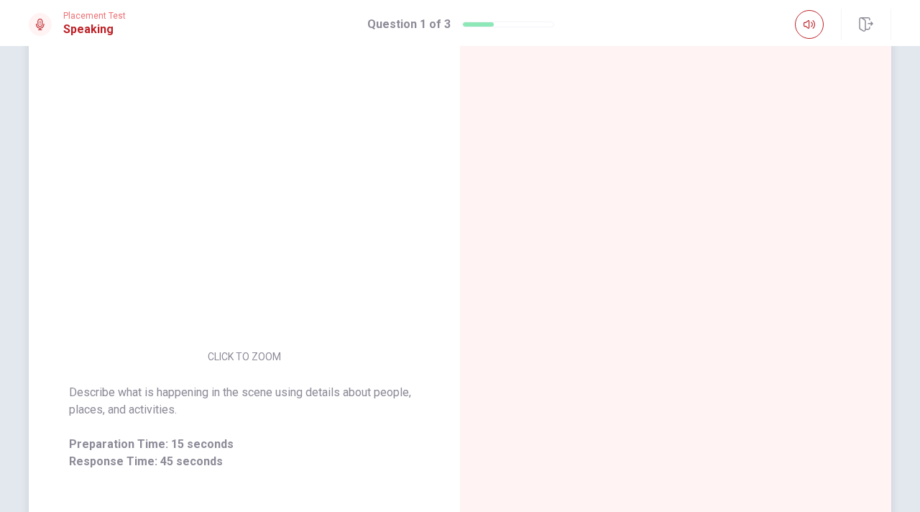
scroll to position [0, 0]
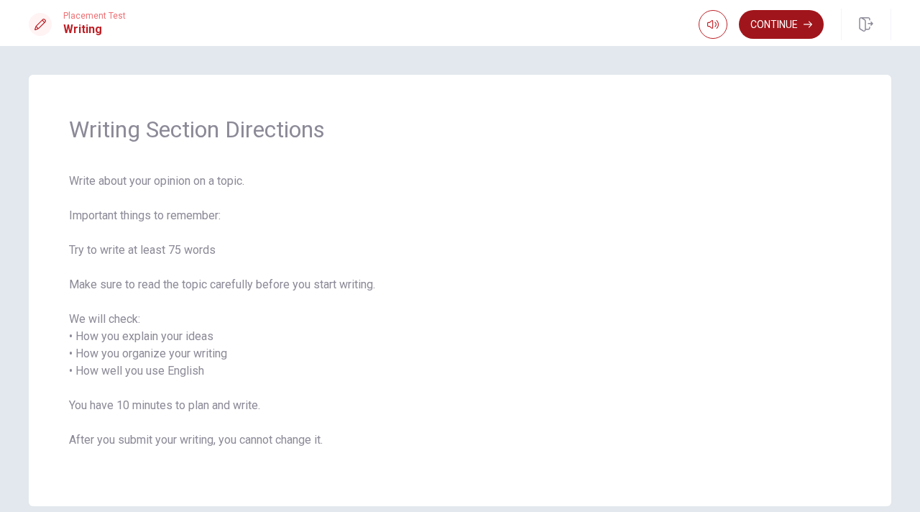
click at [797, 20] on button "Continue" at bounding box center [781, 24] width 85 height 29
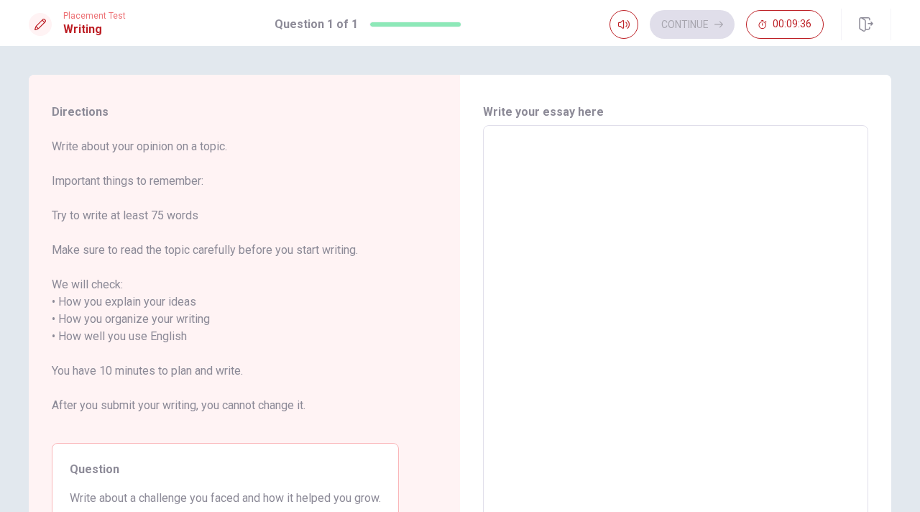
click at [543, 185] on textarea at bounding box center [675, 328] width 365 height 382
type textarea "o"
type textarea "x"
type textarea "on"
type textarea "x"
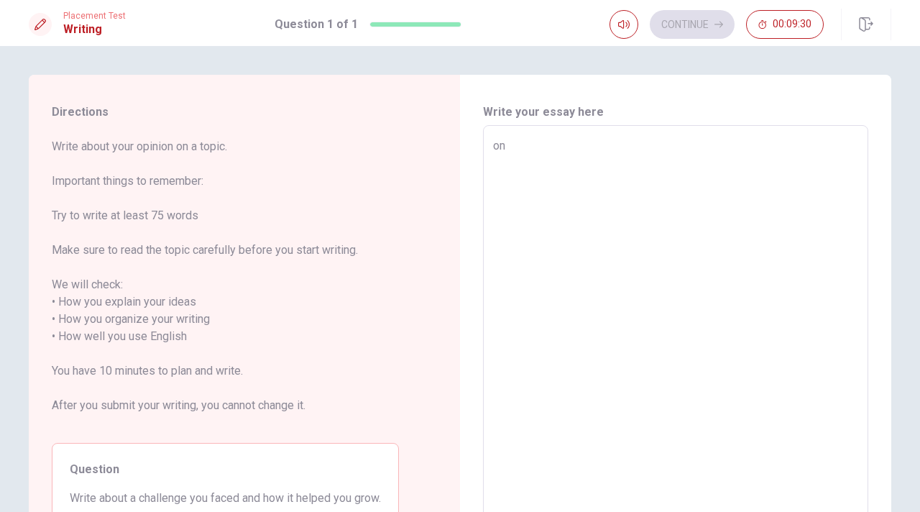
type textarea "one"
type textarea "x"
type textarea "one"
type textarea "x"
type textarea "one o"
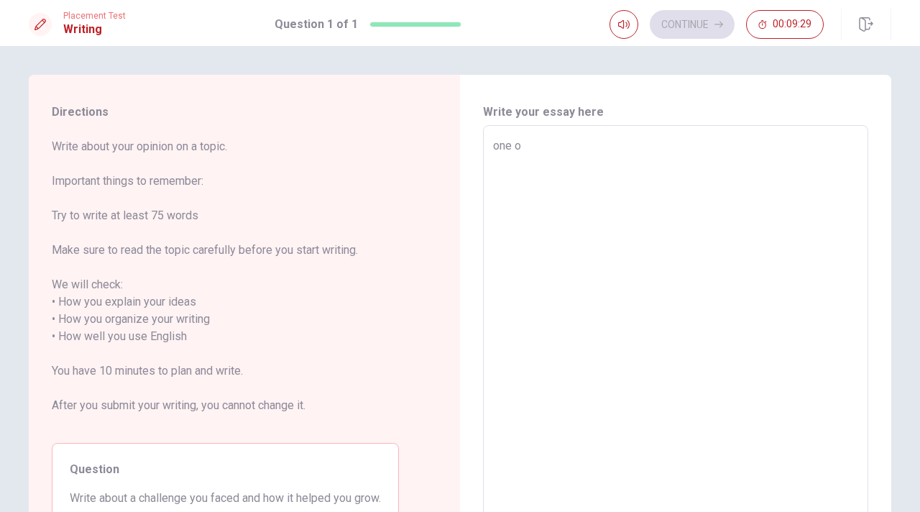
type textarea "x"
type textarea "one of"
type textarea "x"
type textarea "one of"
type textarea "x"
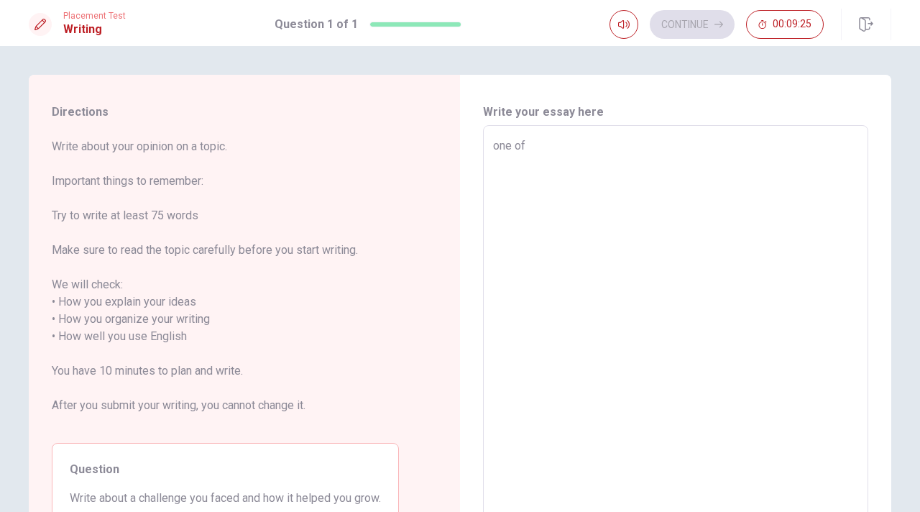
type textarea "one of t"
type textarea "x"
type textarea "one of th"
type textarea "x"
type textarea "one of the"
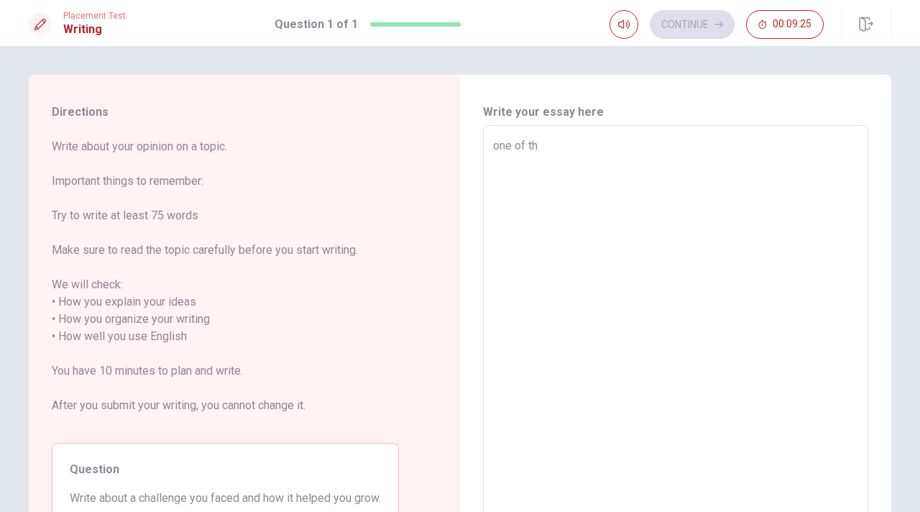
type textarea "x"
type textarea "one of the"
type textarea "x"
type textarea "one of the b"
type textarea "x"
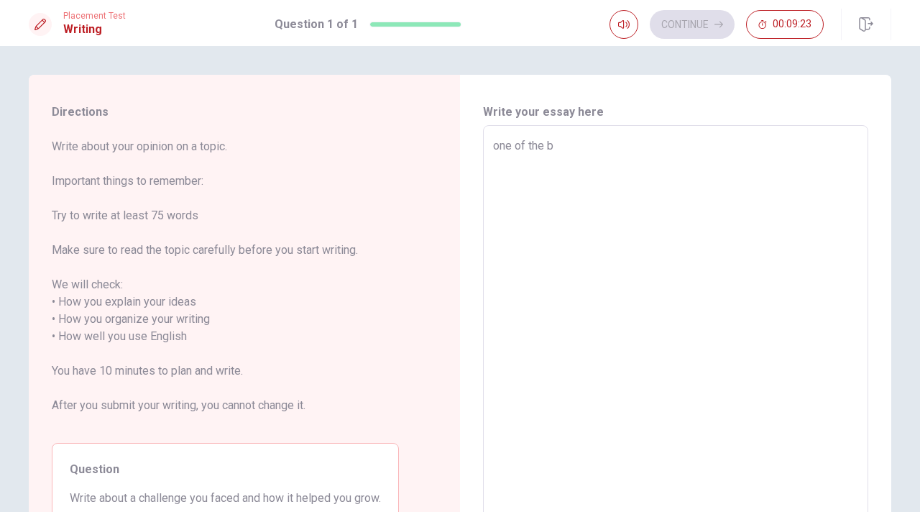
type textarea "one of the bi"
type textarea "x"
type textarea "one of the big"
type textarea "x"
type textarea "one of the bigg"
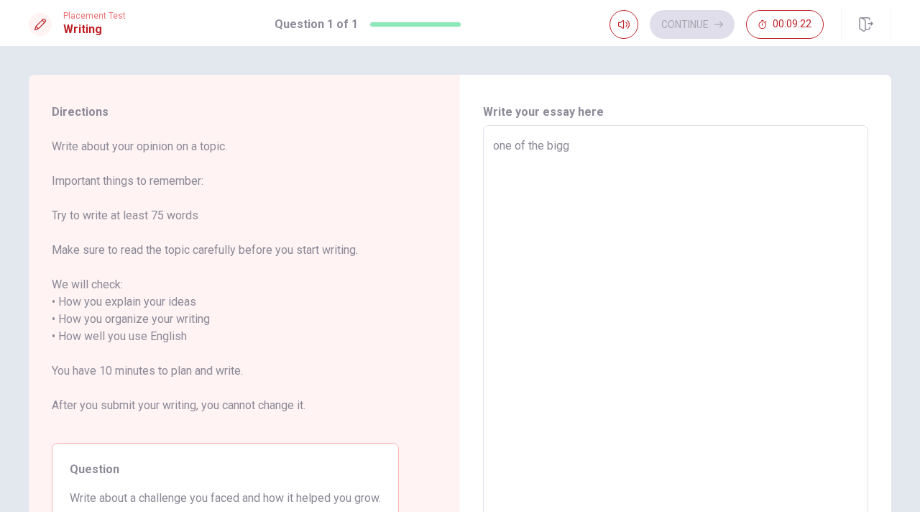
type textarea "x"
type textarea "one of the bigge"
type textarea "x"
type textarea "one of the bigges"
type textarea "x"
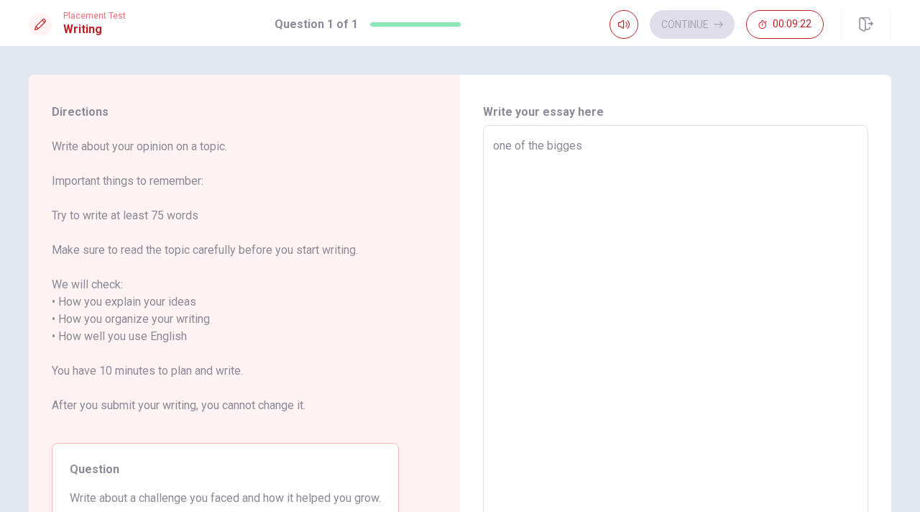
type textarea "one of the biggest"
type textarea "x"
type textarea "one of the biggest"
type textarea "x"
type textarea "one of the biggest c"
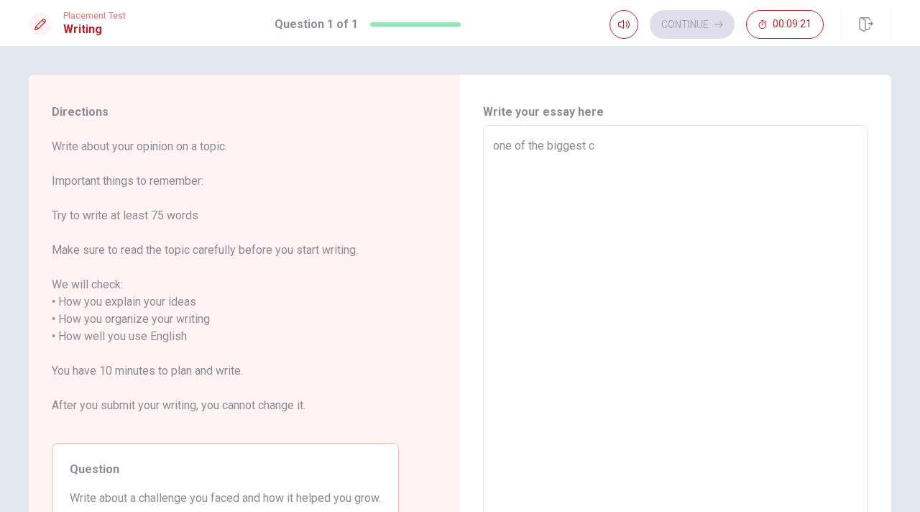
type textarea "x"
type textarea "one of the biggest ch"
type textarea "x"
type textarea "one of the biggest cha"
type textarea "x"
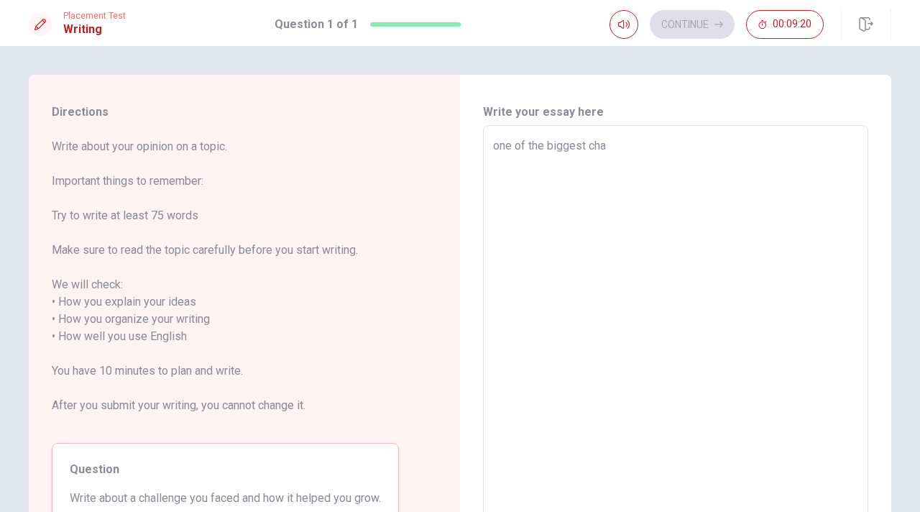
type textarea "one of the biggest chal"
type textarea "x"
type textarea "one of the biggest chall"
type textarea "x"
type textarea "one of the biggest challe"
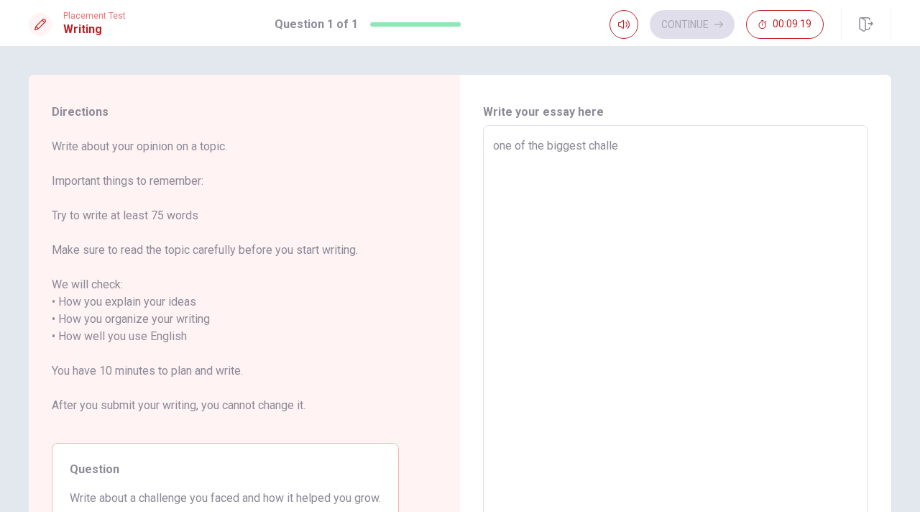
type textarea "x"
type textarea "one of the biggest challen"
type textarea "x"
type textarea "one of the biggest challeng"
type textarea "x"
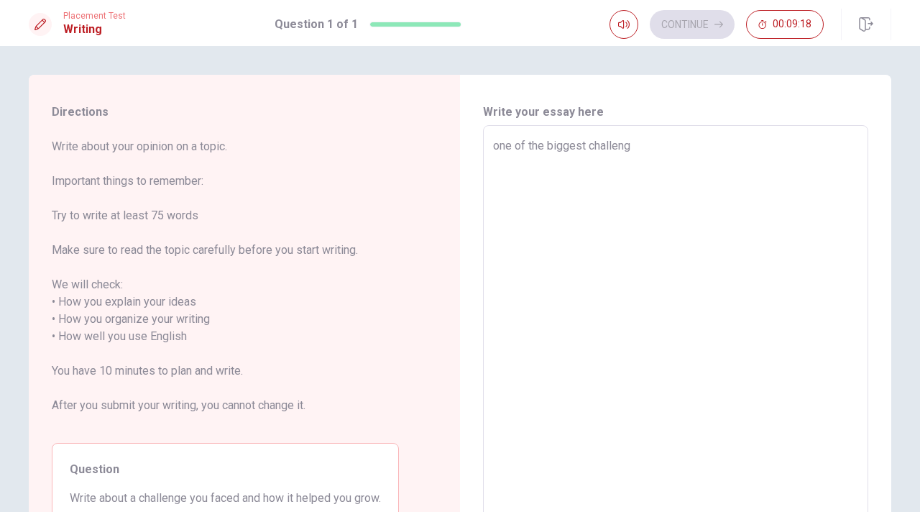
type textarea "one of the biggest challenge"
type textarea "x"
type textarea "one of the biggest challenges"
type textarea "x"
type textarea "one of the biggest challenges"
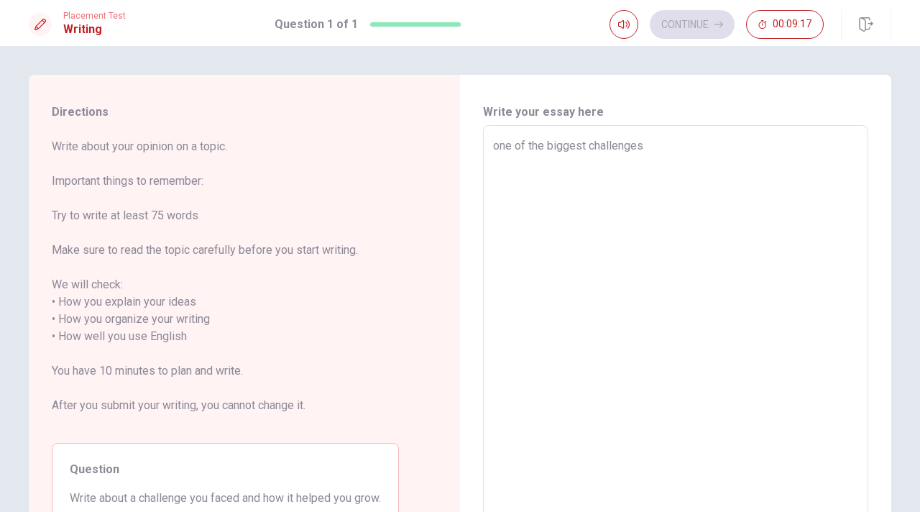
type textarea "x"
type textarea "one of the biggest challenges i"
type textarea "x"
type textarea "one of the biggest challenges i"
type textarea "x"
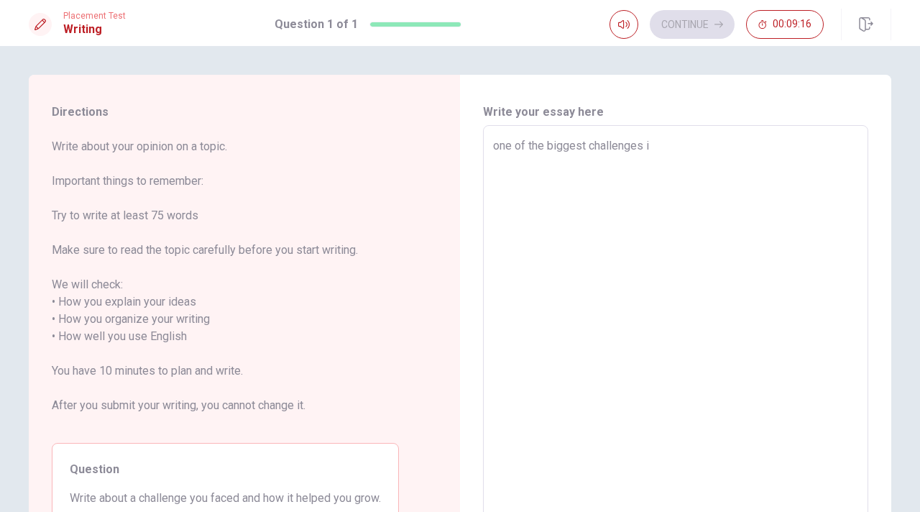
type textarea "one of the biggest challenges i f"
type textarea "x"
type textarea "one of the biggest challenges i fa"
type textarea "x"
type textarea "one of the biggest challenges i fac"
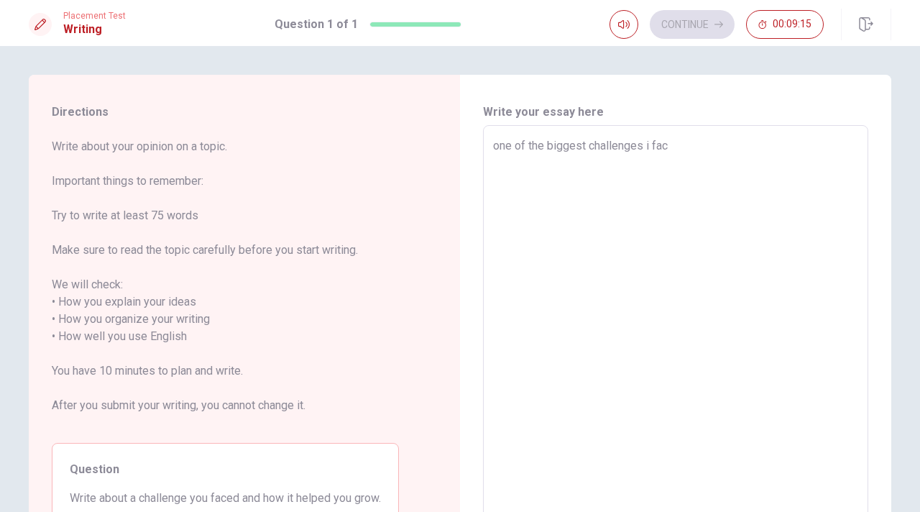
type textarea "x"
type textarea "one of the biggest challenges i face"
type textarea "x"
type textarea "one of the biggest challenges i faced"
type textarea "x"
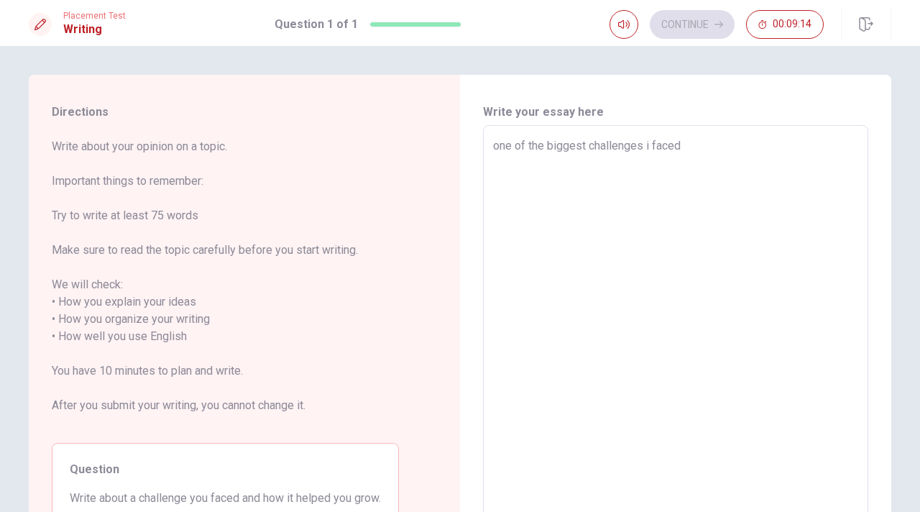
type textarea "one of the biggest challenges i faced"
type textarea "x"
type textarea "one of the biggest challenges i faced w"
type textarea "x"
type textarea "one of the biggest challenges i faced wa"
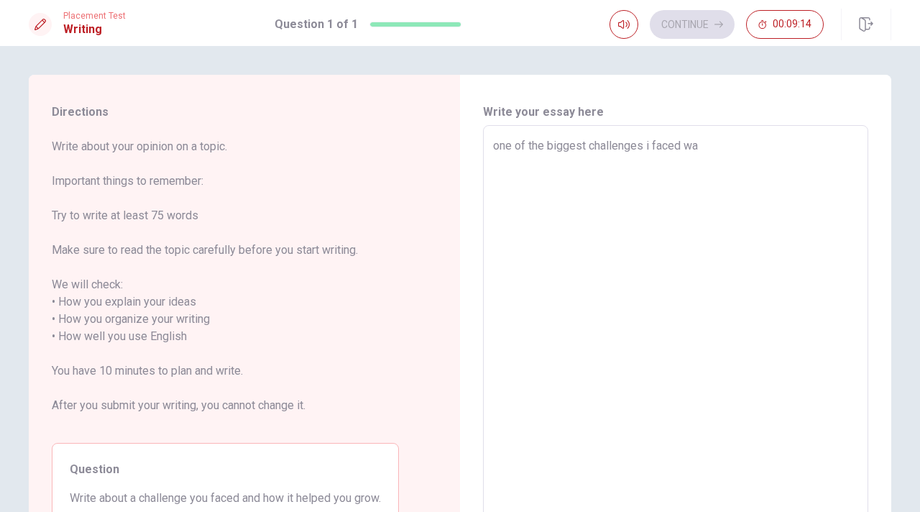
type textarea "x"
type textarea "one of the biggest challenges i faced was"
type textarea "x"
type textarea "one of the biggest challenges i faced was"
type textarea "x"
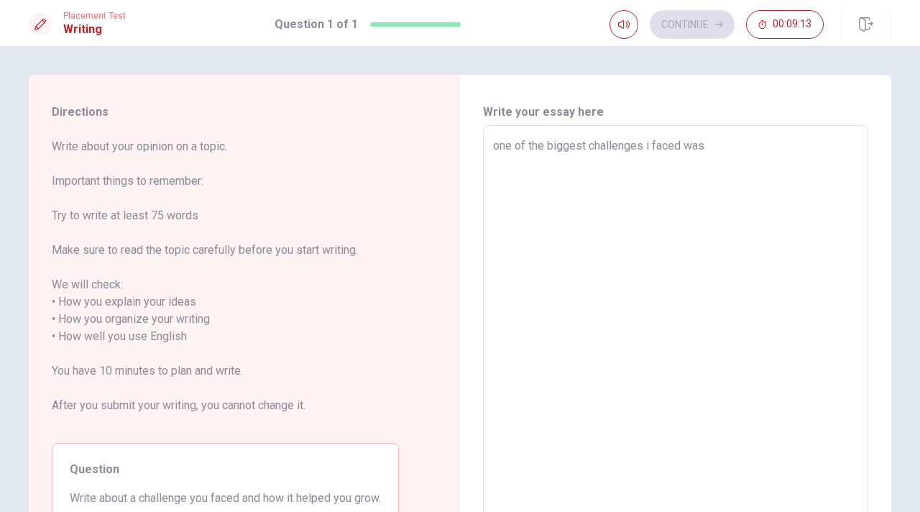
type textarea "one of the biggest challenges i faced was m"
type textarea "x"
type textarea "one of the biggest challenges i faced was mo"
type textarea "x"
type textarea "one of the biggest challenges i faced was mov"
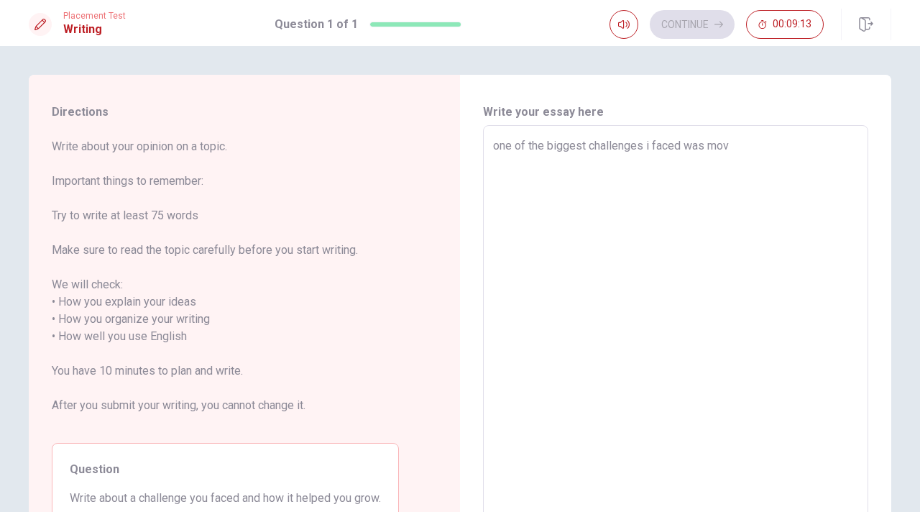
type textarea "x"
type textarea "one of the biggest challenges i faced was movi"
type textarea "x"
type textarea "one of the biggest challenges i faced was movin"
type textarea "x"
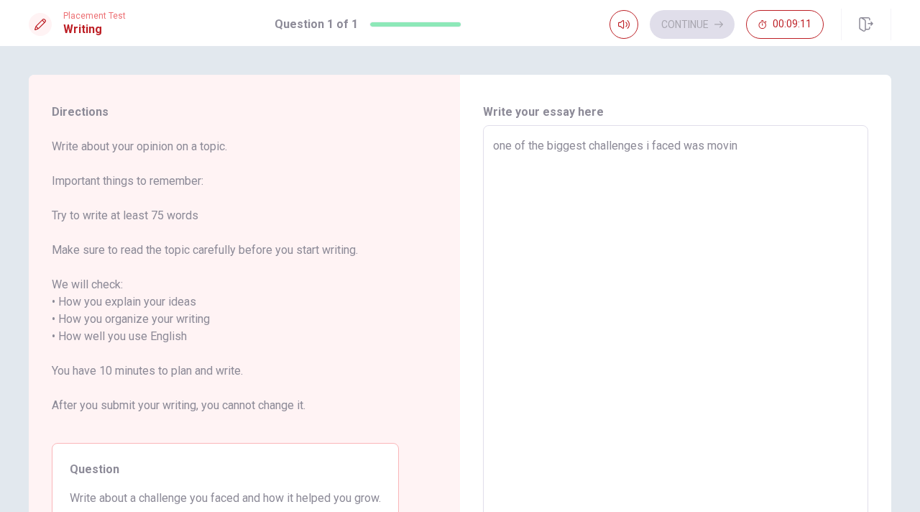
type textarea "one of the biggest challenges i faced was moving"
type textarea "x"
type textarea "one of the biggest challenges i faced was moving"
type textarea "x"
type textarea "one of the biggest challenges i faced was moving t"
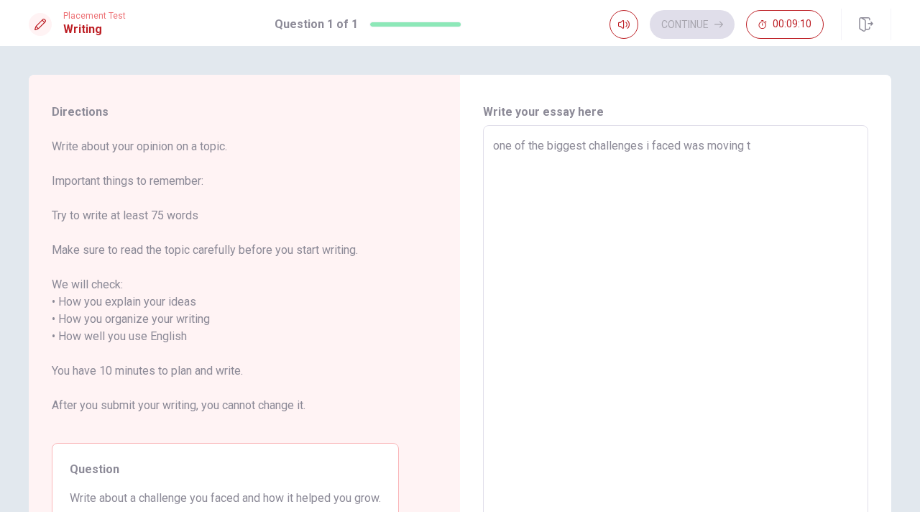
type textarea "x"
type textarea "one of the biggest challenges i faced was moving to"
type textarea "x"
type textarea "one of the biggest challenges i faced was moving to"
type textarea "x"
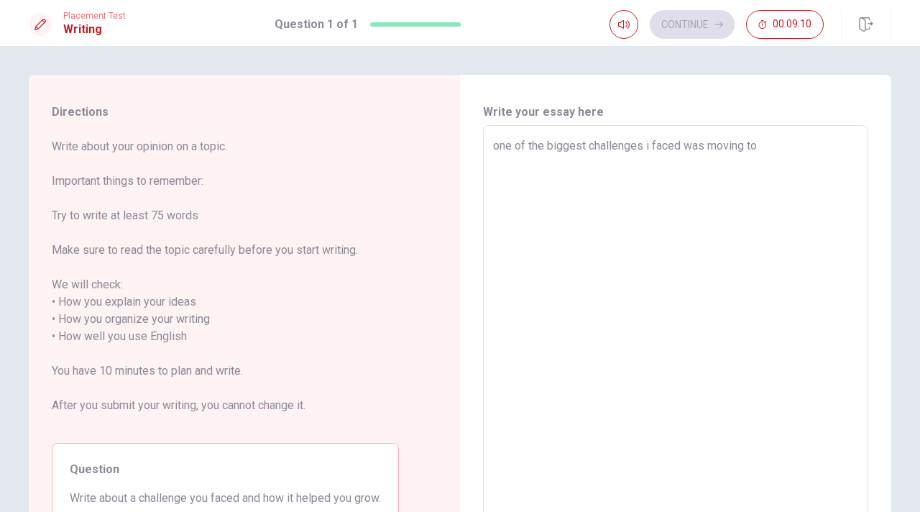
type textarea "one of the biggest challenges i faced was moving to a"
type textarea "x"
type textarea "one of the biggest challenges i faced was moving to an"
type textarea "x"
type textarea "one of the biggest challenges i faced was moving to ano"
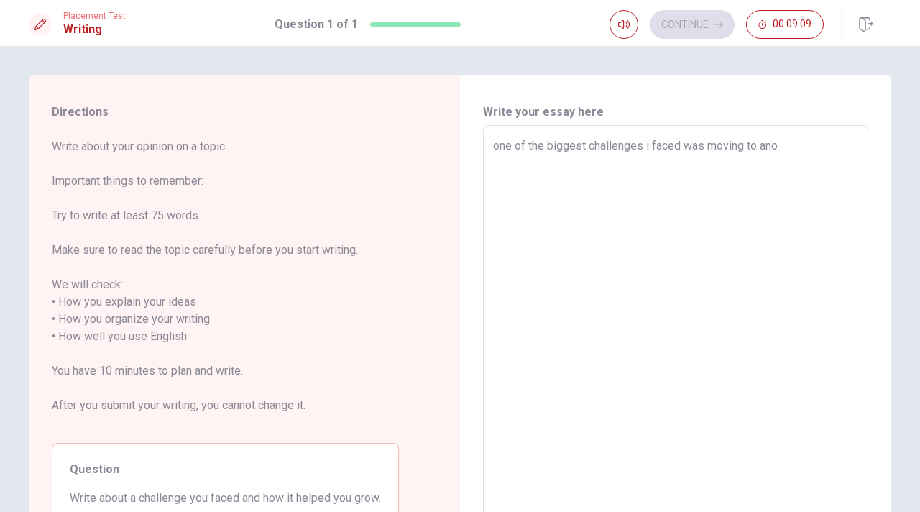
type textarea "x"
type textarea "one of the biggest challenges i faced was moving to anot"
type textarea "x"
type textarea "one of the biggest challenges i faced was moving to anoth"
type textarea "x"
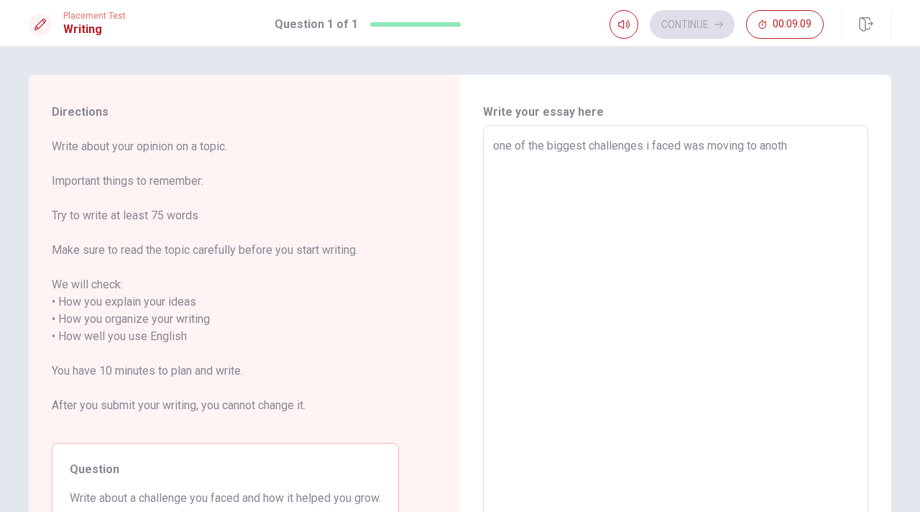
type textarea "one of the biggest challenges i faced was moving to anothe"
type textarea "x"
type textarea "one of the biggest challenges i faced was moving to another"
type textarea "x"
type textarea "one of the biggest challenges i faced was moving to another"
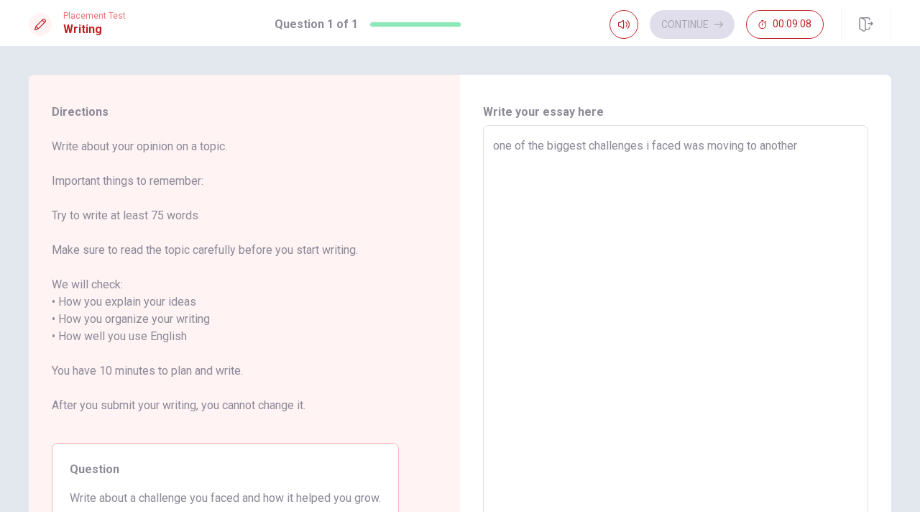
type textarea "x"
type textarea "one of the biggest challenges i faced was moving to another c"
type textarea "x"
type textarea "one of the biggest challenges i faced was moving to another co"
type textarea "x"
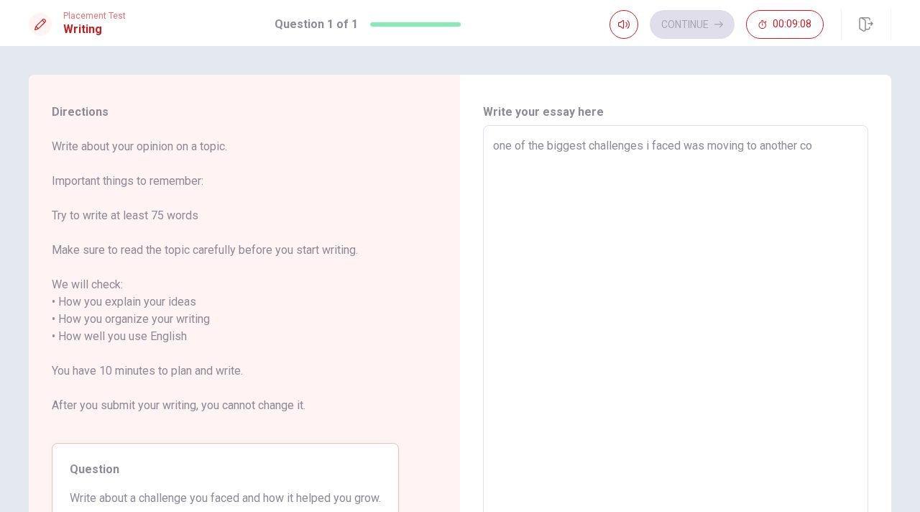
type textarea "one of the biggest challenges i faced was moving to another cou"
type textarea "x"
type textarea "one of the biggest challenges i faced was moving to another coun"
type textarea "x"
type textarea "one of the biggest challenges i faced was moving to another count"
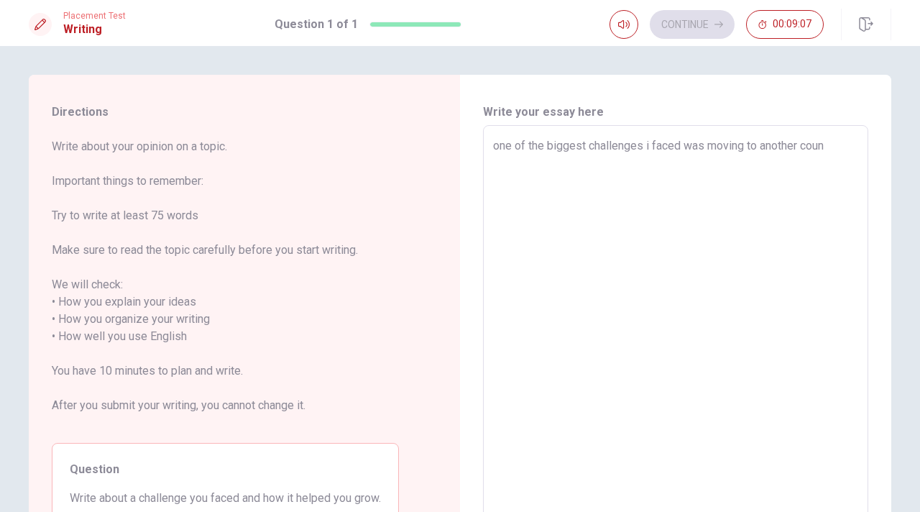
type textarea "x"
type textarea "one of the biggest challenges i faced was moving to another countr"
type textarea "x"
type textarea "one of the biggest challenges i faced was moving to another country"
type textarea "x"
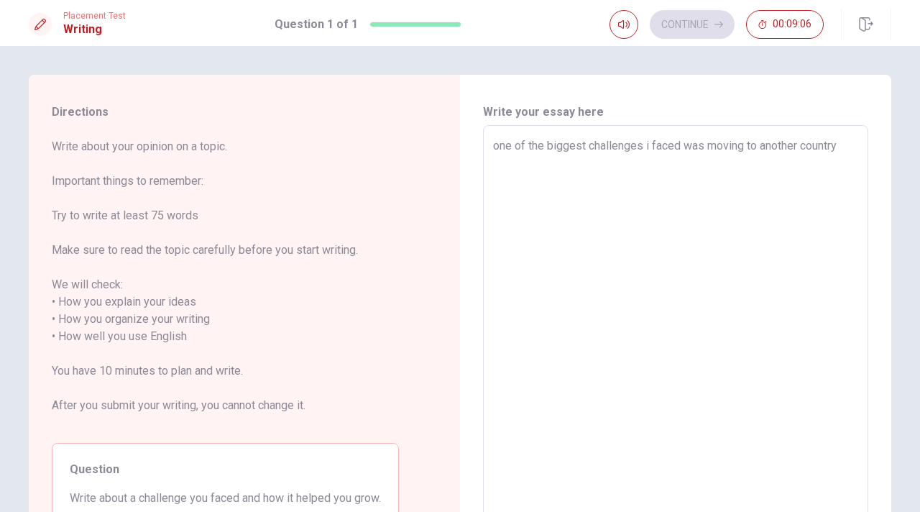
type textarea "one of the biggest challenges i faced was moving to another country"
type textarea "x"
type textarea "one of the biggest challenges i faced was moving to another country t"
type textarea "x"
type textarea "one of the biggest challenges i faced was moving to another country to"
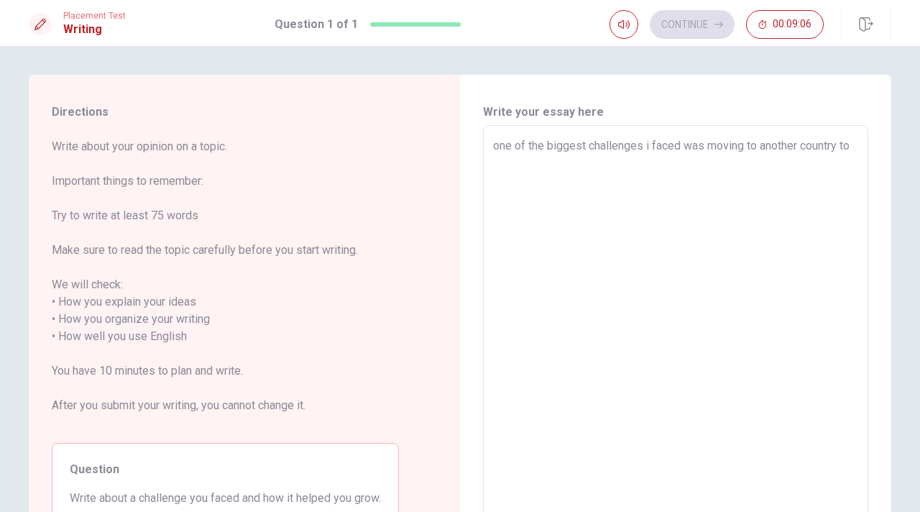
type textarea "x"
type textarea "one of the biggest challenges i faced was moving to another country to"
type textarea "x"
type textarea "one of the biggest challenges i faced was moving to another country to s"
type textarea "x"
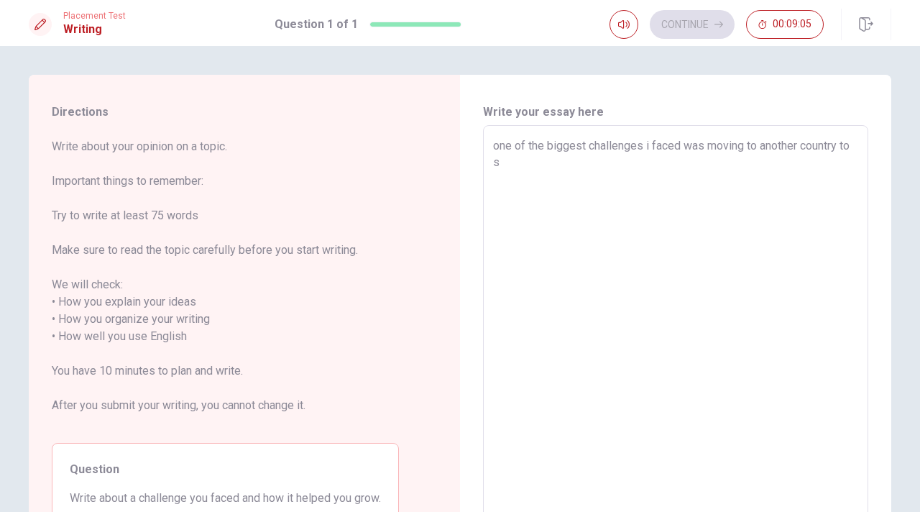
type textarea "one of the biggest challenges i faced was moving to another country to st"
type textarea "x"
type textarea "one of the biggest challenges i faced was moving to another country to stu"
type textarea "x"
type textarea "one of the biggest challenges i faced was moving to another country to stud"
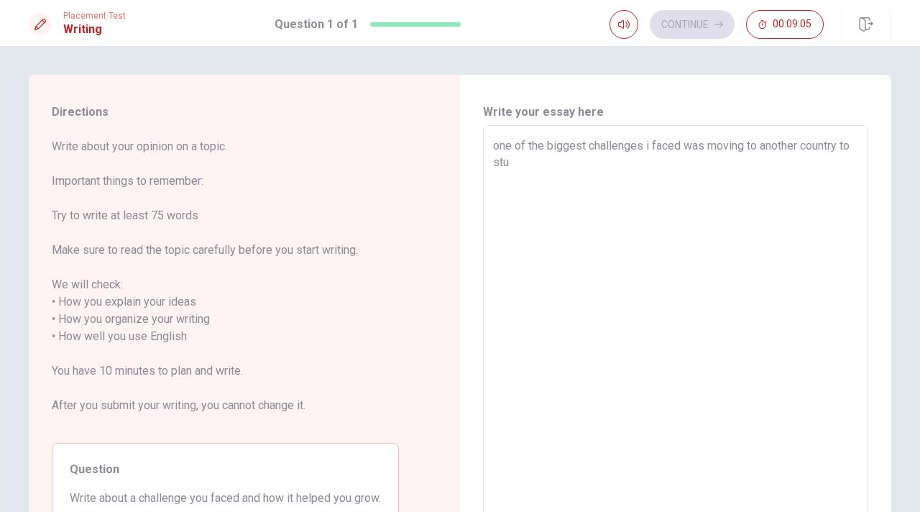
type textarea "x"
type textarea "one of the biggest challenges i faced was moving to another country to study"
type textarea "x"
type textarea "one of the biggest challenges i faced was moving to another country to study"
type textarea "x"
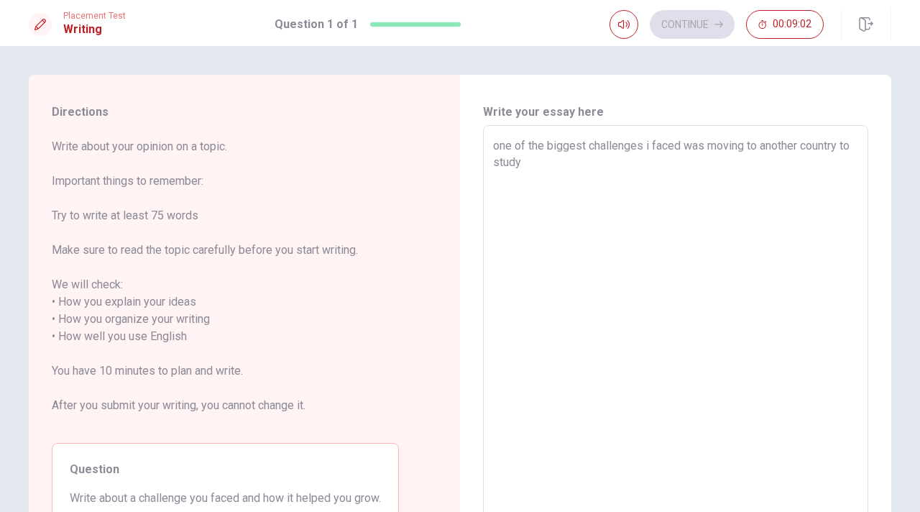
type textarea "one of the biggest challenges i faced was moving to another country to study e"
type textarea "x"
type textarea "one of the biggest challenges i faced was moving to another country to study en"
type textarea "x"
type textarea "one of the biggest challenges i faced was moving to another country to study eng"
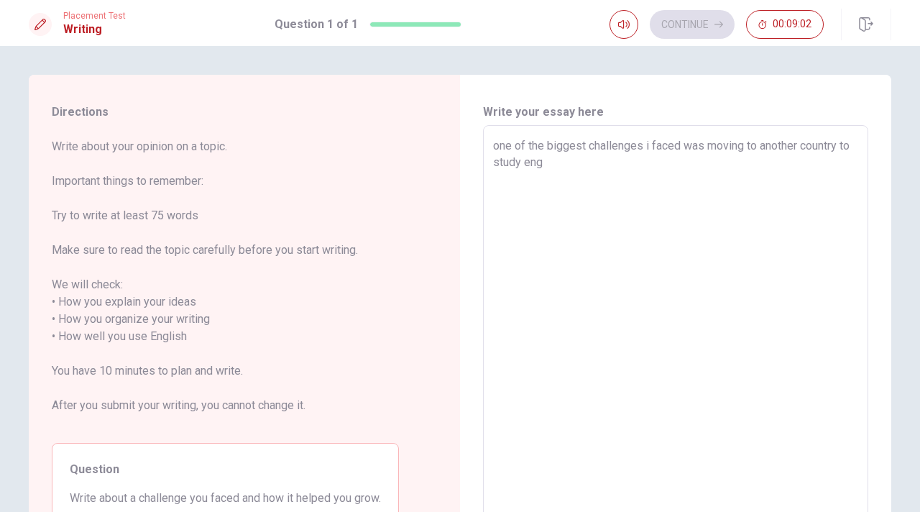
type textarea "x"
type textarea "one of the biggest challenges i faced was moving to another country to study en…"
type textarea "x"
type textarea "one of the biggest challenges i faced was moving to another country to study en…"
type textarea "x"
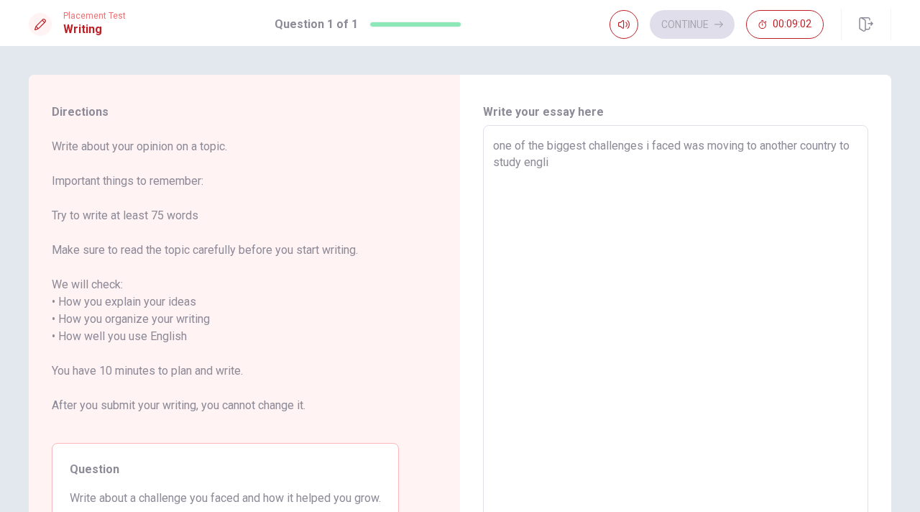
type textarea "one of the biggest challenges i faced was moving to another country to study en…"
type textarea "x"
type textarea "one of the biggest challenges i faced was moving to another country to study en…"
type textarea "x"
type textarea "one of the biggest challenges i faced was moving to another country to study en…"
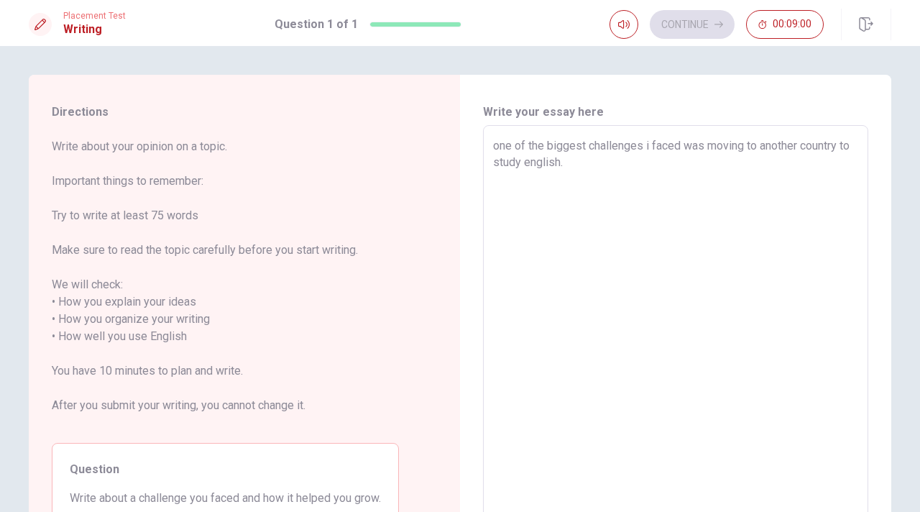
type textarea "x"
type textarea "one of the biggest challenges i faced was moving to another country to study en…"
type textarea "x"
type textarea "one of the biggest challenges i faced was moving to another country to study en…"
type textarea "x"
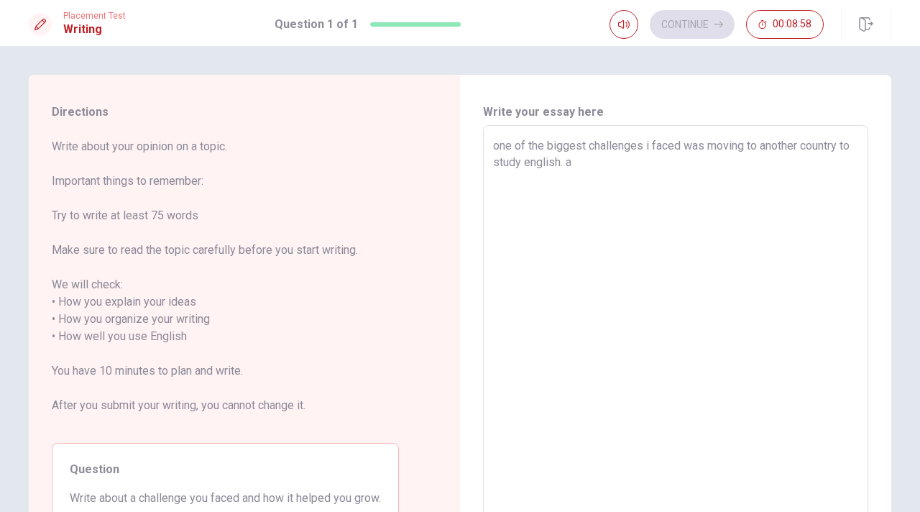
type textarea "one of the biggest challenges i faced was moving to another country to study en…"
type textarea "x"
type textarea "one of the biggest challenges i faced was moving to another country to study en…"
type textarea "x"
type textarea "one of the biggest challenges i faced was moving to another country to study en…"
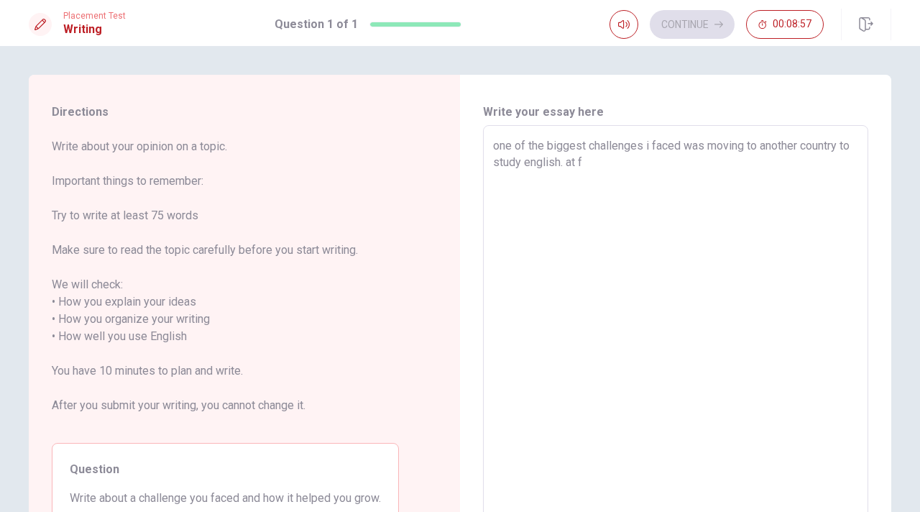
type textarea "x"
type textarea "one of the biggest challenges i faced was moving to another country to study en…"
type textarea "x"
type textarea "one of the biggest challenges i faced was moving to another country to study en…"
type textarea "x"
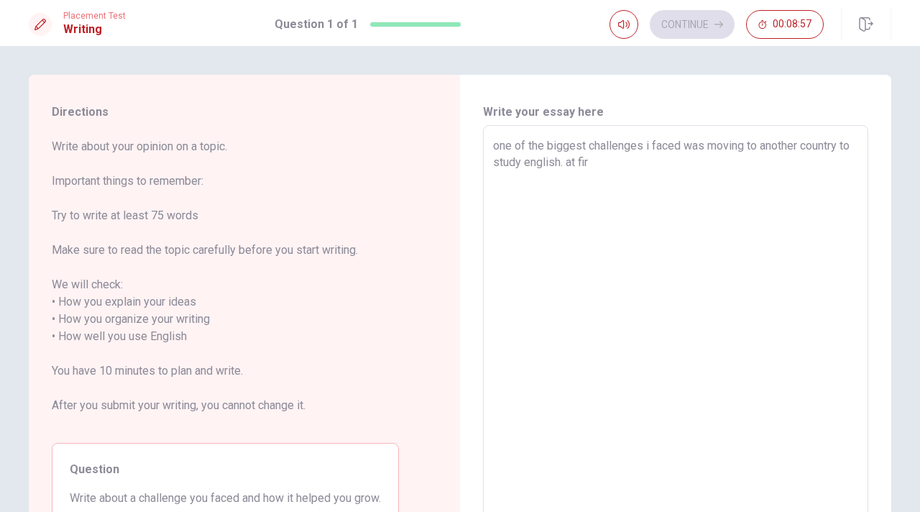
type textarea "one of the biggest challenges i faced was moving to another country to study en…"
type textarea "x"
type textarea "one of the biggest challenges i faced was moving to another country to study en…"
type textarea "x"
type textarea "one of the biggest challenges i faced was moving to another country to study en…"
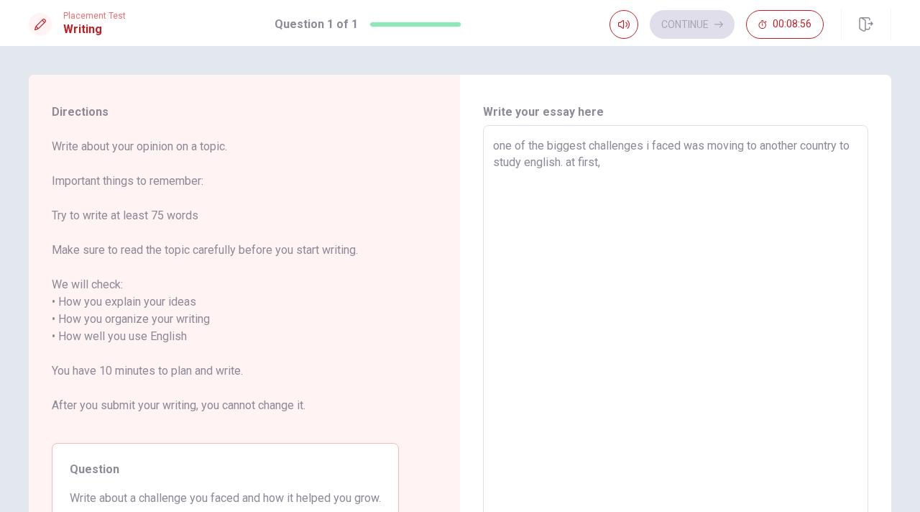
type textarea "x"
type textarea "one of the biggest challenges i faced was moving to another country to study en…"
type textarea "x"
type textarea "one of the biggest challenges i faced was moving to another country to study en…"
type textarea "x"
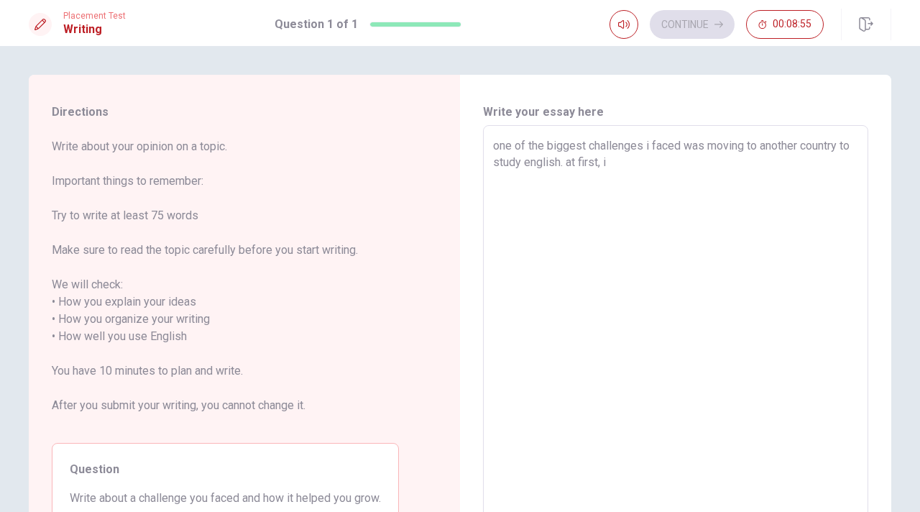
type textarea "one of the biggest challenges i faced was moving to another country to study en…"
type textarea "x"
type textarea "one of the biggest challenges i faced was moving to another country to study en…"
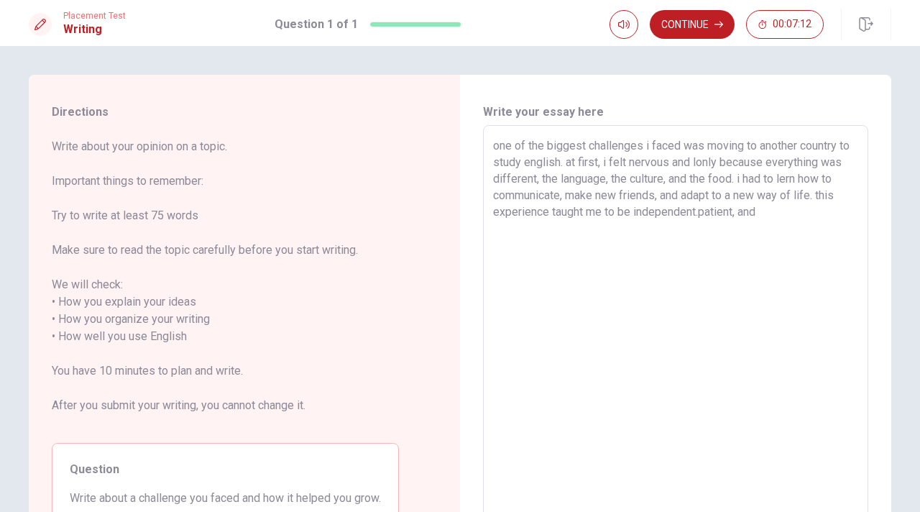
click at [722, 218] on textarea "one of the biggest challenges i faced was moving to another country to study en…" at bounding box center [675, 328] width 365 height 382
click at [797, 216] on textarea "one of the biggest challenges i faced was moving to another country to study en…" at bounding box center [675, 328] width 365 height 382
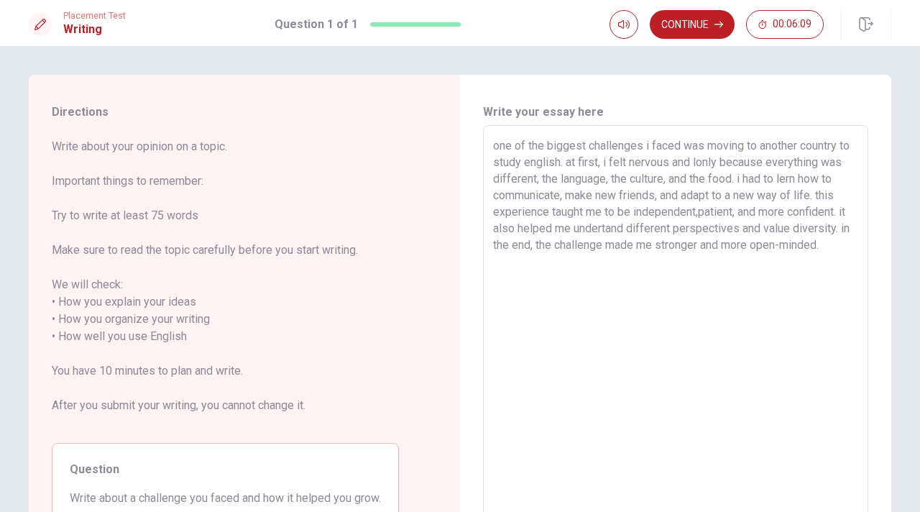
click at [720, 212] on textarea "one of the biggest challenges i faced was moving to another country to study en…" at bounding box center [675, 328] width 365 height 382
click at [700, 20] on button "Continue" at bounding box center [692, 24] width 85 height 29
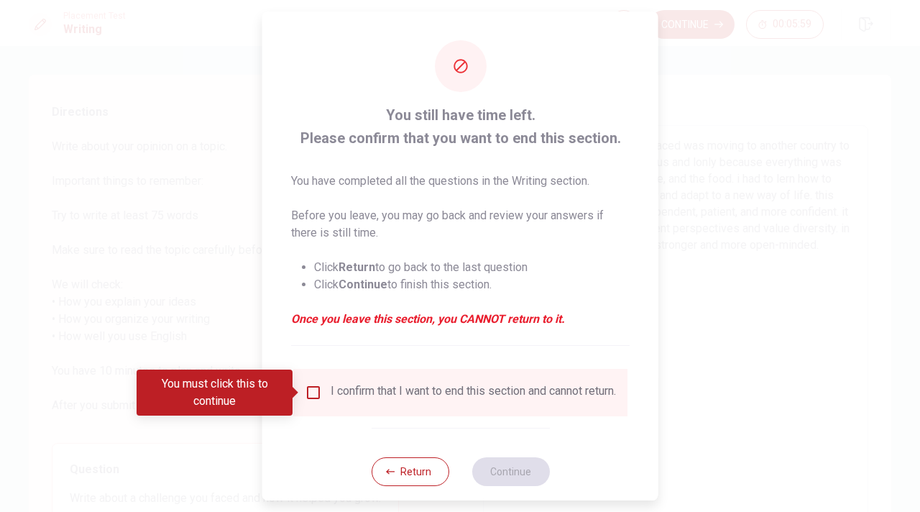
click at [317, 386] on input "You must click this to continue" at bounding box center [313, 392] width 17 height 17
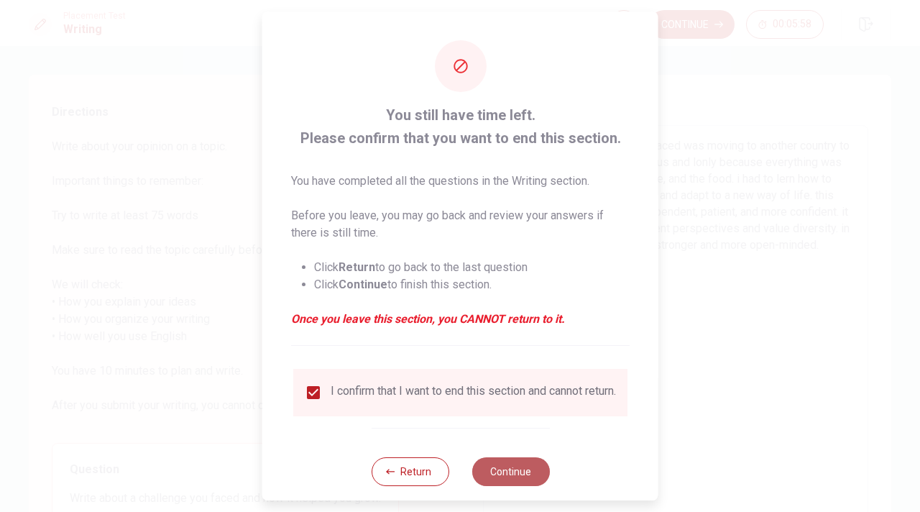
click at [510, 479] on button "Continue" at bounding box center [510, 471] width 78 height 29
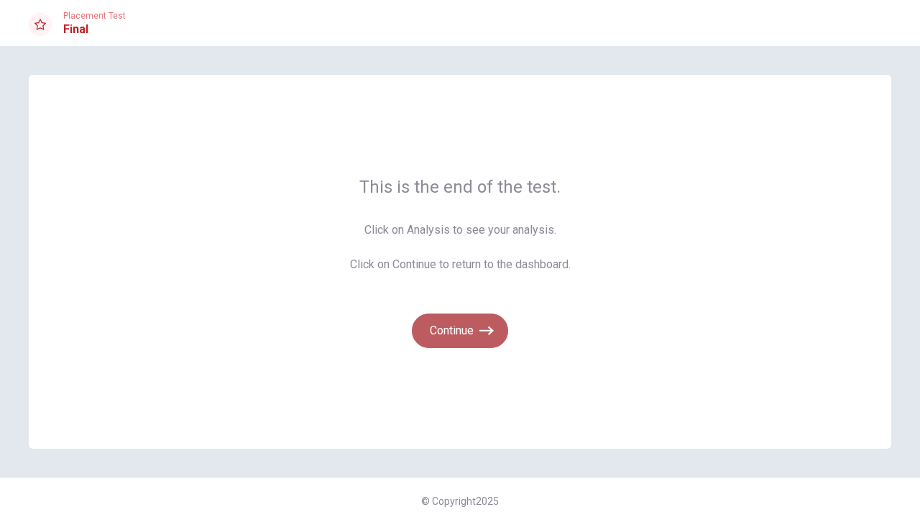
click at [485, 333] on icon "button" at bounding box center [486, 330] width 14 height 9
